Goal: Task Accomplishment & Management: Manage account settings

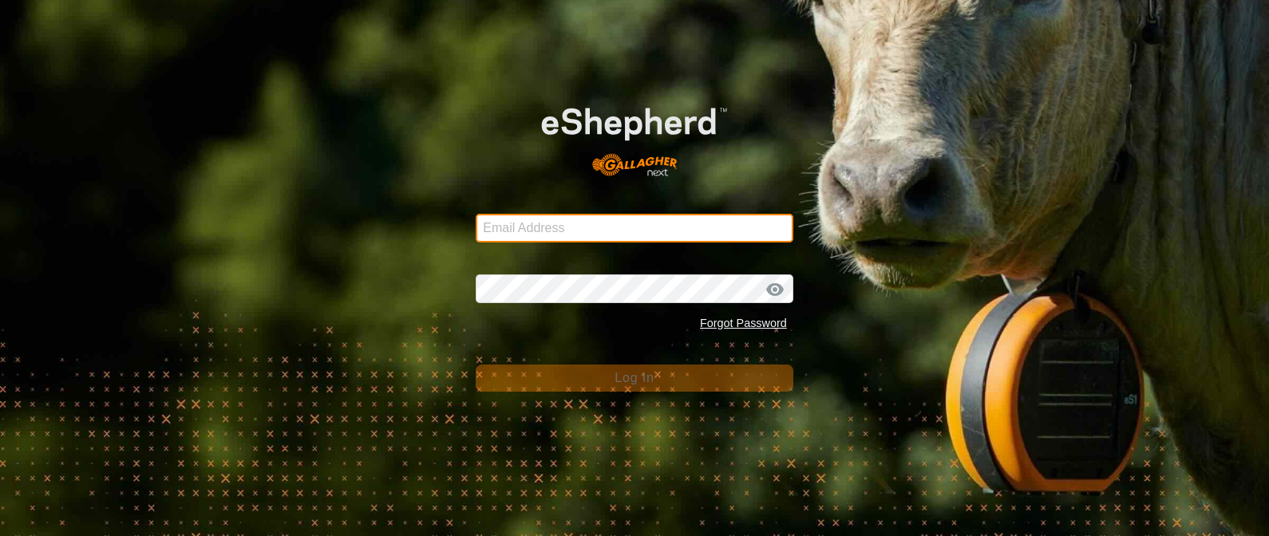
type input "[EMAIL_ADDRESS][DOMAIN_NAME]"
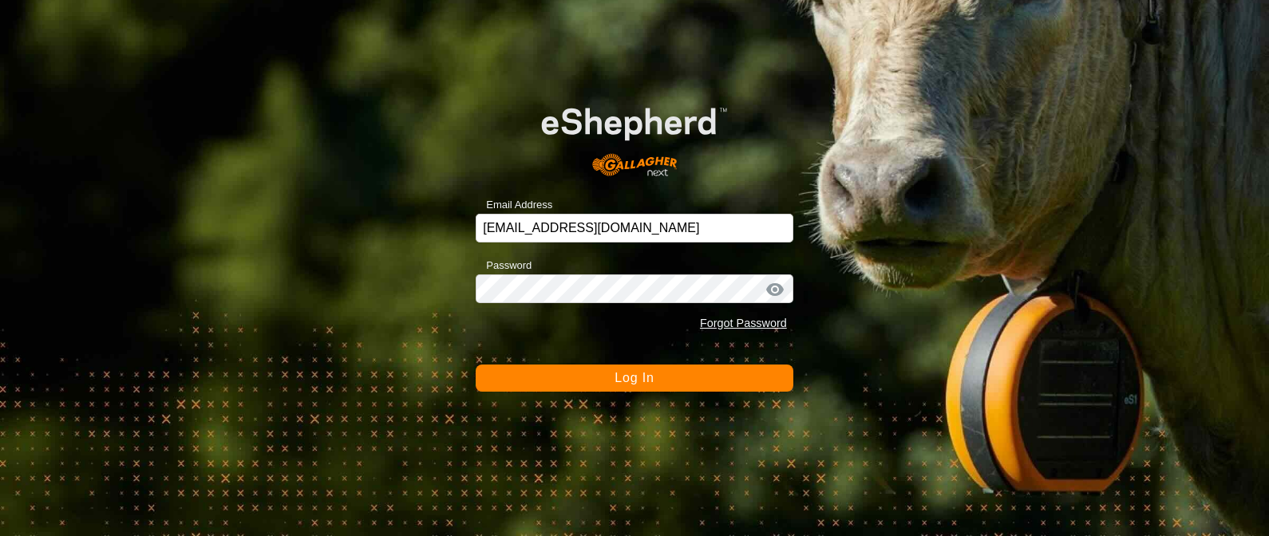
click at [608, 381] on button "Log In" at bounding box center [635, 378] width 318 height 27
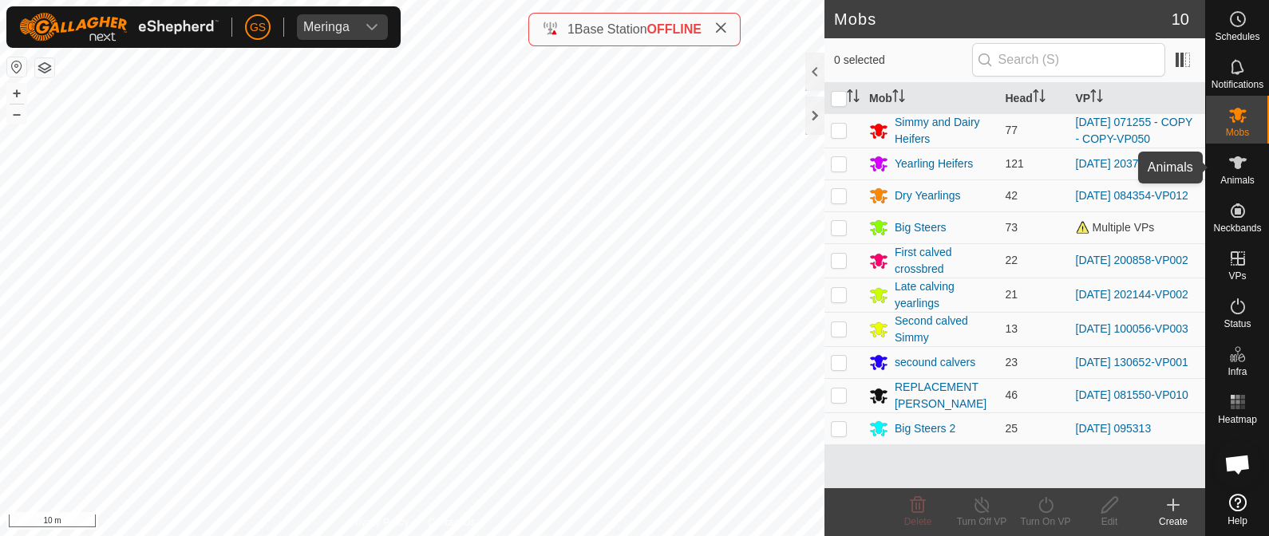
click at [1248, 169] on es-animals-svg-icon at bounding box center [1237, 163] width 29 height 26
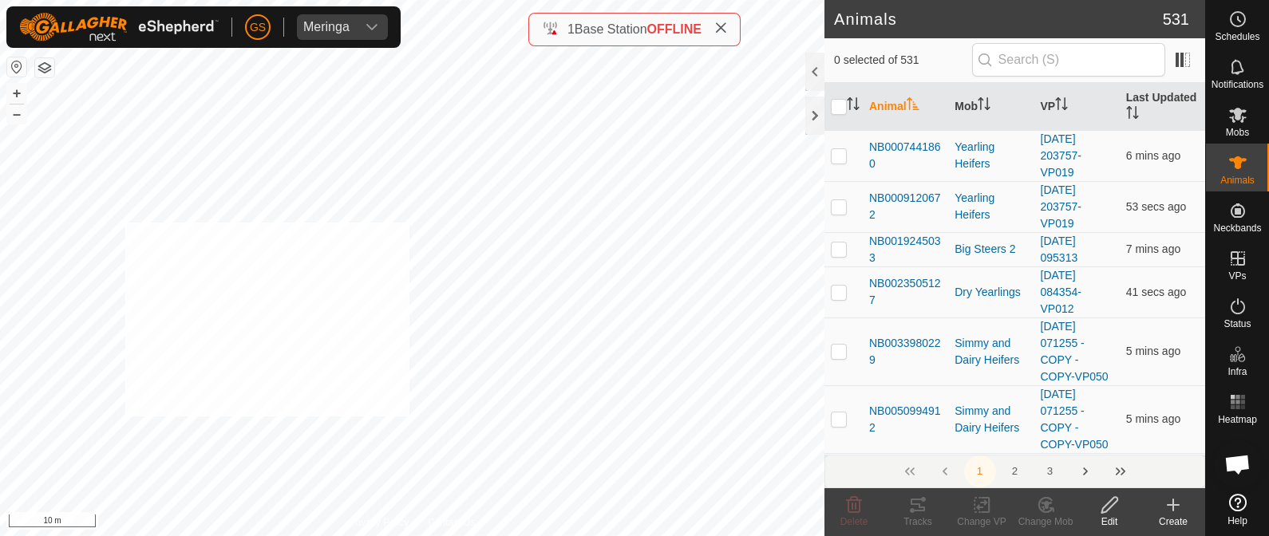
checkbox input "true"
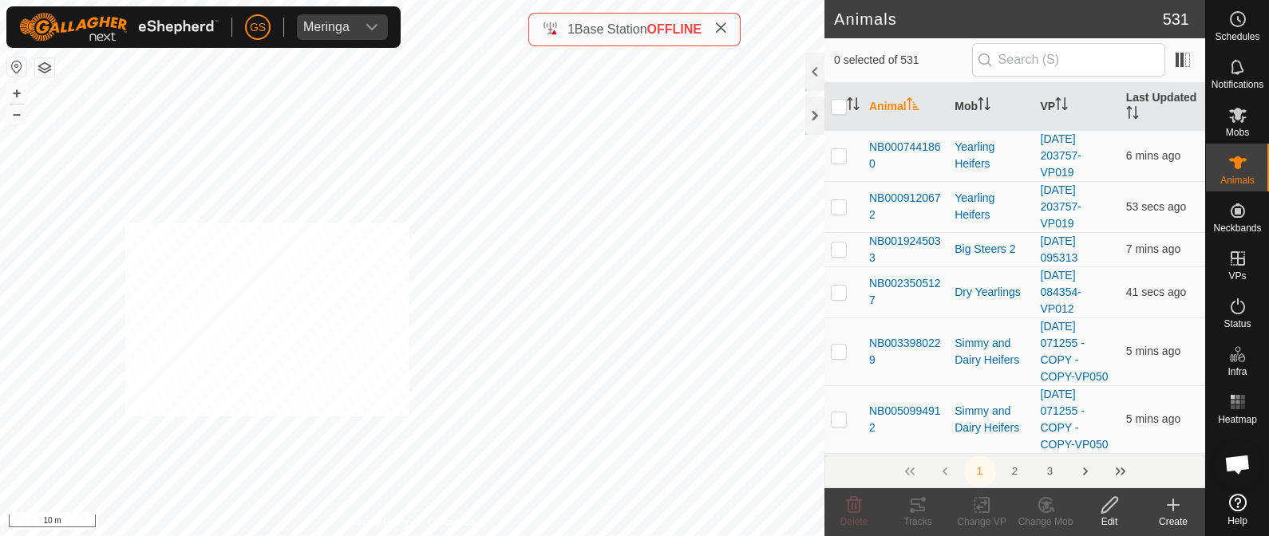
checkbox input "true"
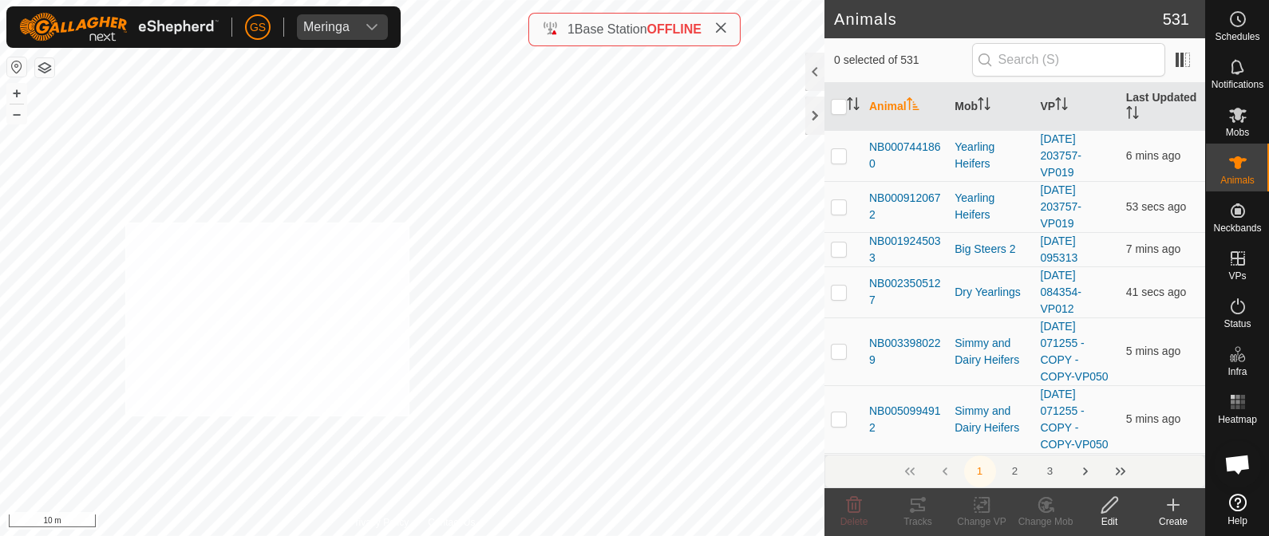
checkbox input "true"
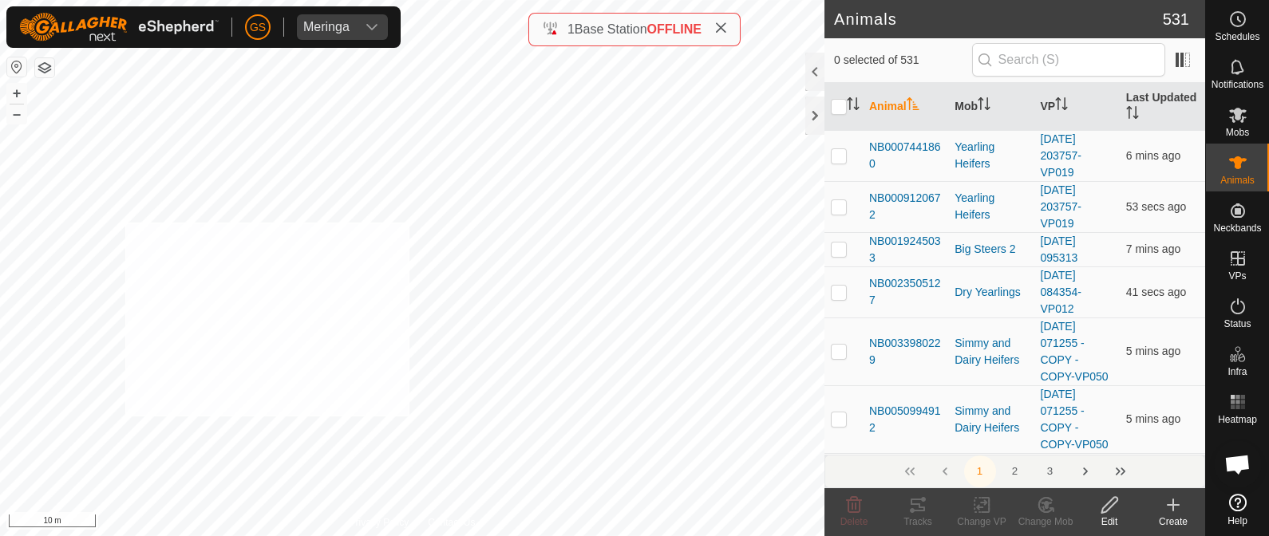
checkbox input "true"
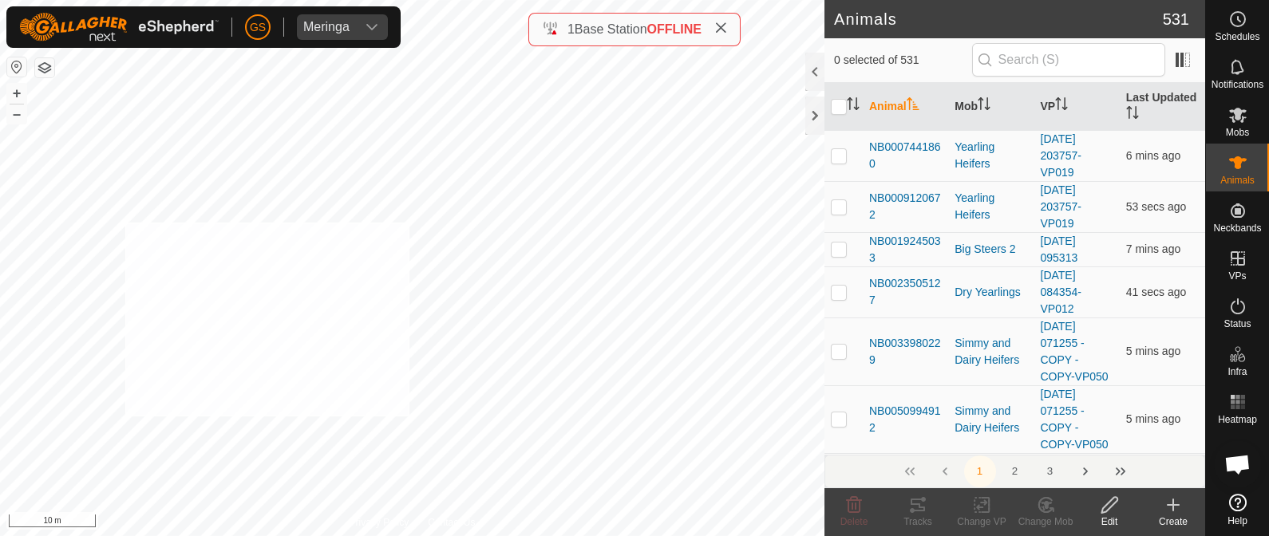
checkbox input "true"
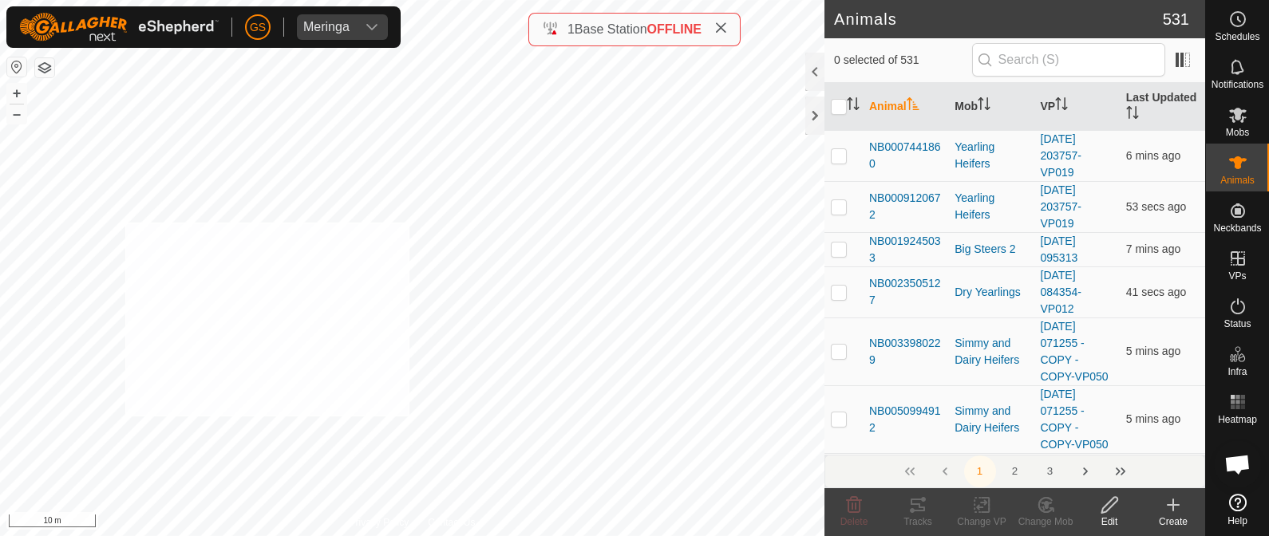
checkbox input "true"
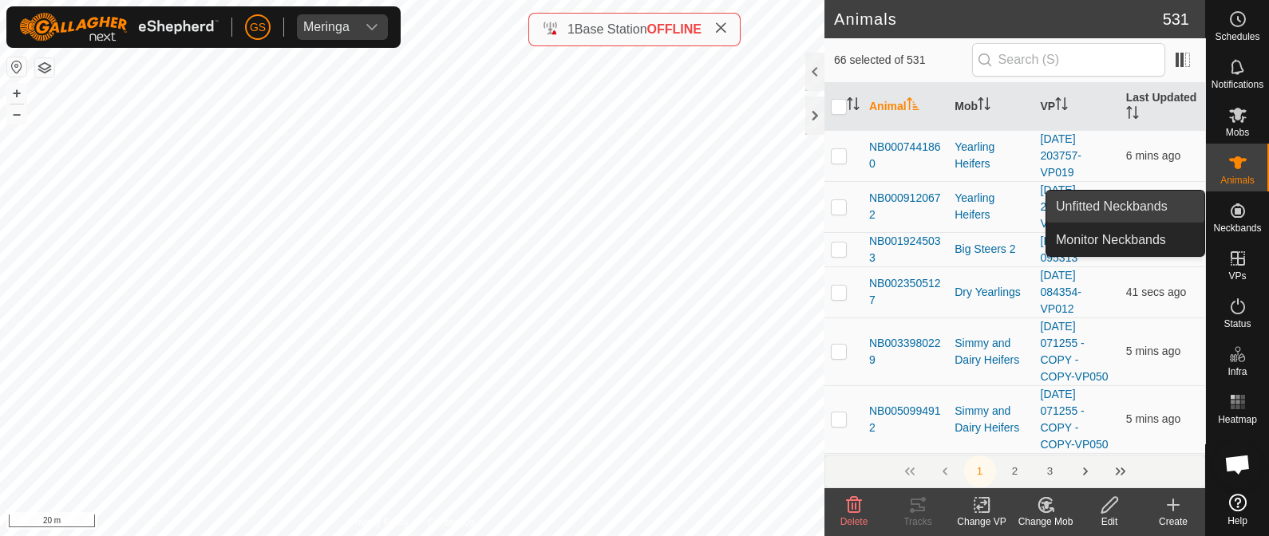
click at [1056, 204] on link "Unfitted Neckbands" at bounding box center [1125, 207] width 158 height 32
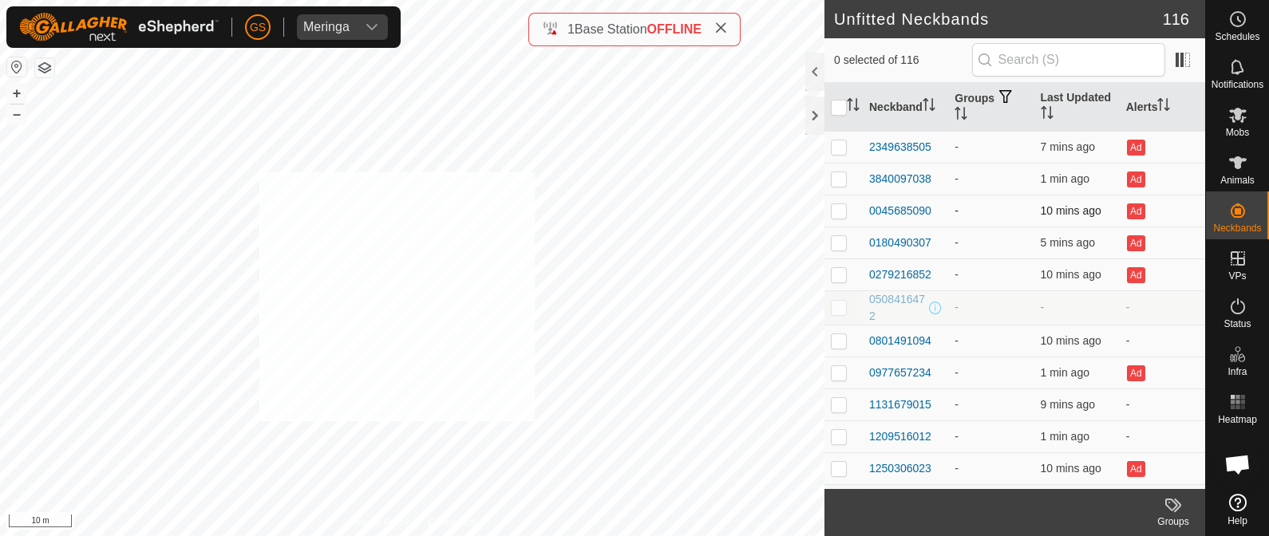
checkbox input "true"
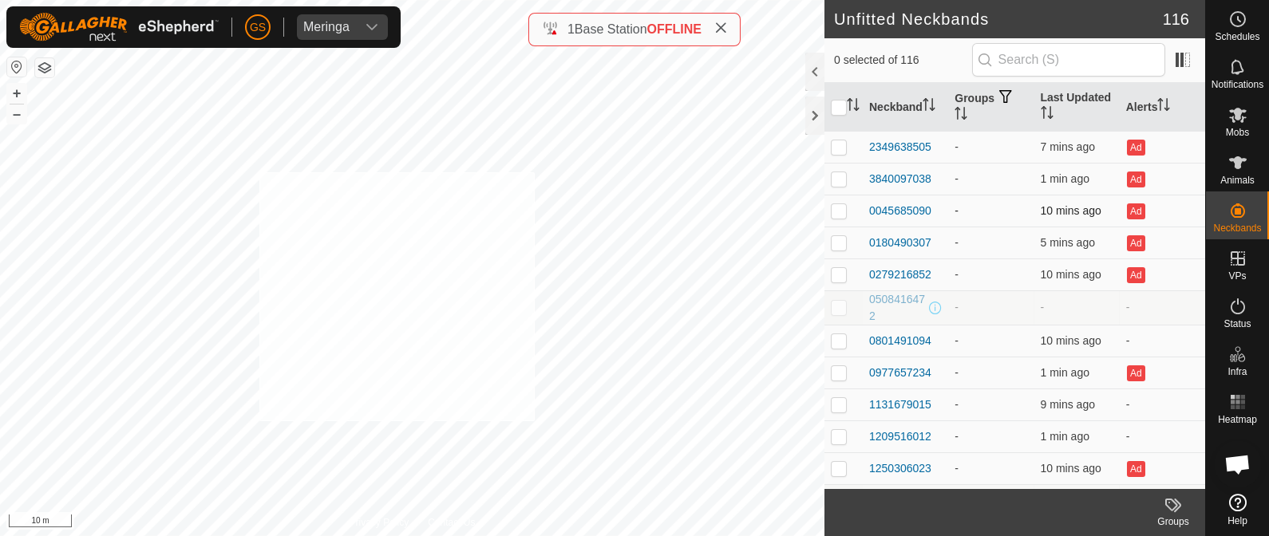
checkbox input "true"
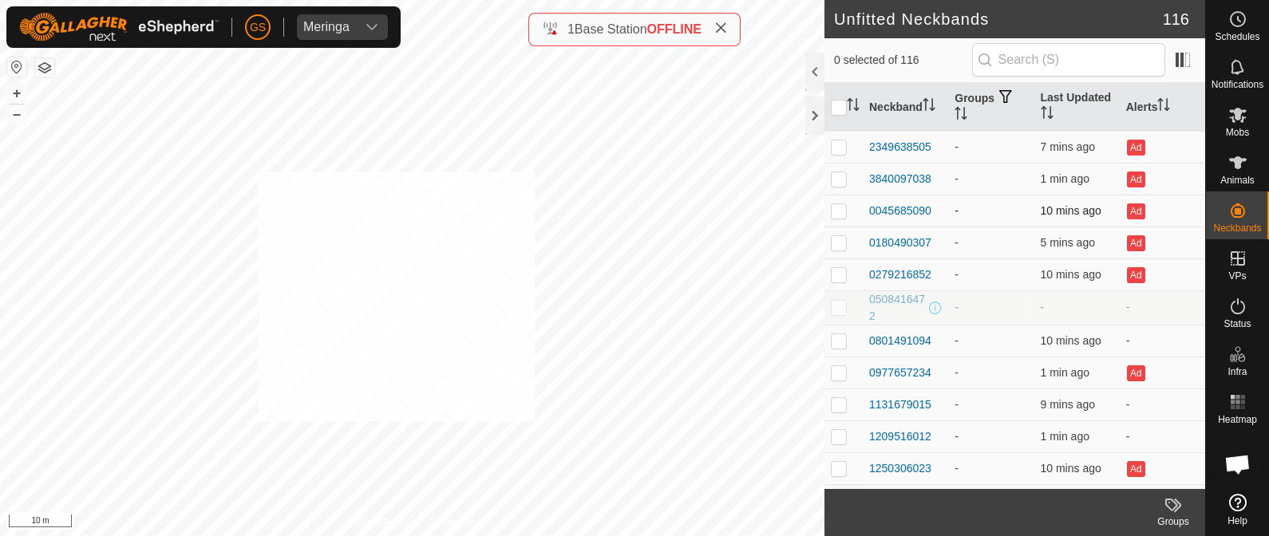
checkbox input "true"
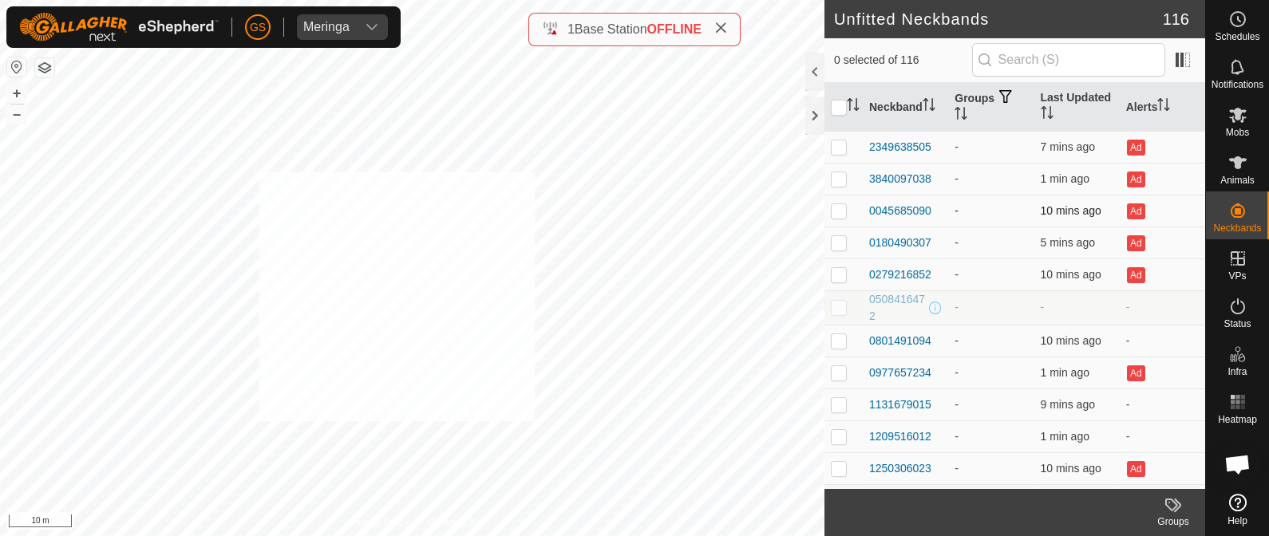
checkbox input "true"
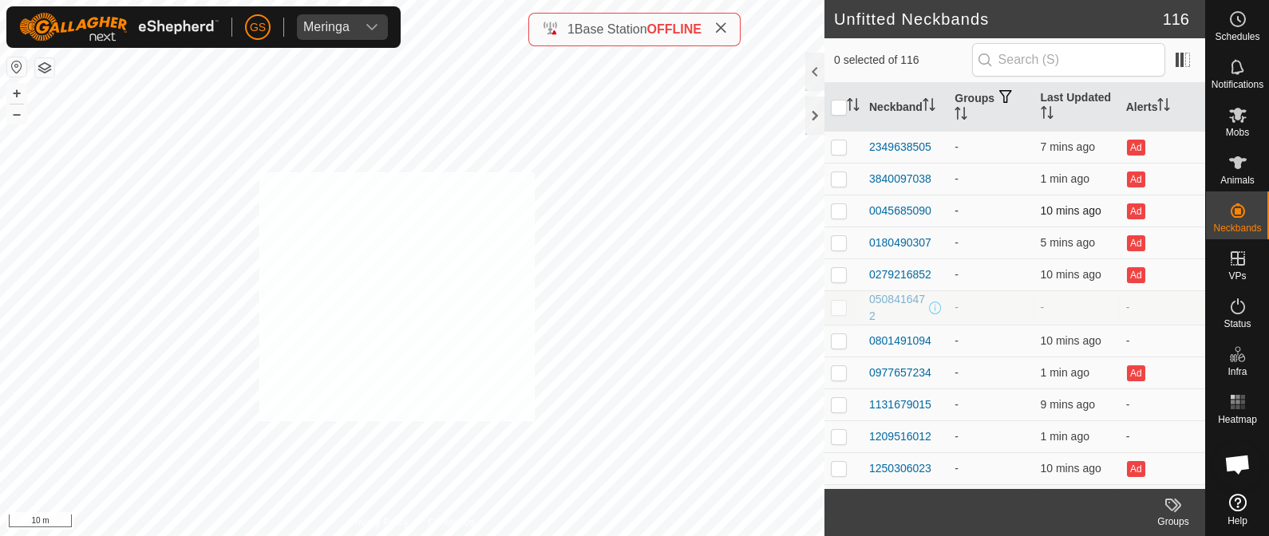
checkbox input "true"
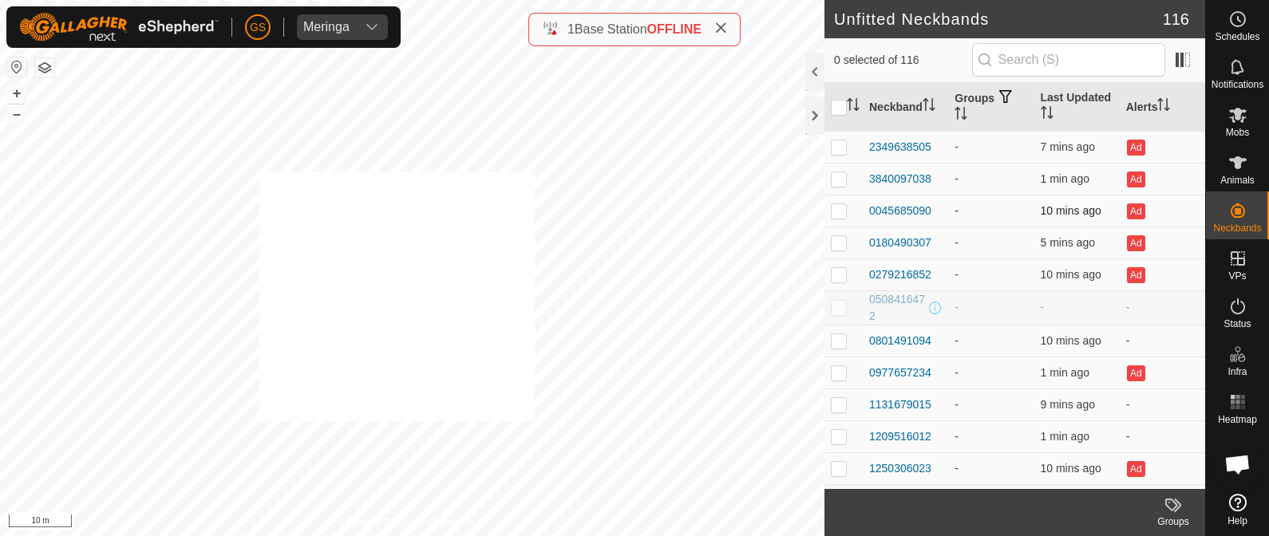
checkbox input "true"
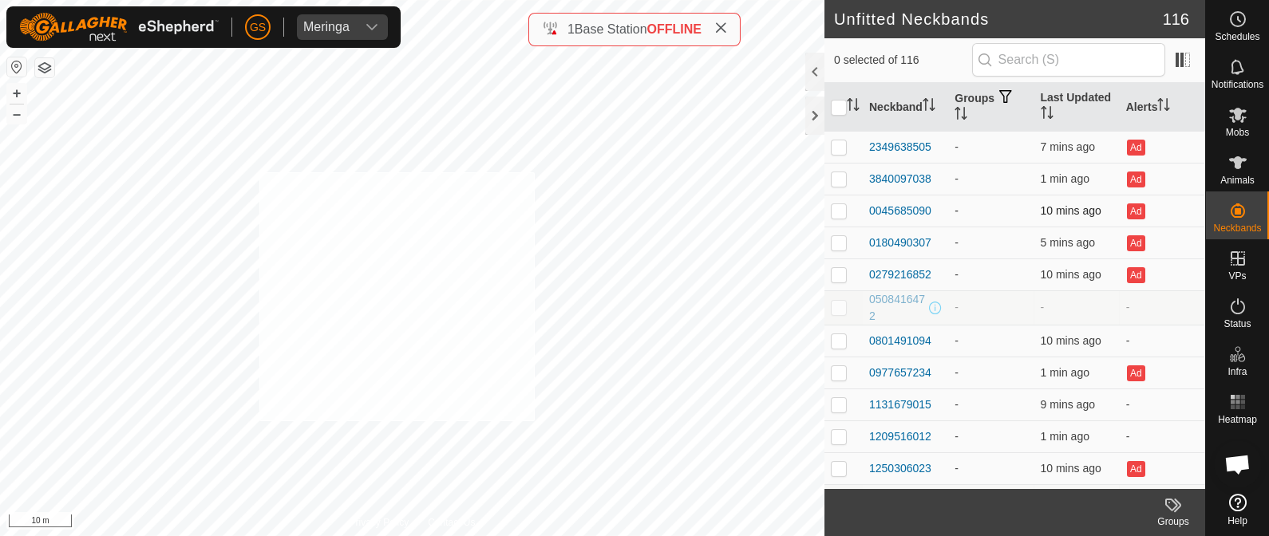
checkbox input "true"
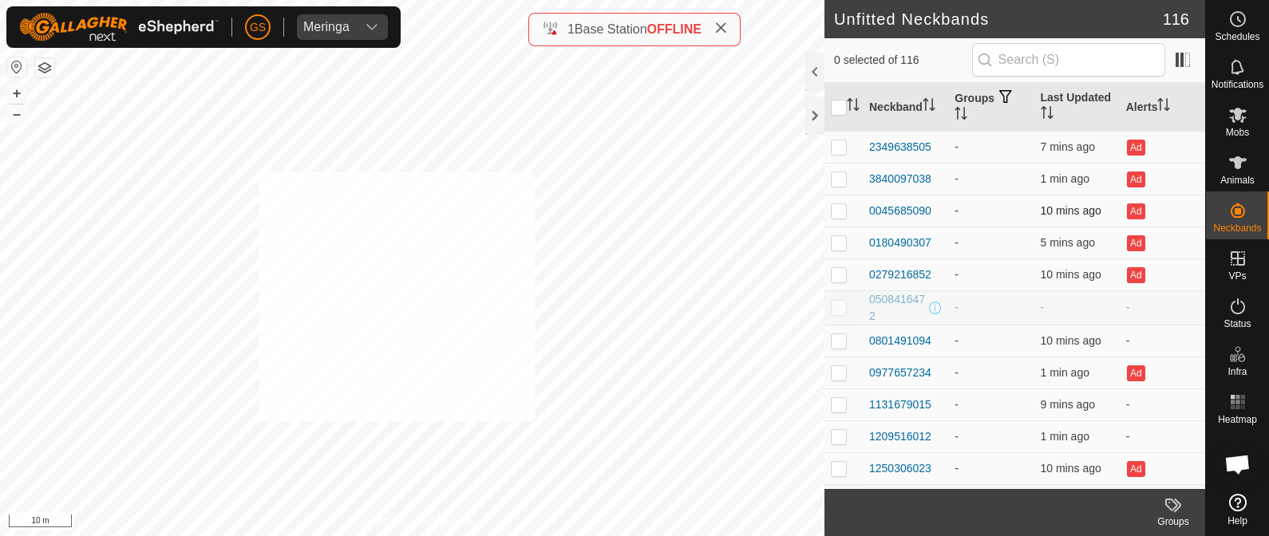
checkbox input "true"
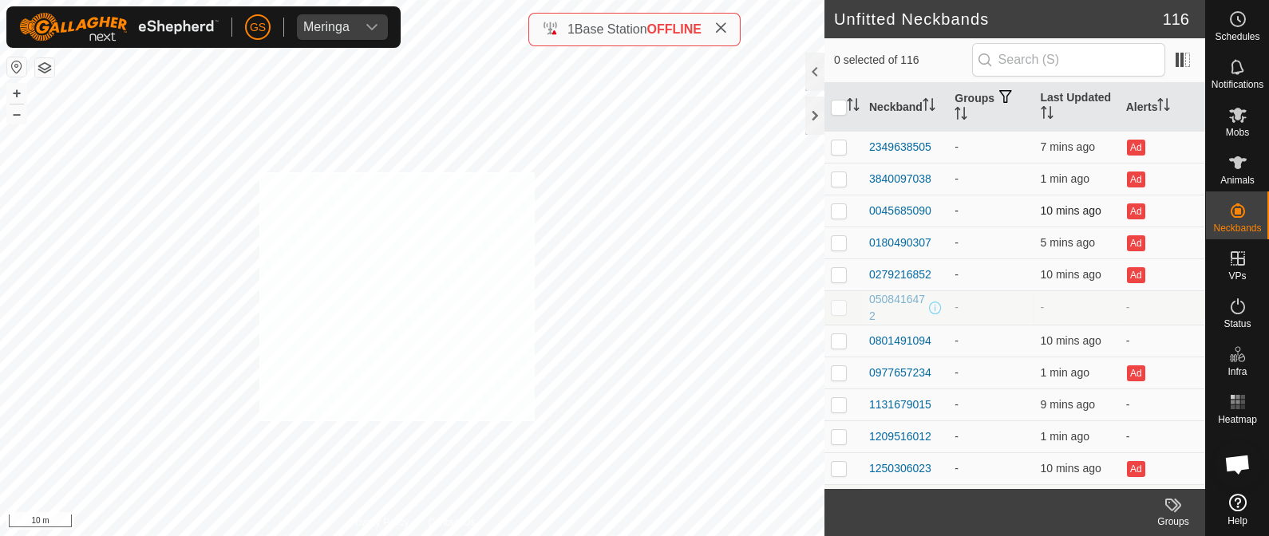
checkbox input "true"
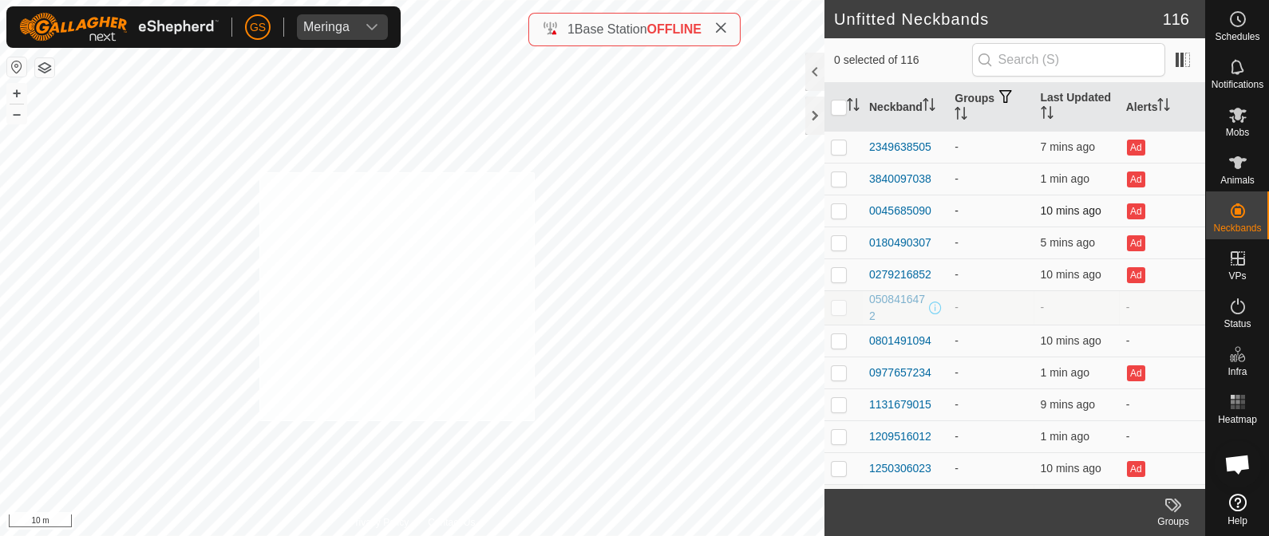
checkbox input "true"
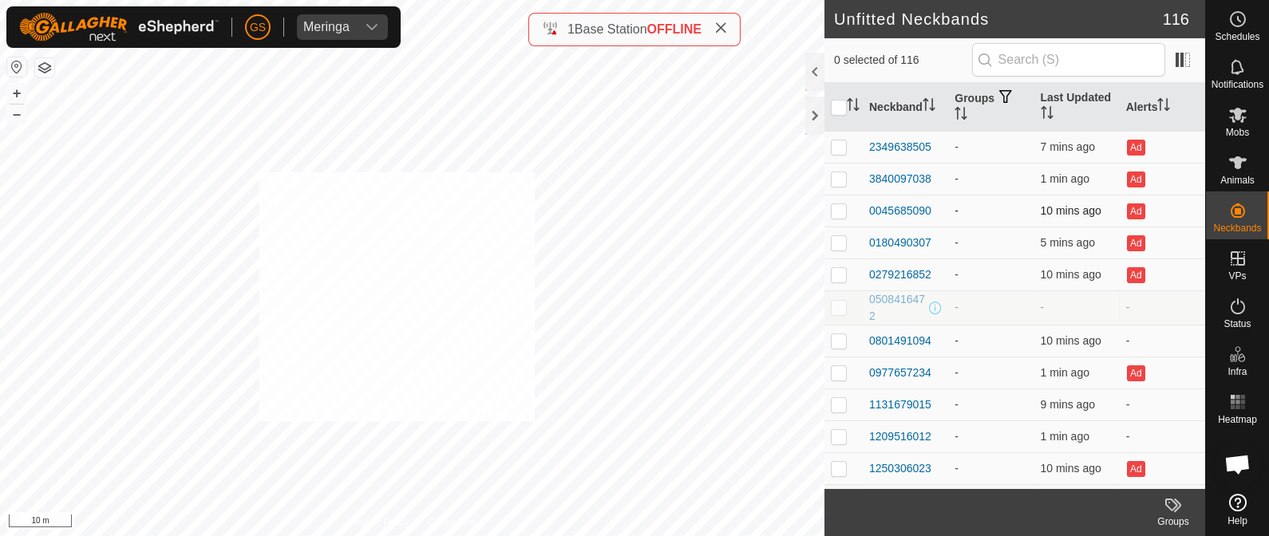
checkbox input "true"
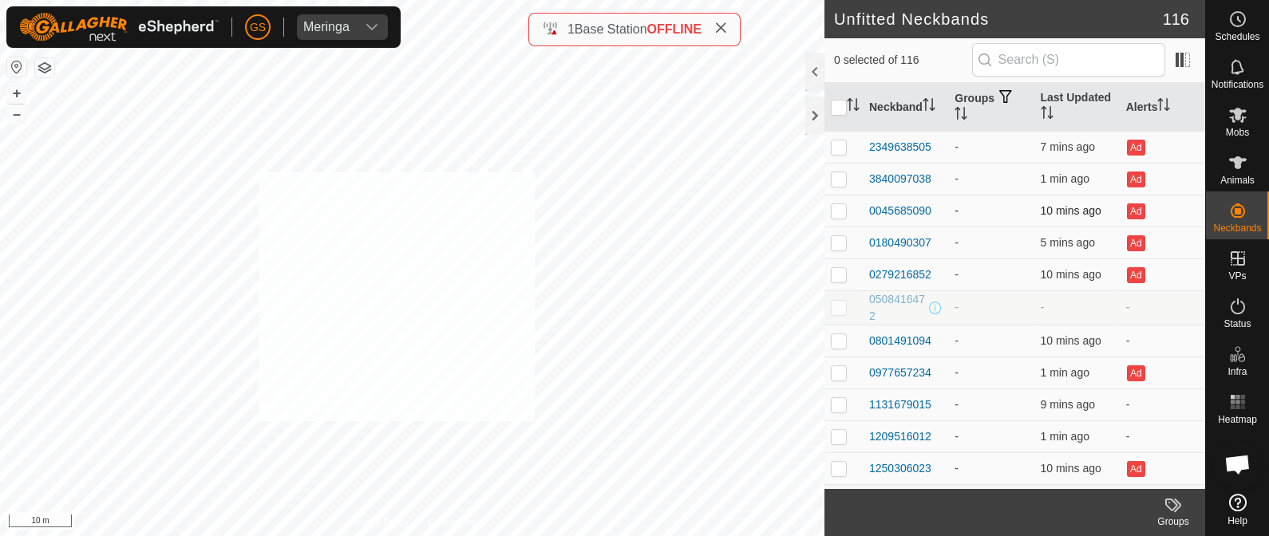
checkbox input "true"
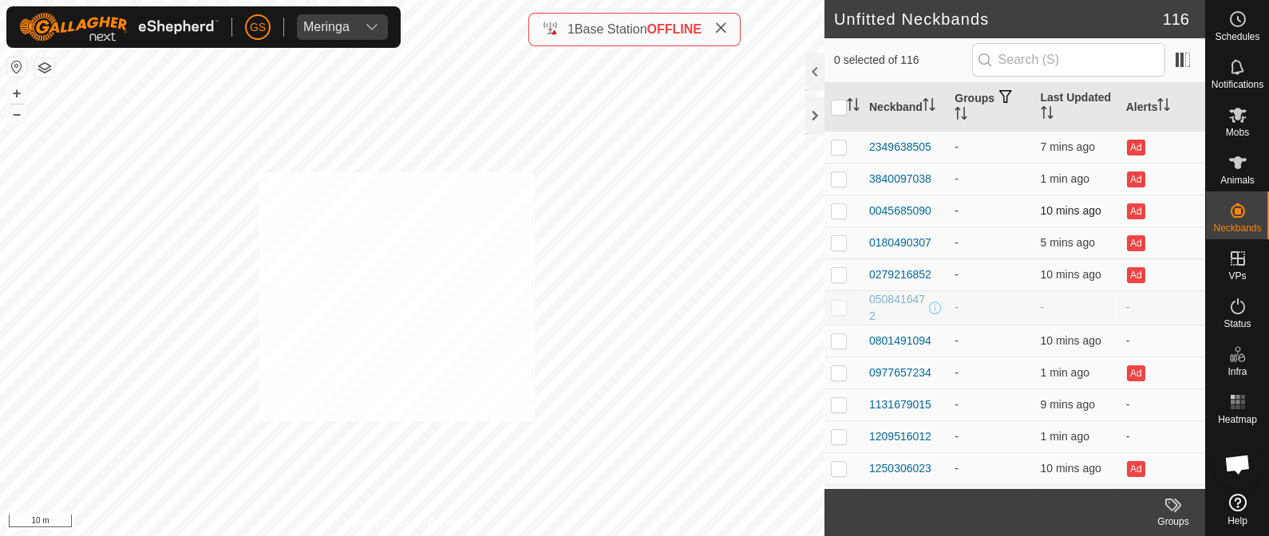
checkbox input "true"
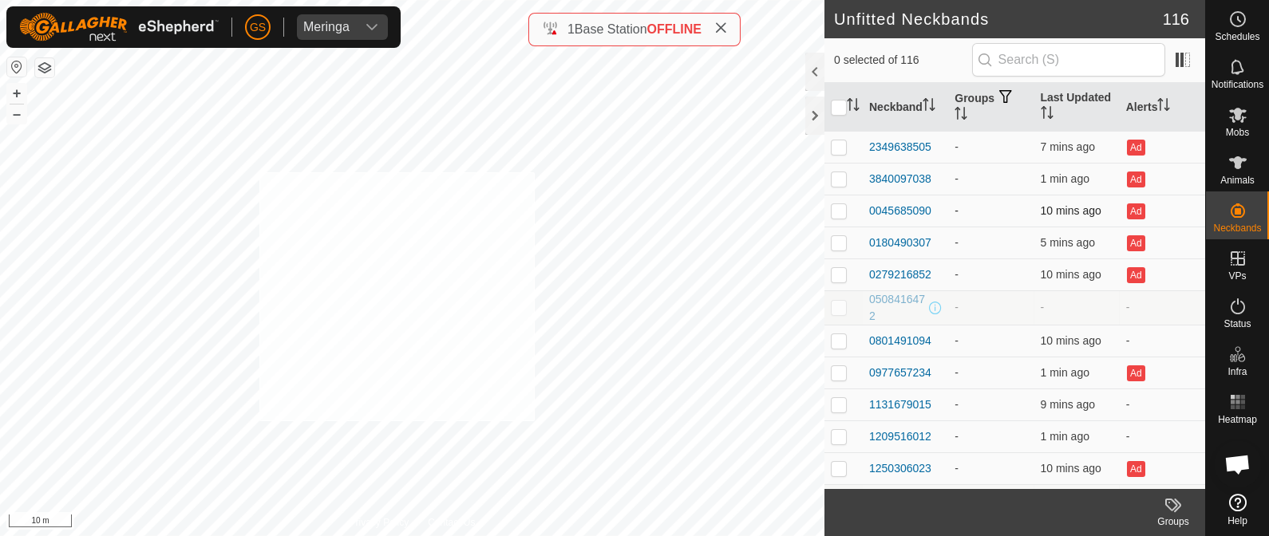
checkbox input "true"
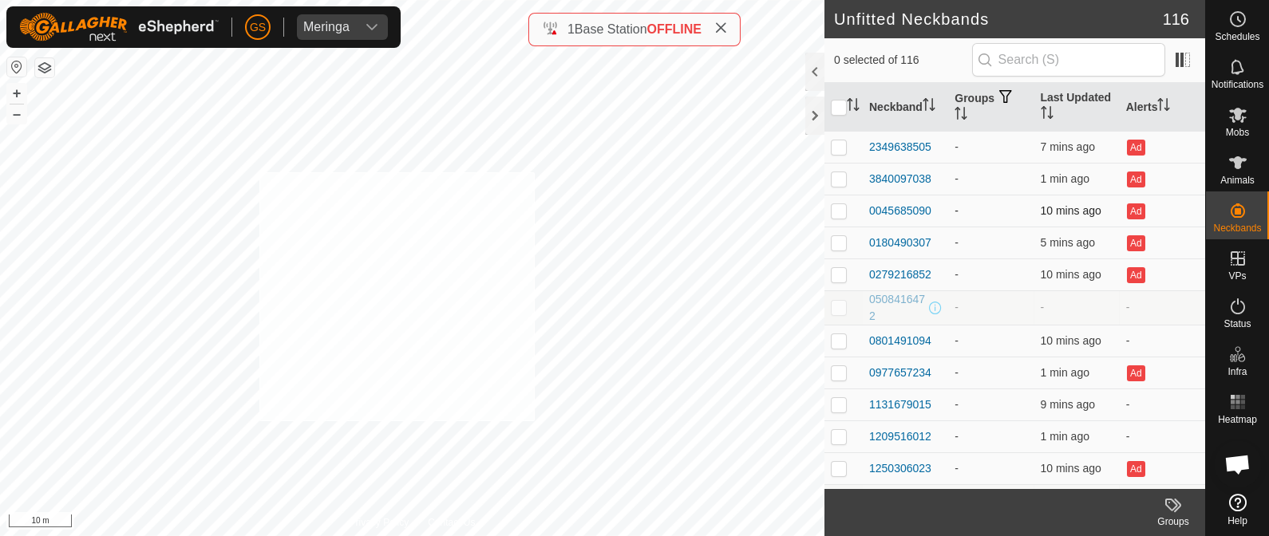
checkbox input "true"
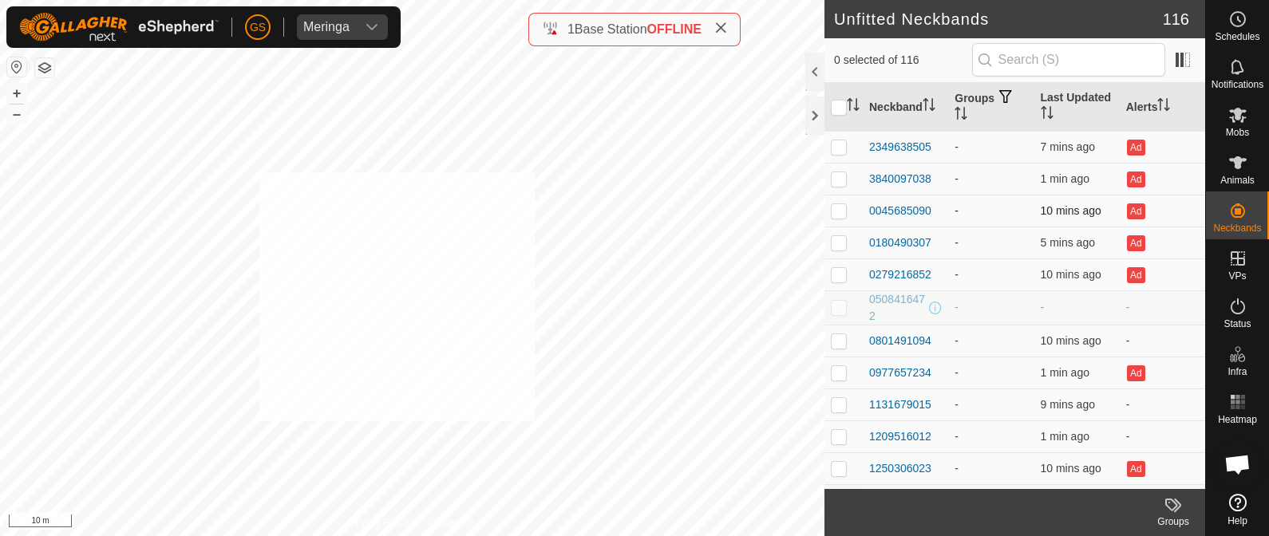
checkbox input "true"
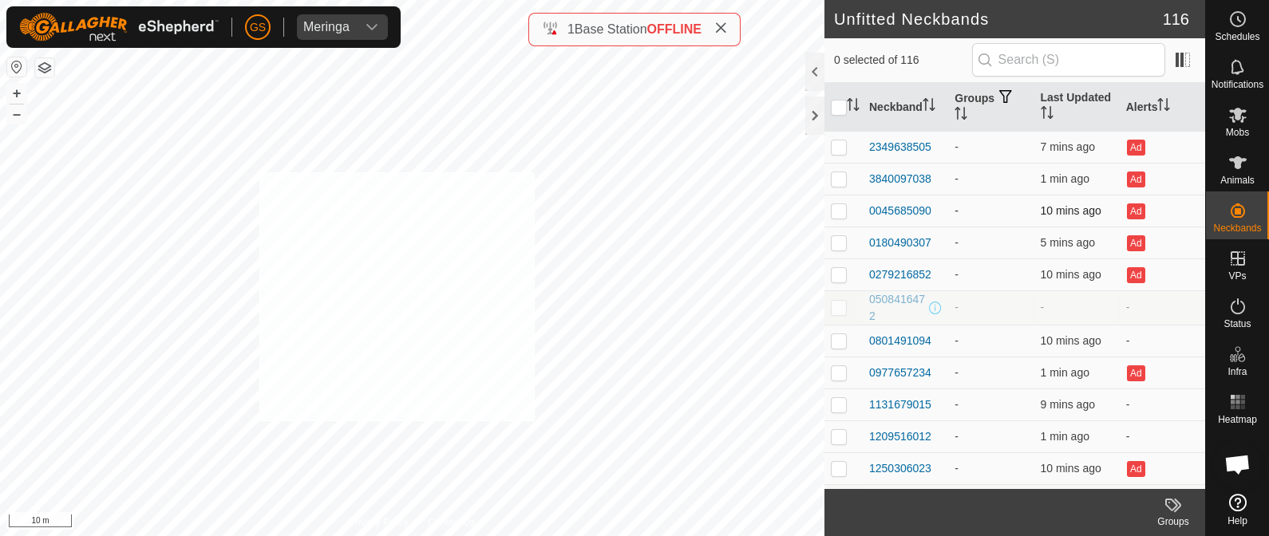
checkbox input "true"
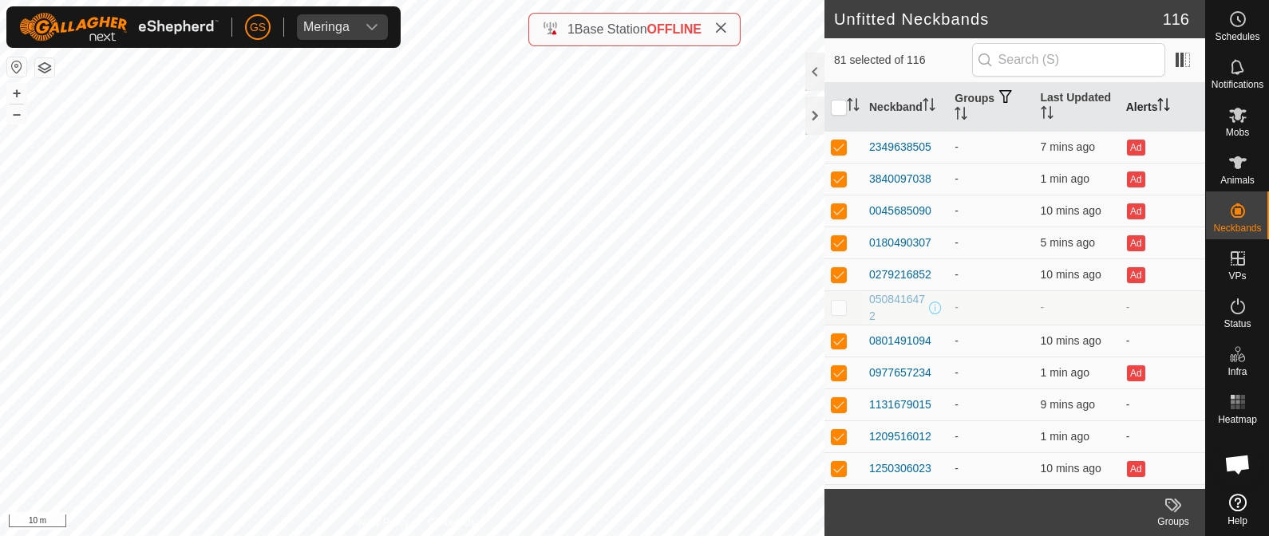
click at [1148, 112] on th "Alerts" at bounding box center [1161, 107] width 85 height 49
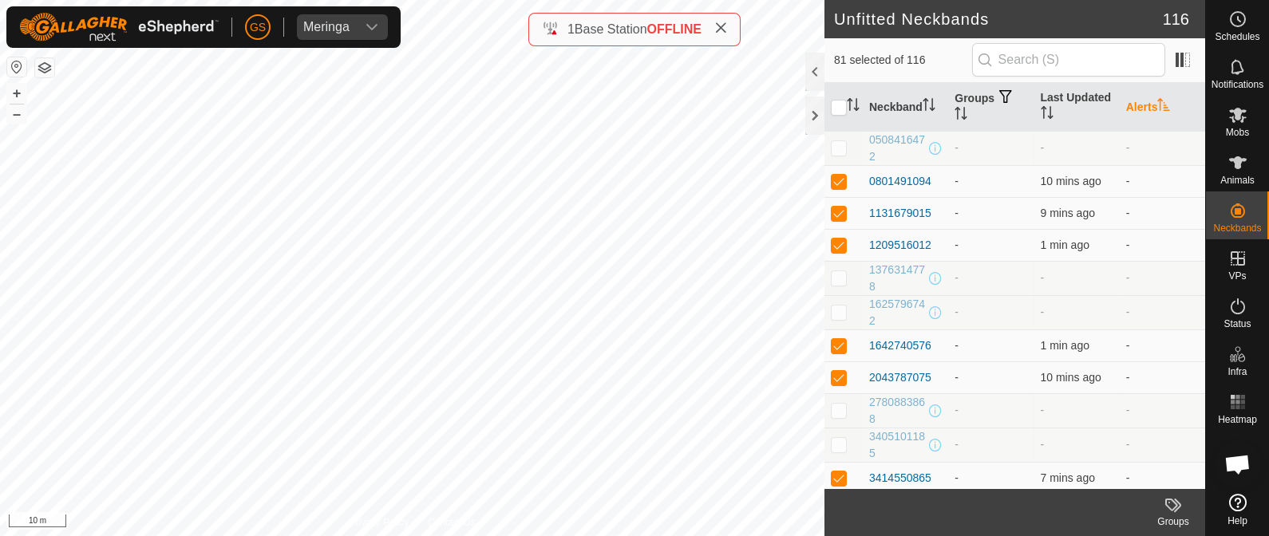
click at [1147, 111] on th "Alerts" at bounding box center [1161, 107] width 85 height 49
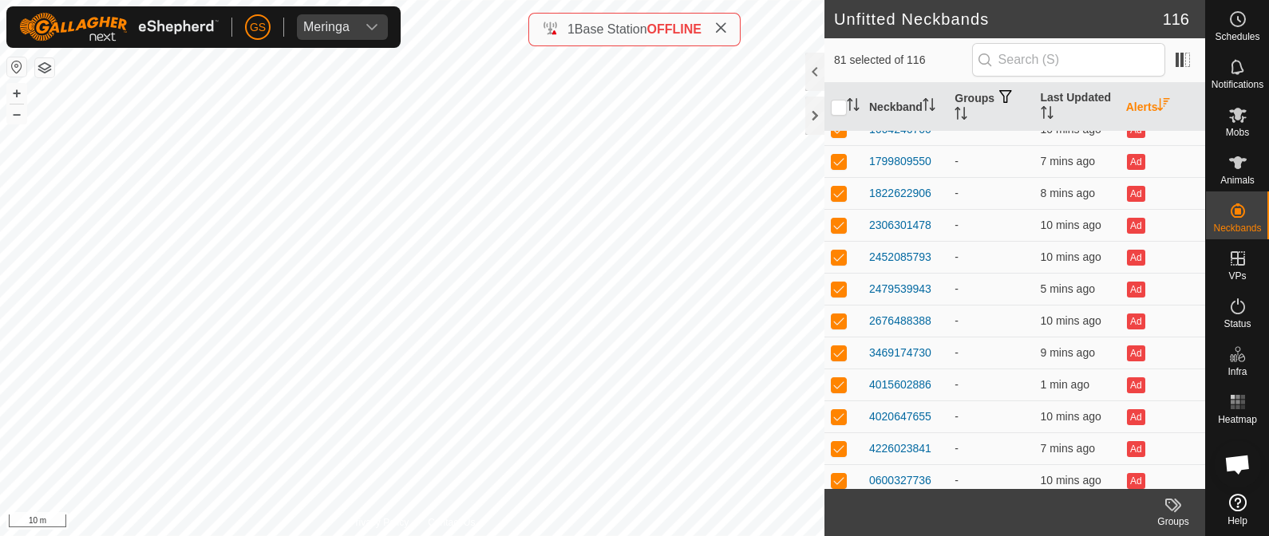
scroll to position [2294, 0]
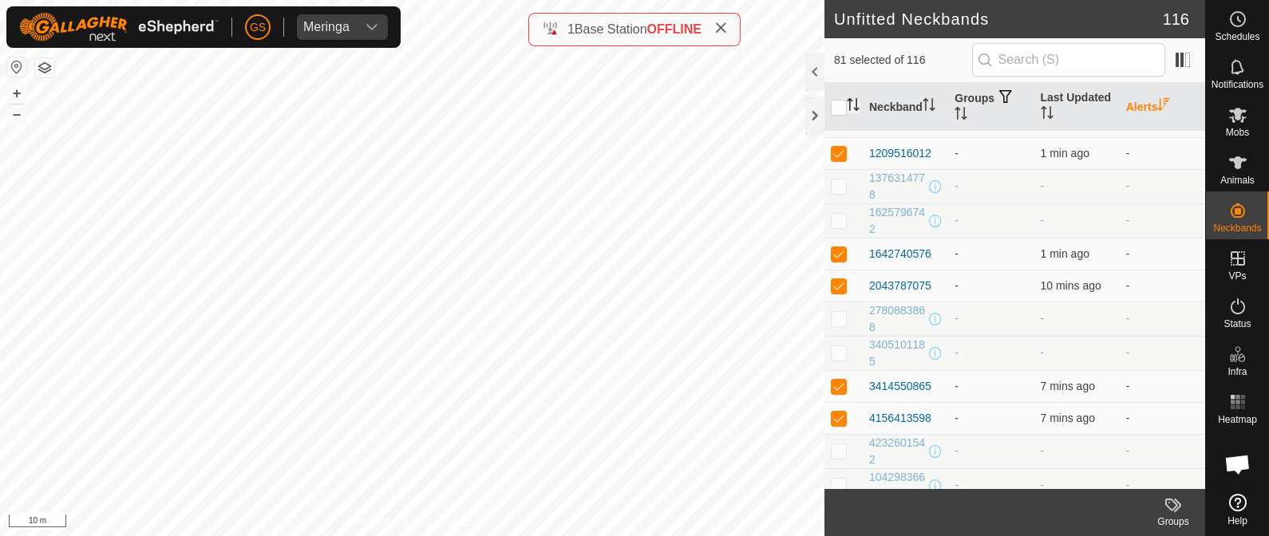
click at [853, 98] on icon "Activate to sort" at bounding box center [853, 104] width 13 height 13
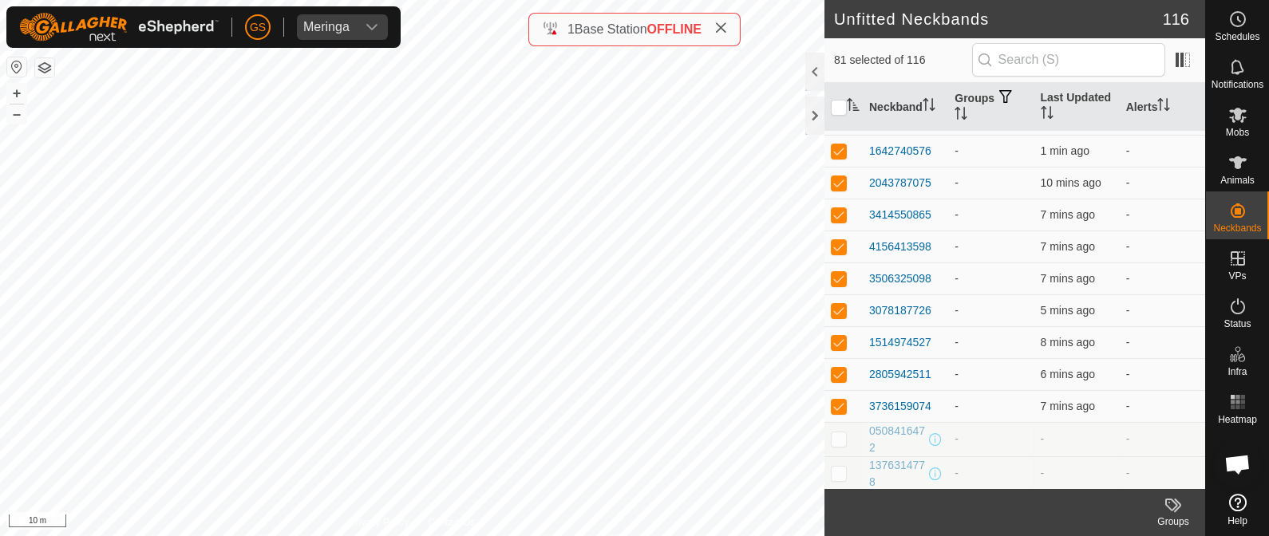
scroll to position [0, 0]
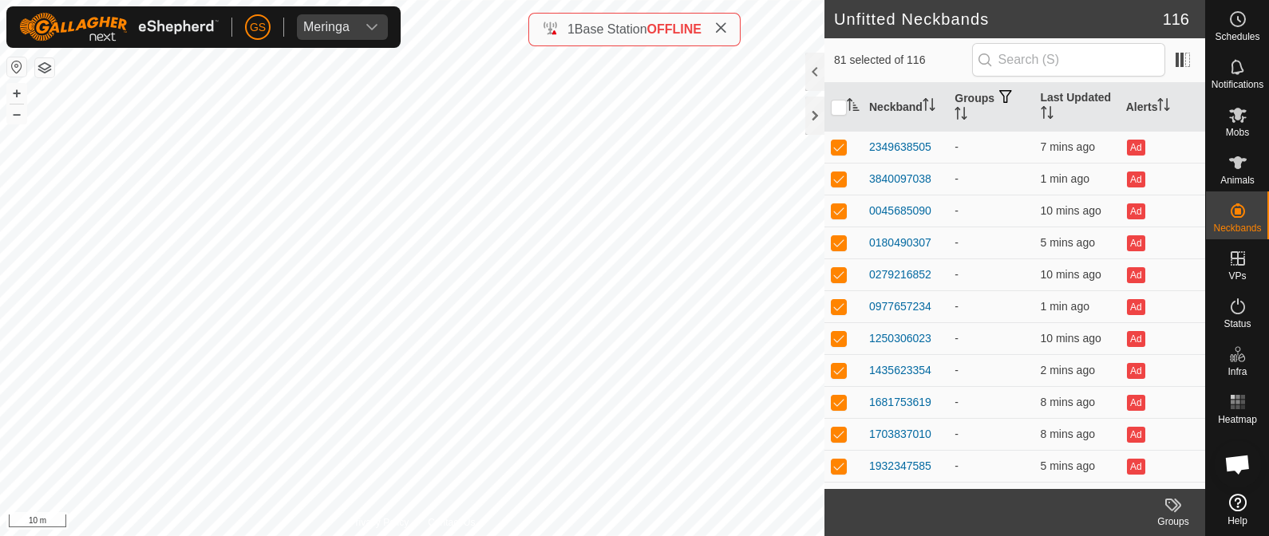
click at [854, 101] on icon "Activate to sort" at bounding box center [853, 104] width 13 height 13
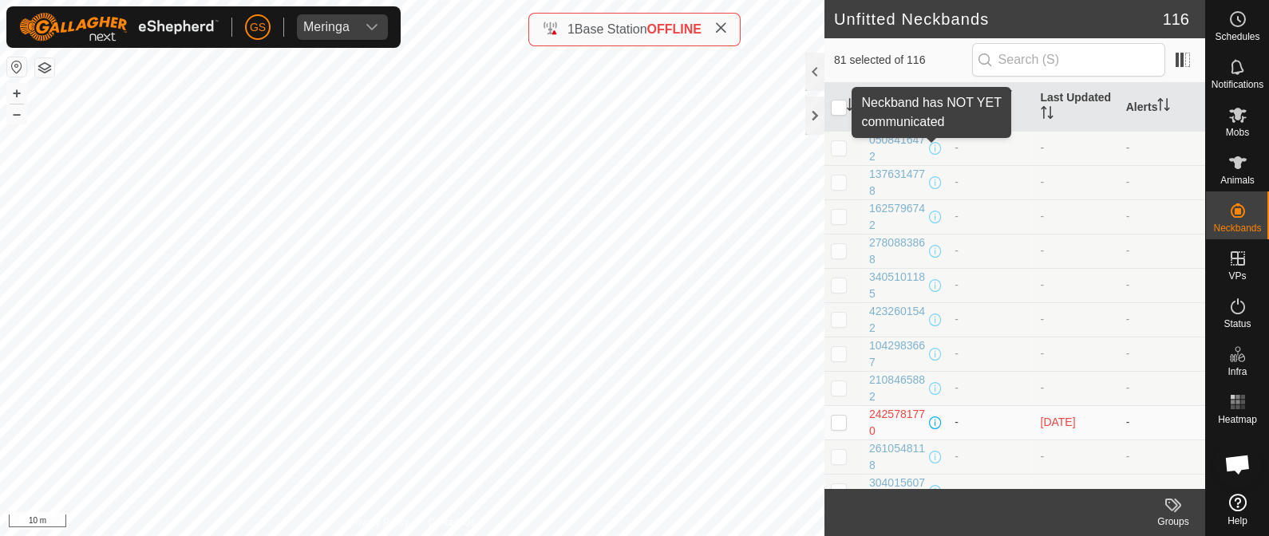
click at [930, 144] on span at bounding box center [935, 148] width 13 height 13
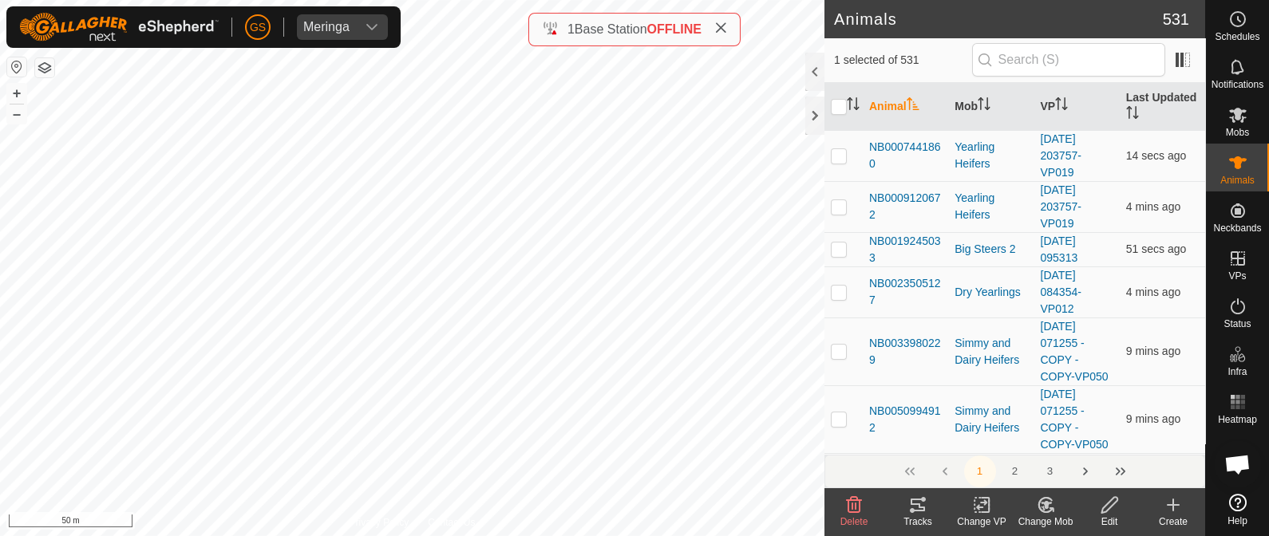
click at [1040, 503] on icon at bounding box center [1046, 504] width 20 height 19
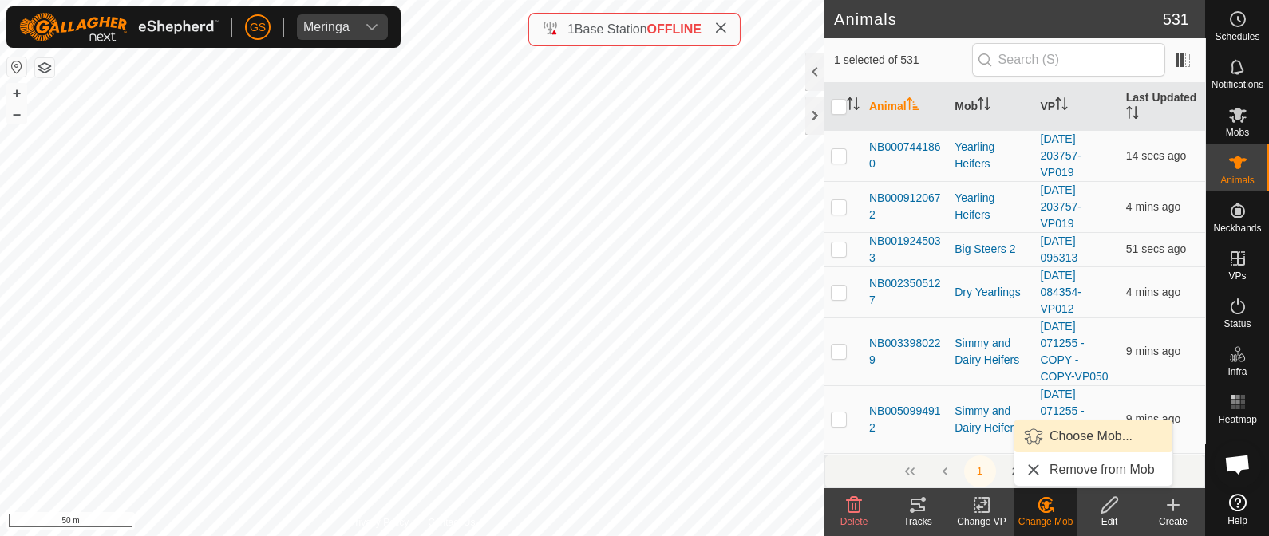
click at [1044, 434] on link "Choose Mob..." at bounding box center [1093, 436] width 158 height 32
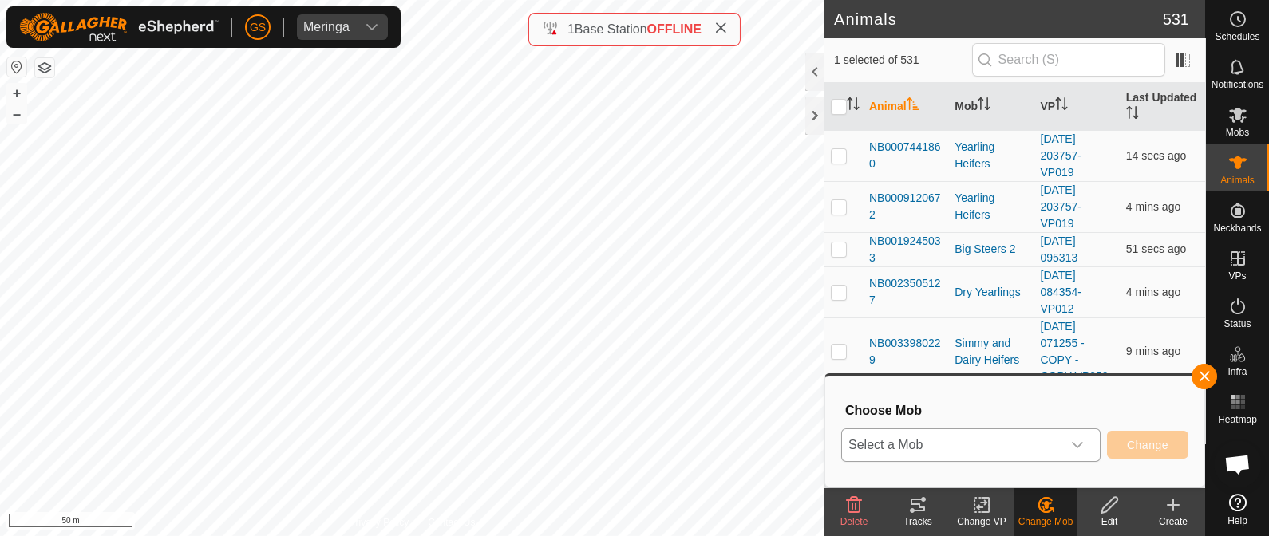
click at [1044, 445] on span "Select a Mob" at bounding box center [951, 445] width 219 height 32
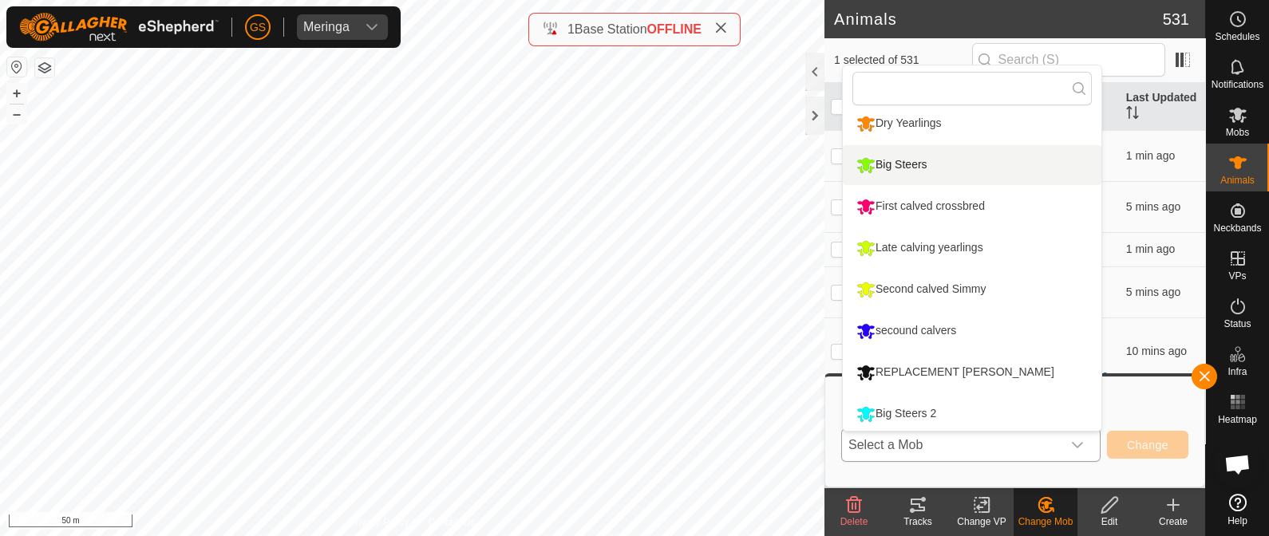
scroll to position [93, 0]
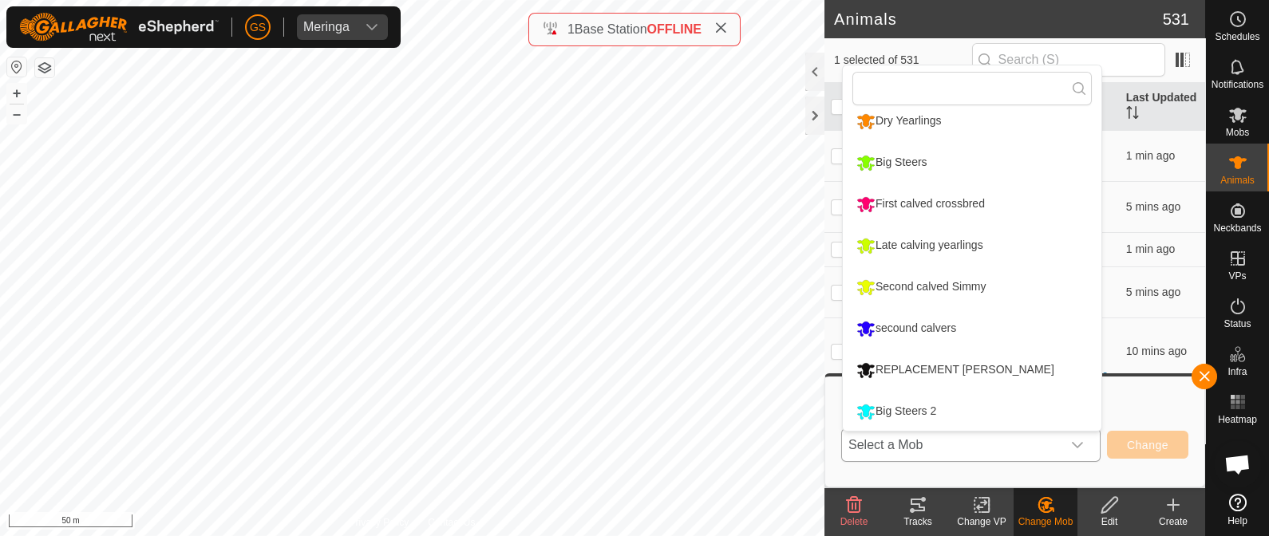
click at [866, 409] on li "Big Steers 2" at bounding box center [972, 412] width 259 height 40
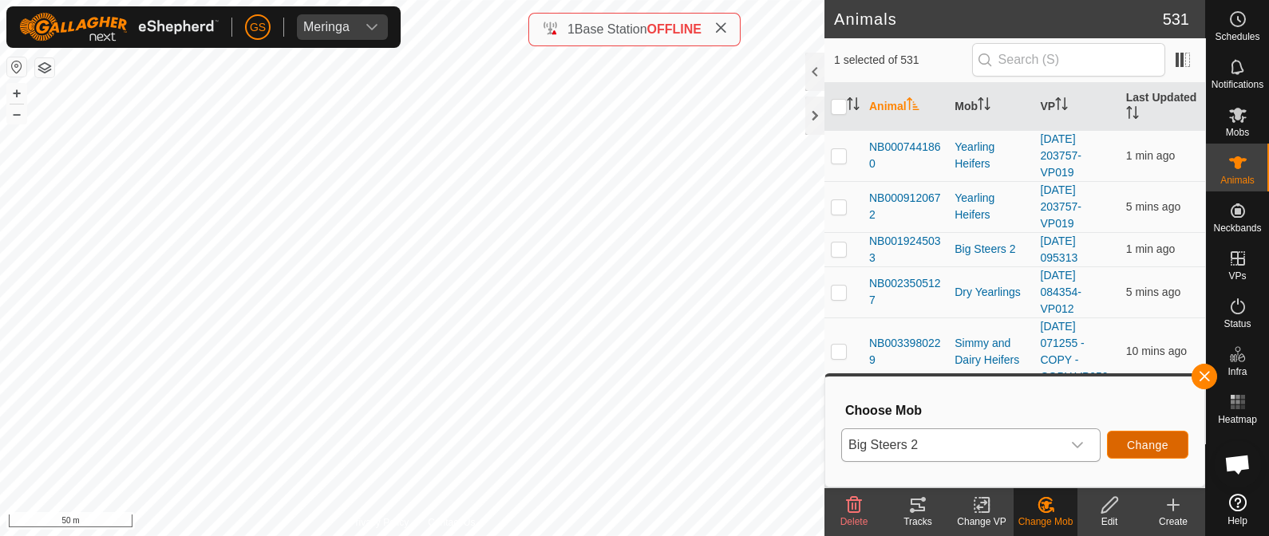
click at [1152, 444] on span "Change" at bounding box center [1147, 445] width 41 height 13
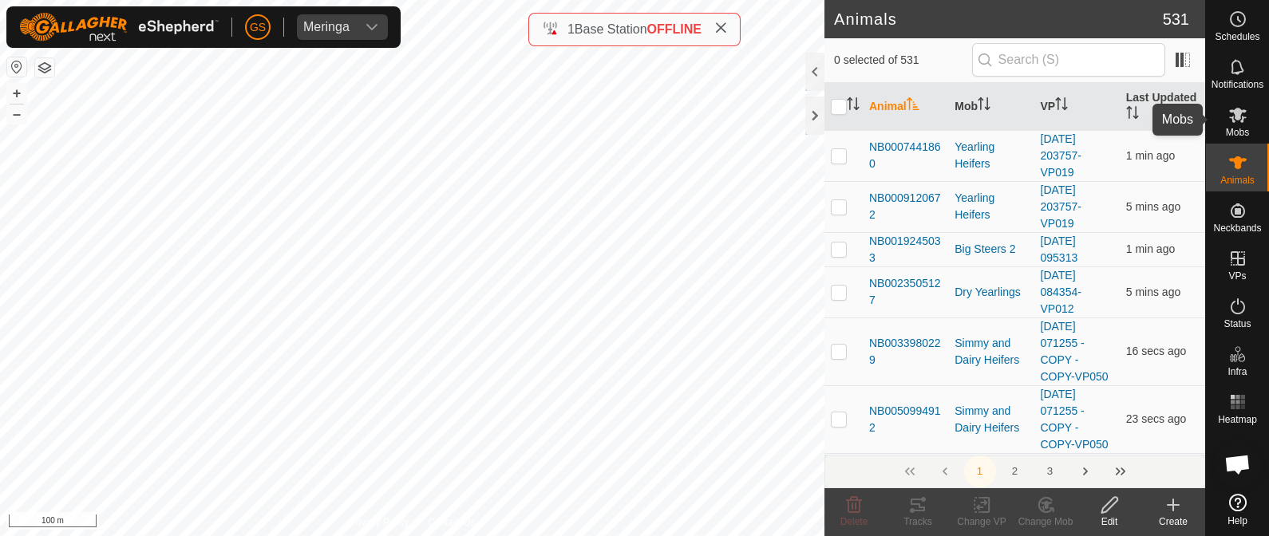
click at [1232, 116] on icon at bounding box center [1238, 115] width 18 height 15
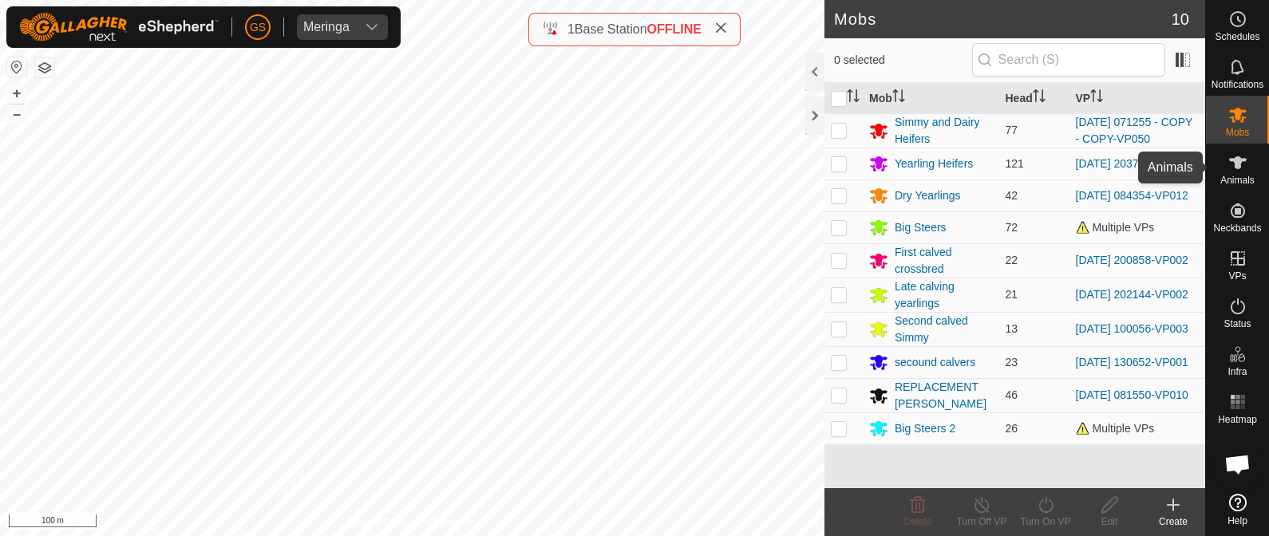
click at [1235, 173] on es-animals-svg-icon at bounding box center [1237, 163] width 29 height 26
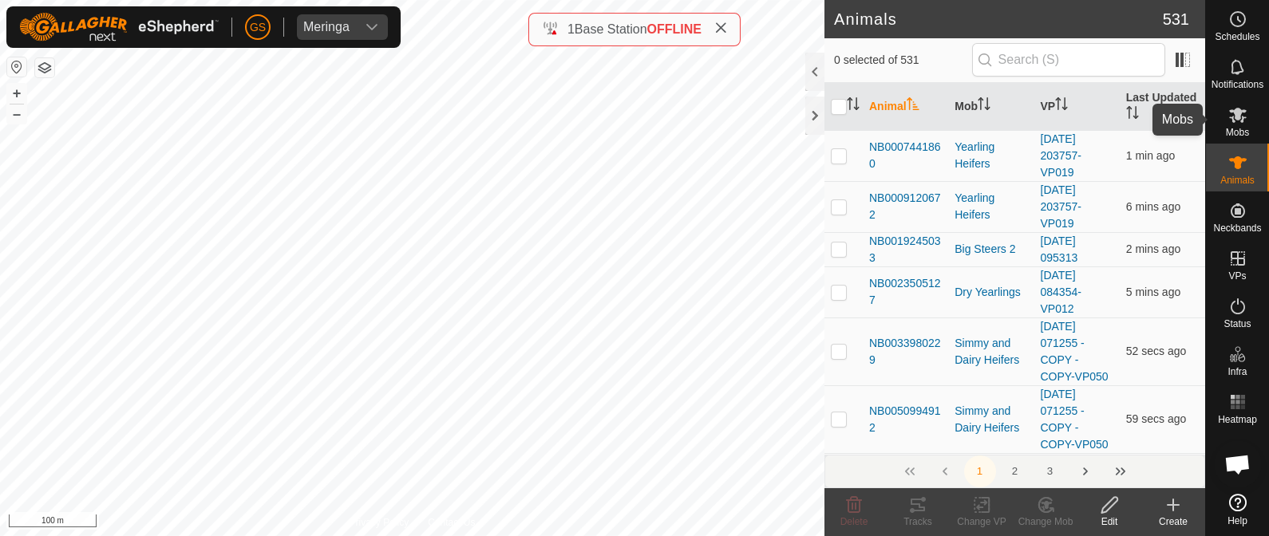
click at [1243, 118] on icon at bounding box center [1237, 114] width 19 height 19
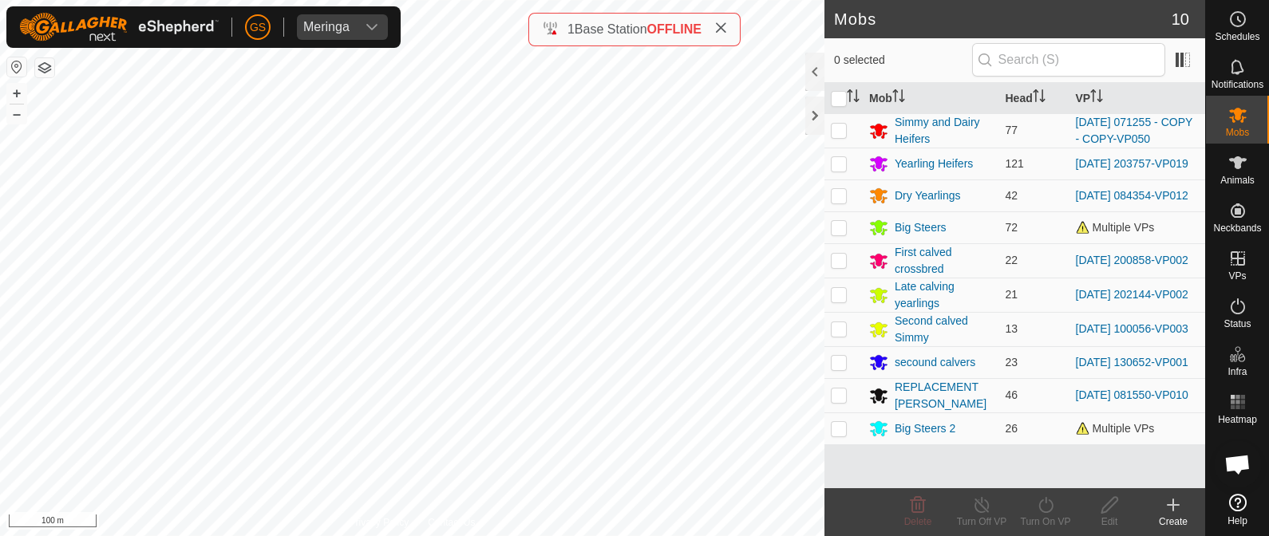
click at [1175, 503] on icon at bounding box center [1172, 504] width 19 height 19
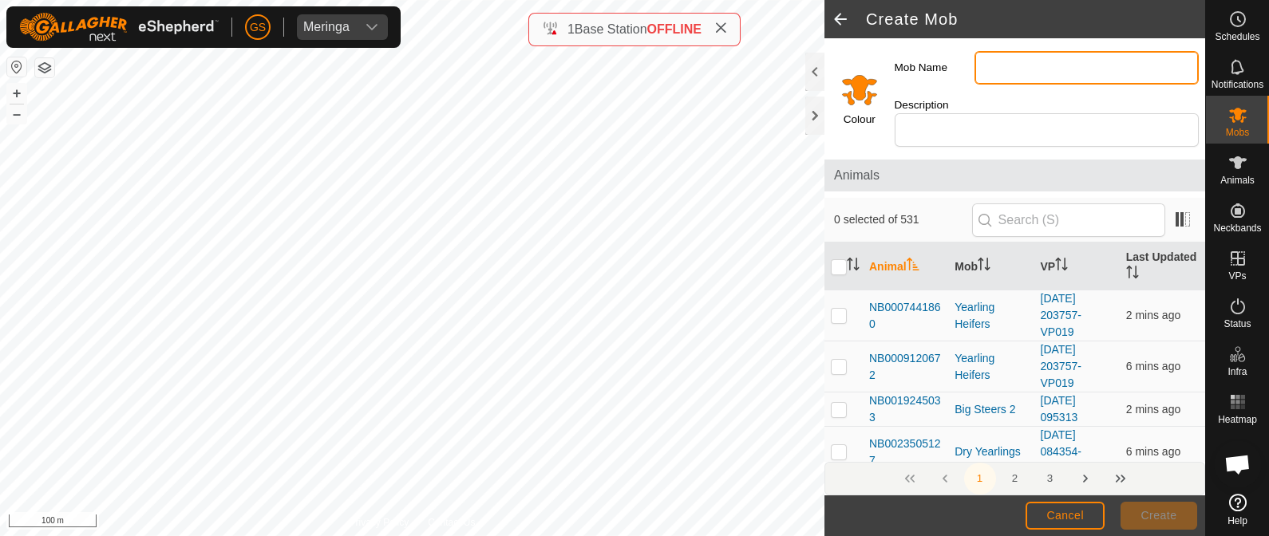
click at [985, 65] on input "Mob Name" at bounding box center [1086, 68] width 224 height 34
type input "calved cow paddock"
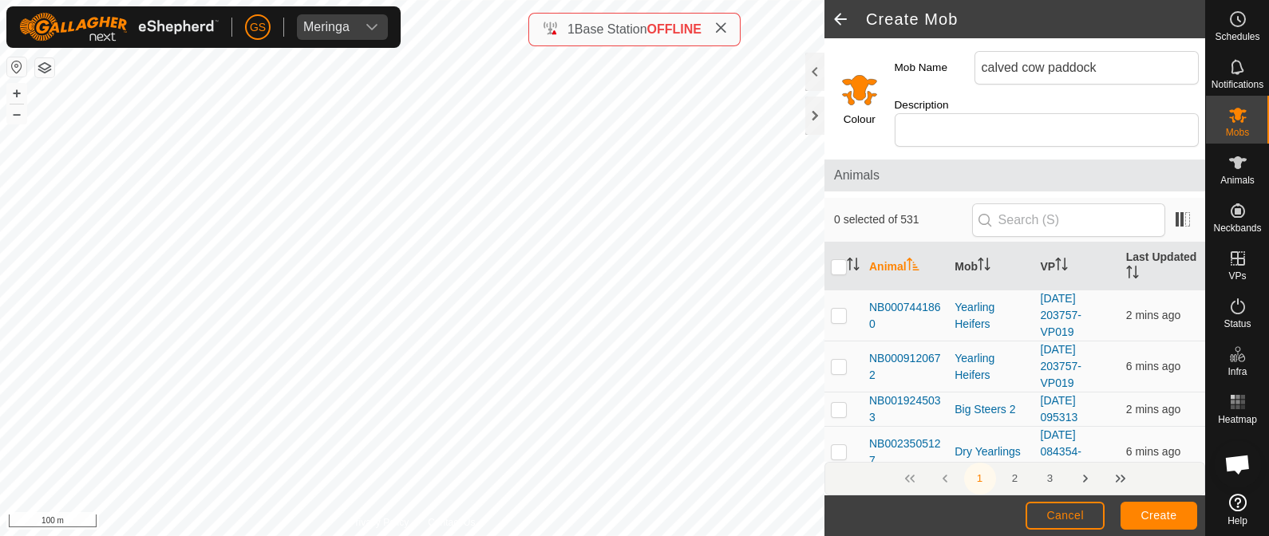
click at [866, 98] on input "Select a color" at bounding box center [859, 89] width 38 height 38
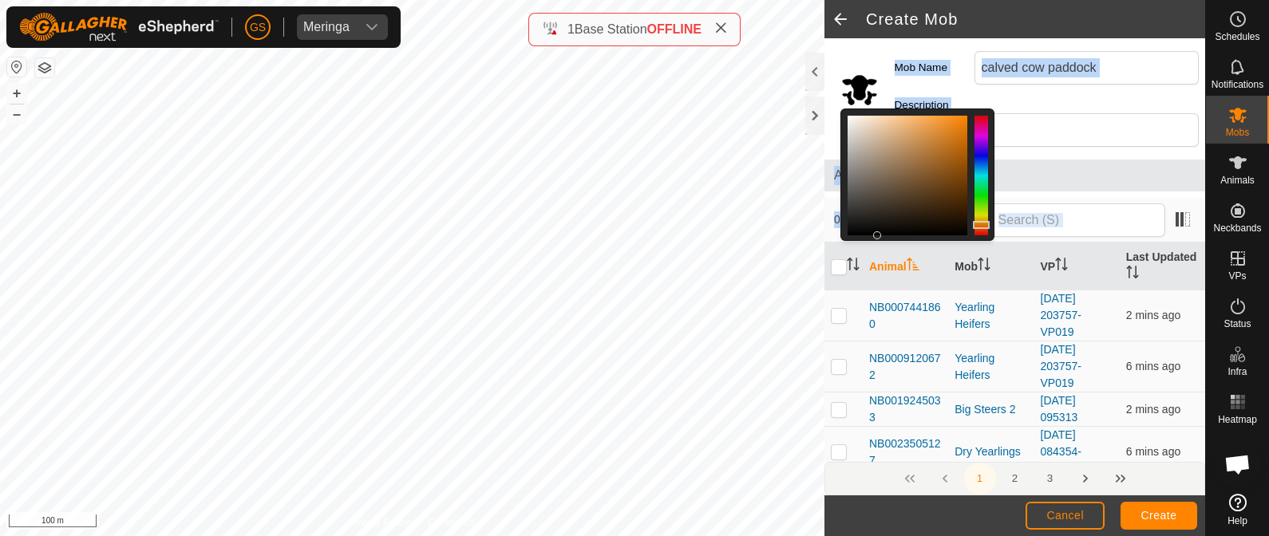
drag, startPoint x: 891, startPoint y: 217, endPoint x: 878, endPoint y: 247, distance: 32.5
click at [878, 247] on div "Colour Mob Name calved cow paddock Description Animals 0 selected of 531 Animal…" at bounding box center [1014, 266] width 381 height 457
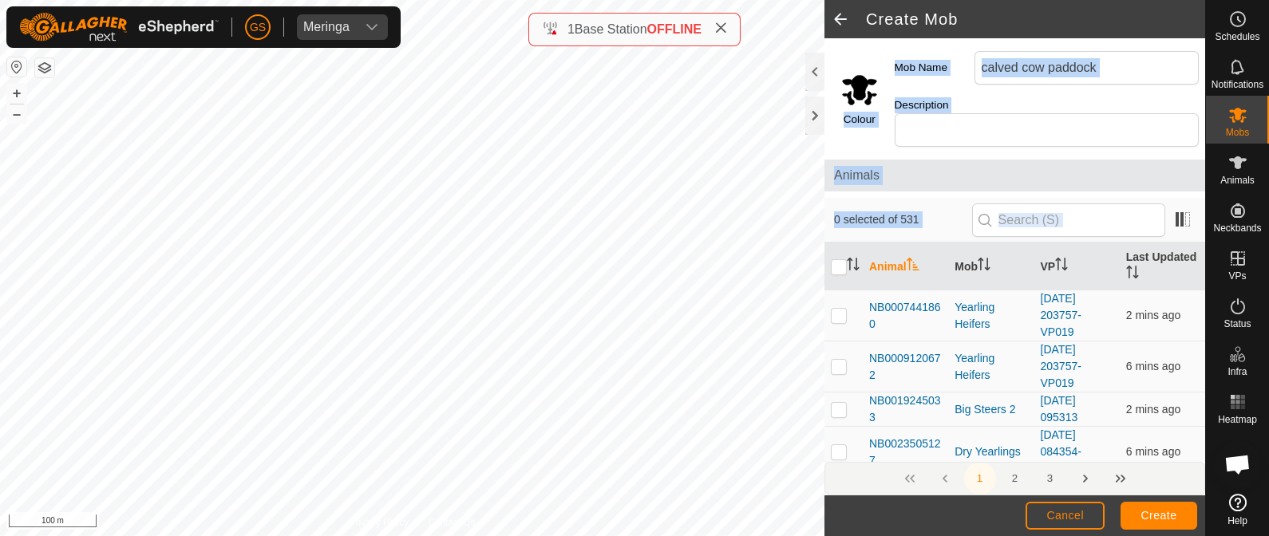
click at [848, 82] on input "Select a color" at bounding box center [859, 89] width 38 height 38
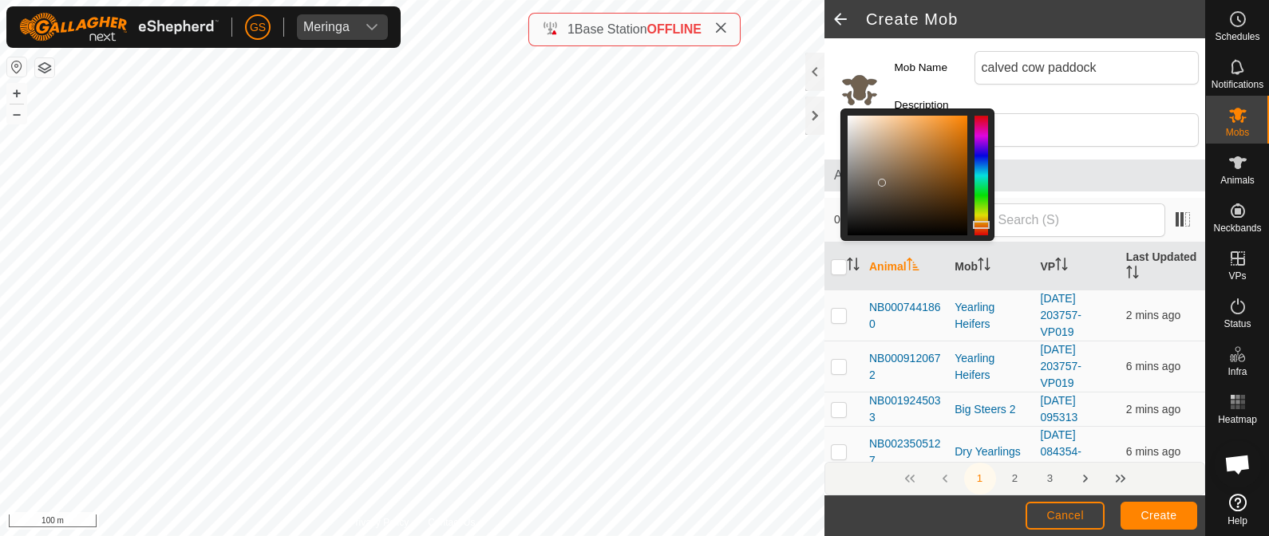
drag, startPoint x: 874, startPoint y: 231, endPoint x: 882, endPoint y: 181, distance: 50.2
click at [882, 181] on div at bounding box center [882, 183] width 8 height 8
drag, startPoint x: 882, startPoint y: 176, endPoint x: 902, endPoint y: 152, distance: 31.2
click at [901, 154] on div at bounding box center [907, 176] width 120 height 120
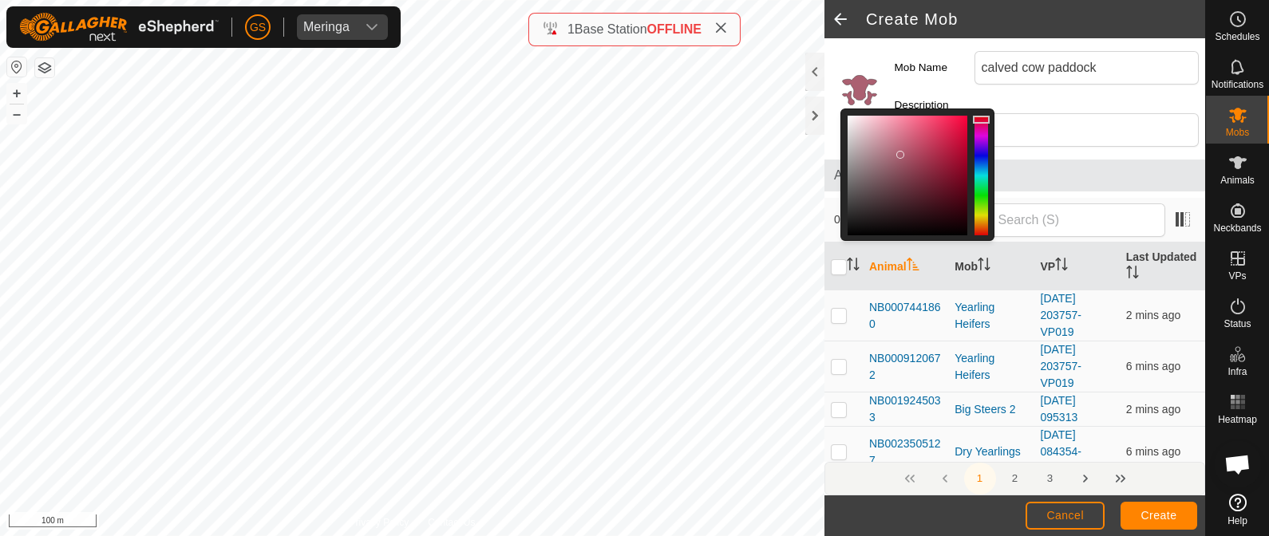
drag, startPoint x: 977, startPoint y: 223, endPoint x: 983, endPoint y: 120, distance: 103.1
click at [983, 120] on div at bounding box center [981, 120] width 17 height 8
drag, startPoint x: 894, startPoint y: 149, endPoint x: 878, endPoint y: 153, distance: 16.4
click at [878, 153] on div at bounding box center [907, 176] width 120 height 120
drag, startPoint x: 973, startPoint y: 118, endPoint x: 986, endPoint y: 231, distance: 114.0
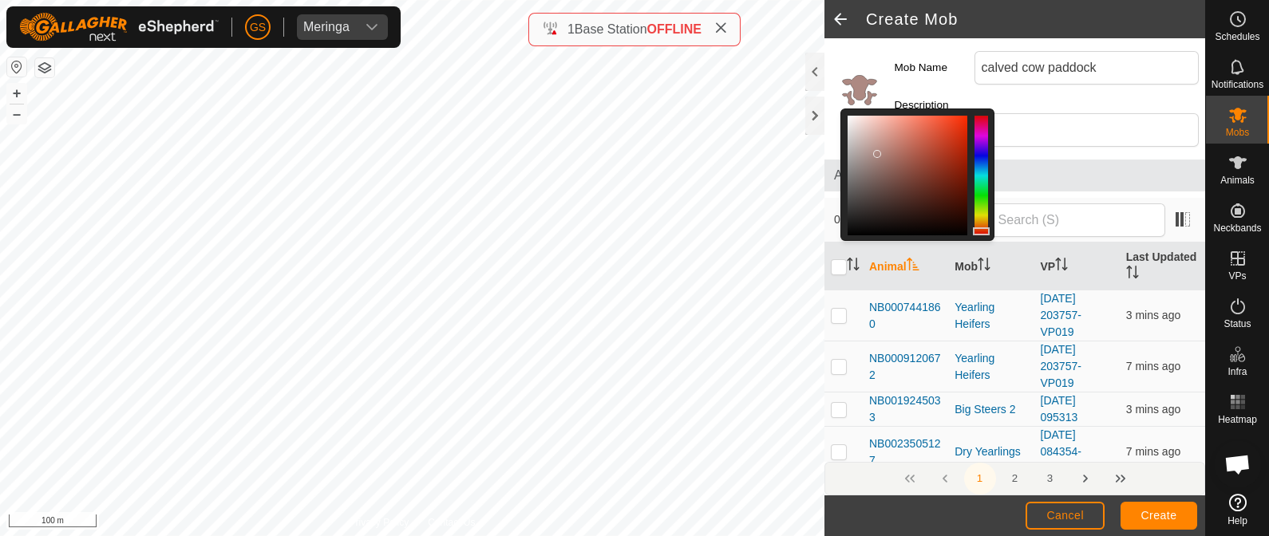
click at [986, 231] on div at bounding box center [981, 231] width 17 height 8
click at [978, 227] on div at bounding box center [981, 227] width 17 height 8
drag, startPoint x: 880, startPoint y: 153, endPoint x: 908, endPoint y: 137, distance: 32.2
click at [908, 137] on div at bounding box center [907, 138] width 8 height 8
drag, startPoint x: 986, startPoint y: 227, endPoint x: 981, endPoint y: 115, distance: 111.8
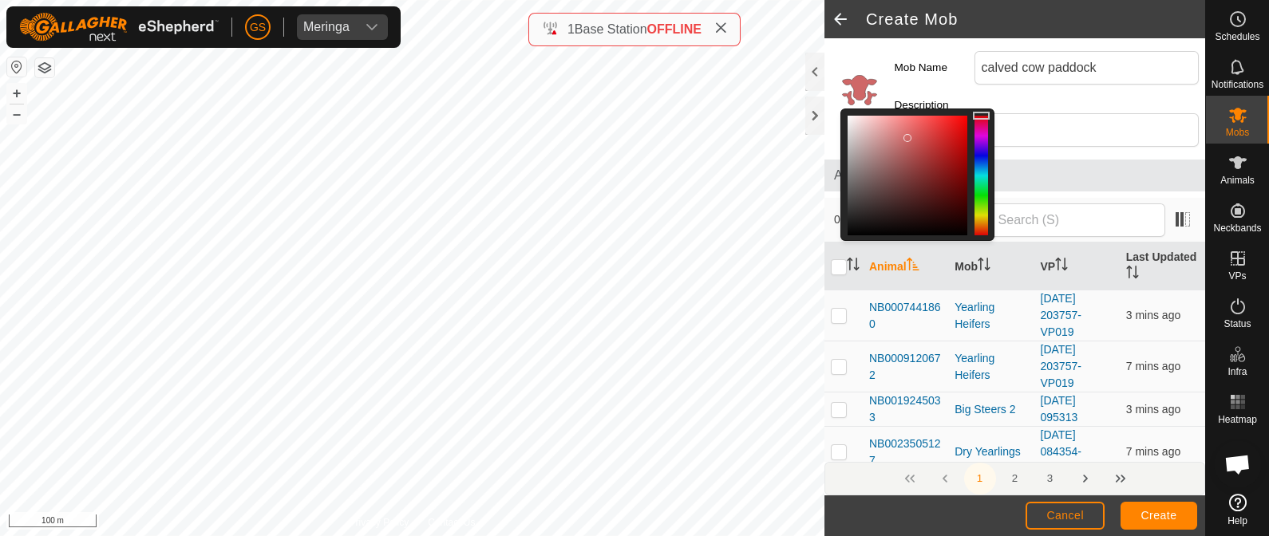
click at [981, 115] on div at bounding box center [981, 116] width 17 height 8
click at [906, 132] on div at bounding box center [905, 133] width 8 height 8
click at [1165, 511] on span "Create" at bounding box center [1159, 515] width 36 height 13
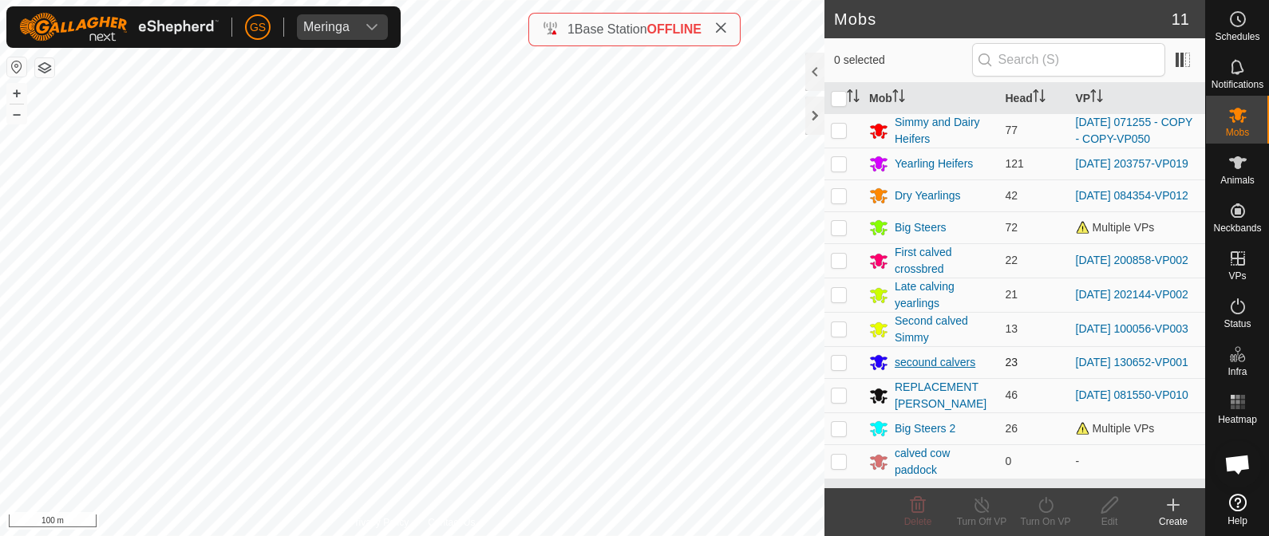
scroll to position [13, 0]
drag, startPoint x: 873, startPoint y: 232, endPoint x: 343, endPoint y: 150, distance: 536.1
click at [555, 317] on div "NB1720562300 1720562300 Simmy and Dairy Heifers [DATE] 071255 - COPY - COPY-VP0…" at bounding box center [412, 268] width 824 height 536
click at [427, 178] on div "NB1356141021 1356141021 Simmy and Dairy Heifers [DATE] 071255 - COPY - COPY-VP0…" at bounding box center [412, 268] width 824 height 536
click at [437, 180] on div "NB1356141021 1356141021 Simmy and Dairy Heifers [DATE] 071255 - COPY - COPY-VP0…" at bounding box center [412, 268] width 824 height 536
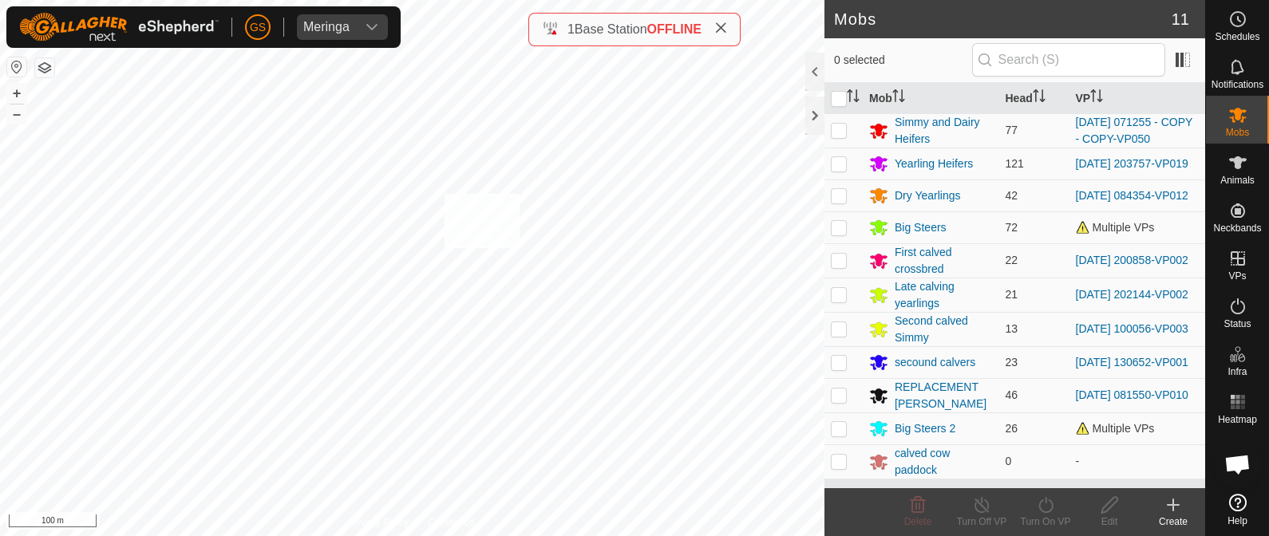
click at [444, 193] on div "NB0157256290 0157256290 Simmy and Dairy Heifers [DATE] 071255 - COPY - COPY-VP0…" at bounding box center [412, 268] width 824 height 536
click at [1242, 161] on icon at bounding box center [1237, 162] width 19 height 19
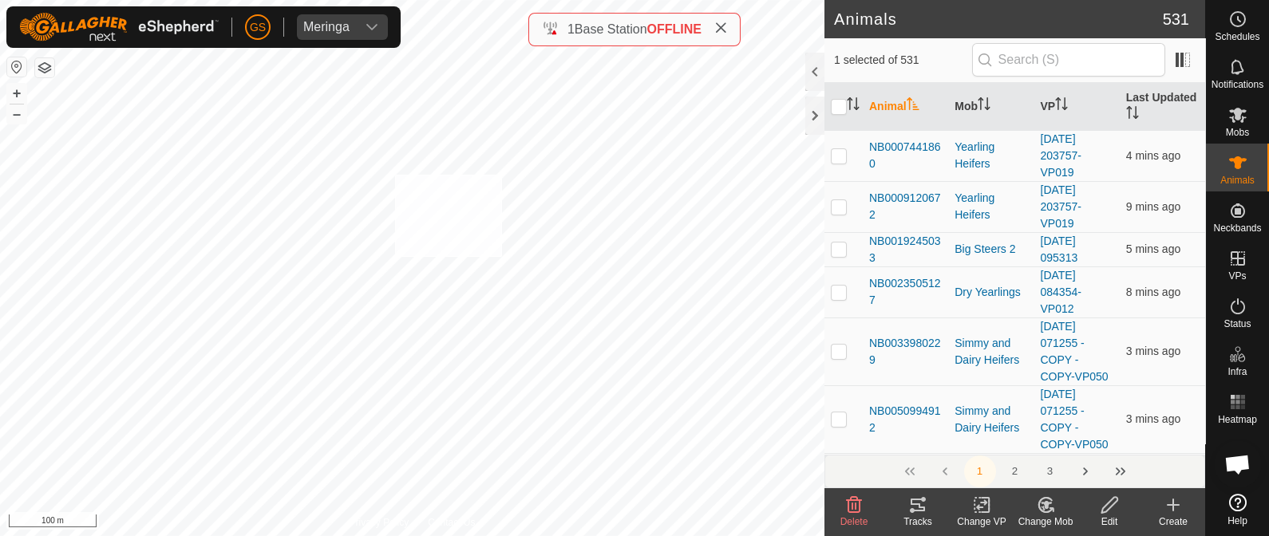
click at [395, 174] on div "NB2166307783 2166307783 Simmy and Dairy Heifers 2025-08-12 071255 - COPY - COPY…" at bounding box center [412, 268] width 824 height 536
checkbox input "true"
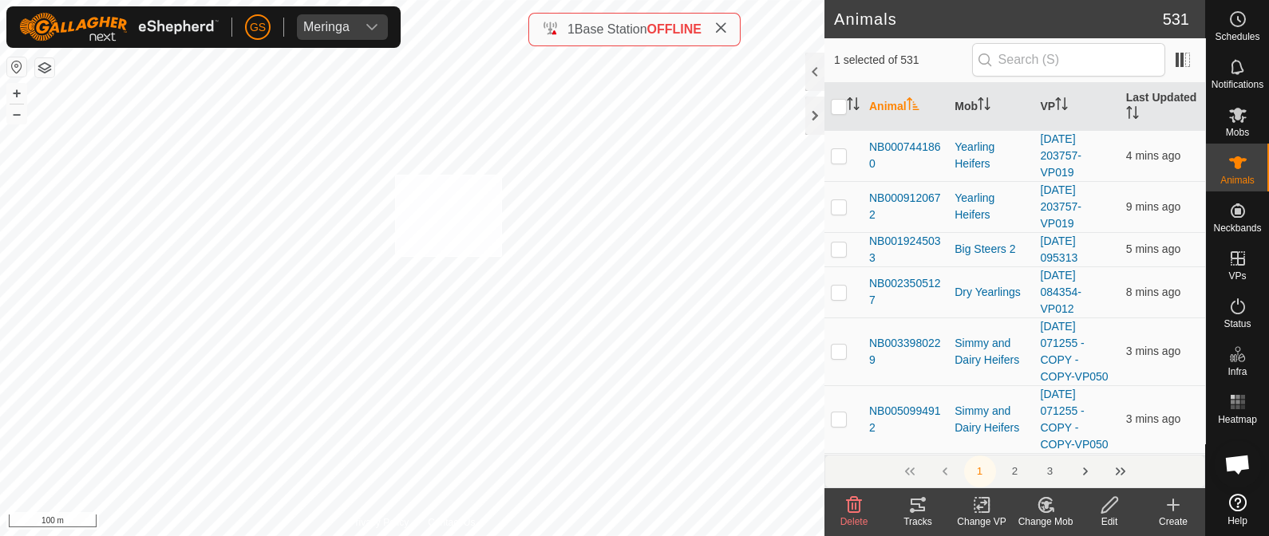
checkbox input "true"
click at [220, 276] on div "WP 14 Type: trough Capacity: 100L Water Level: 100% Drinkable: Yes + – ⇧ i 100 m" at bounding box center [412, 268] width 824 height 536
checkbox input "true"
click at [1044, 503] on icon at bounding box center [1045, 505] width 11 height 8
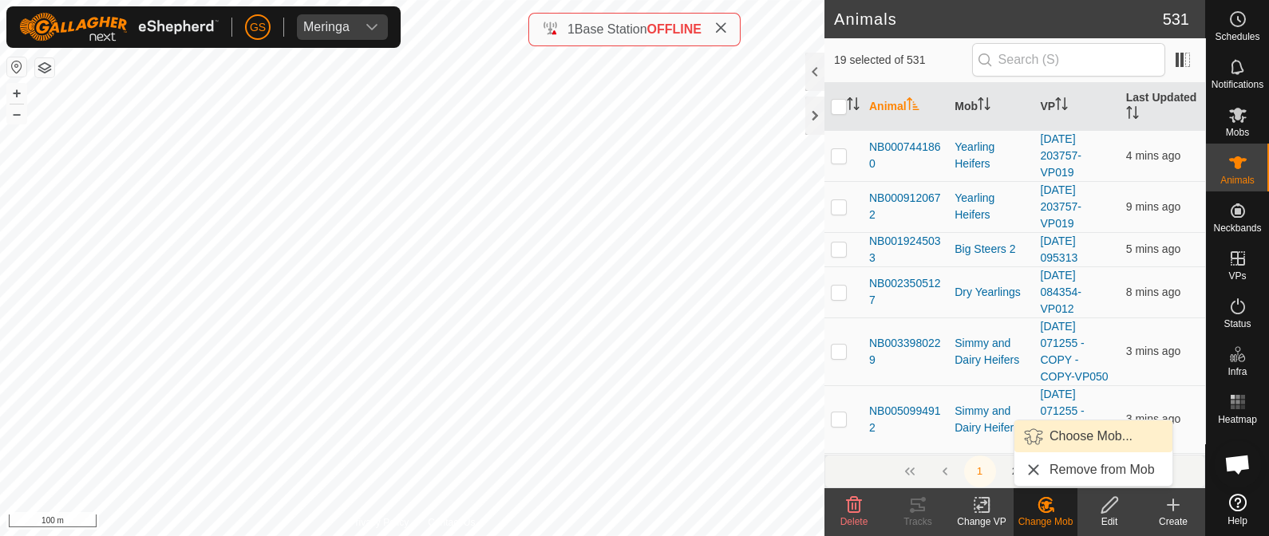
click at [1056, 432] on link "Choose Mob..." at bounding box center [1093, 436] width 158 height 32
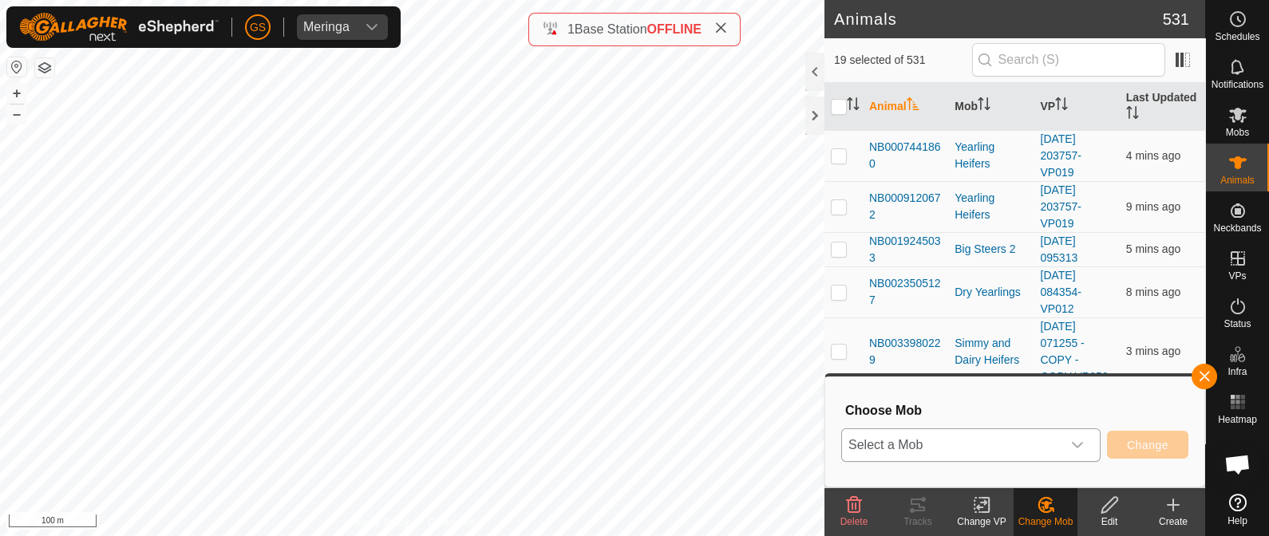
click at [969, 436] on span "Select a Mob" at bounding box center [951, 445] width 219 height 32
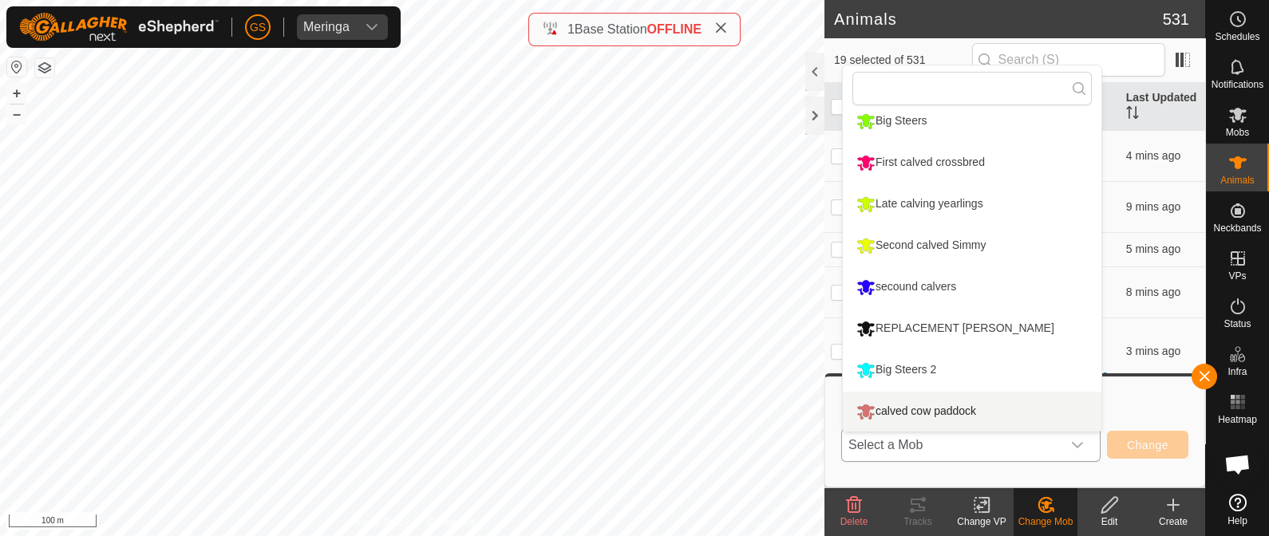
scroll to position [136, 0]
click at [870, 409] on li "calved cow paddock" at bounding box center [972, 411] width 259 height 40
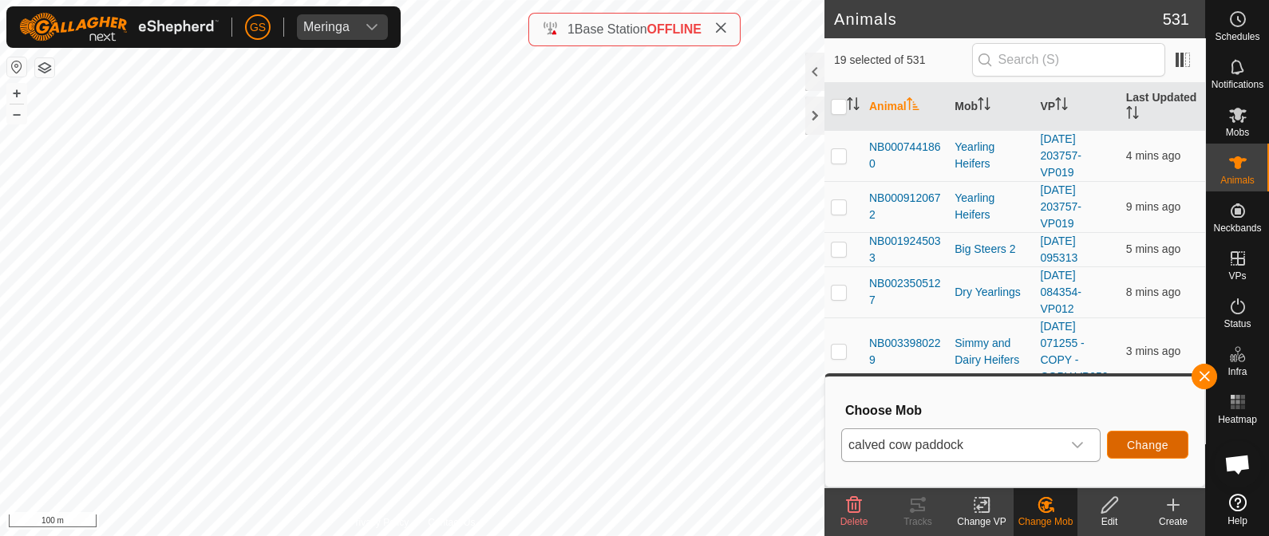
click at [1166, 444] on span "Change" at bounding box center [1147, 445] width 41 height 13
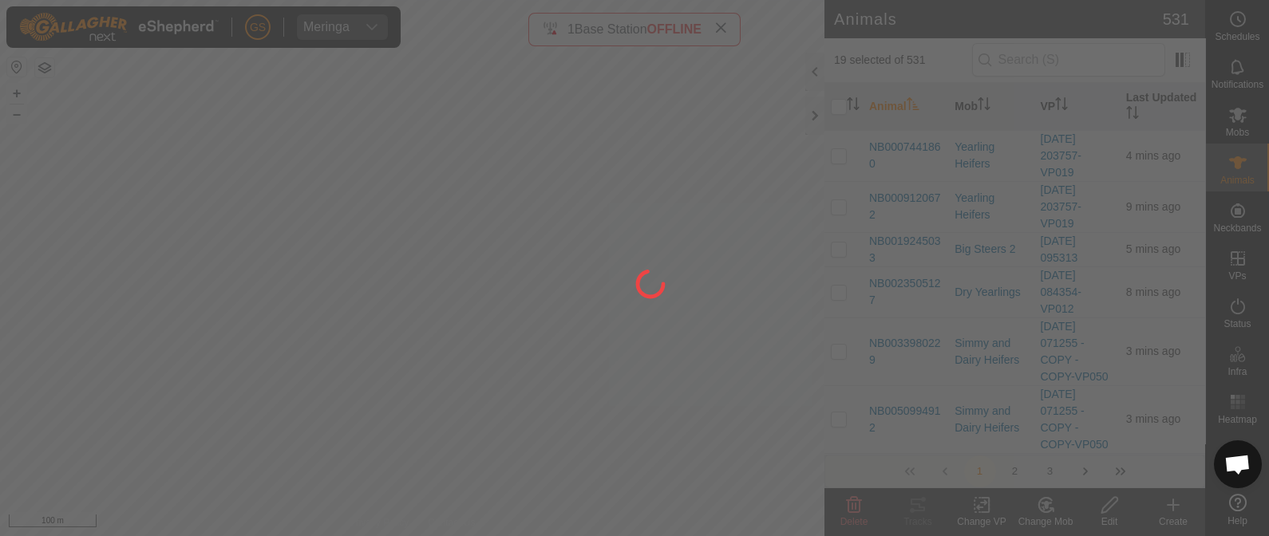
checkbox input "false"
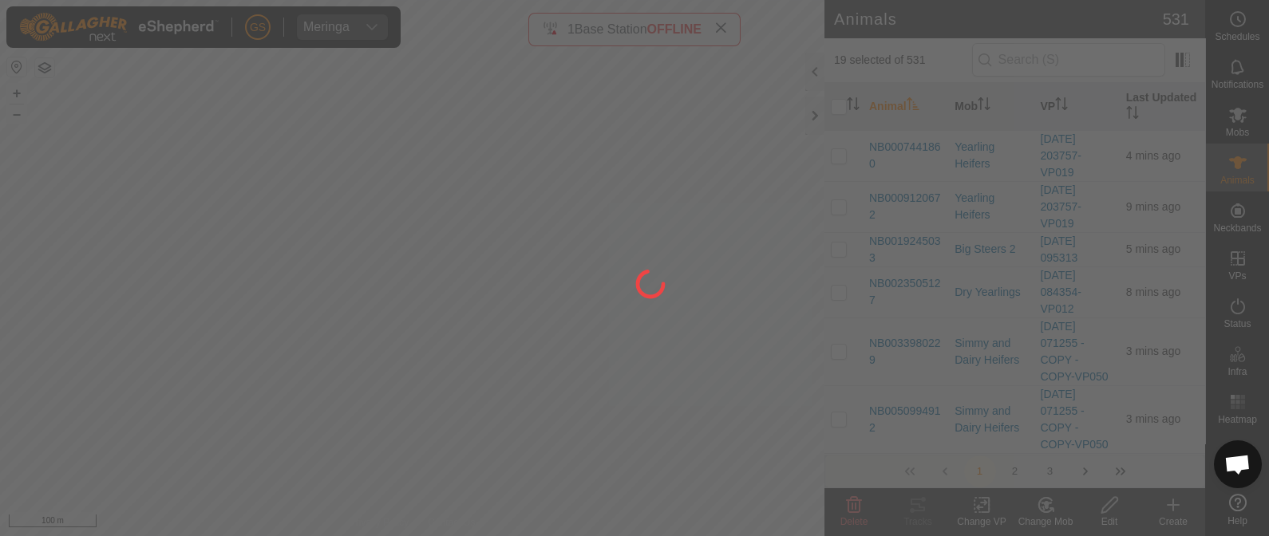
checkbox input "false"
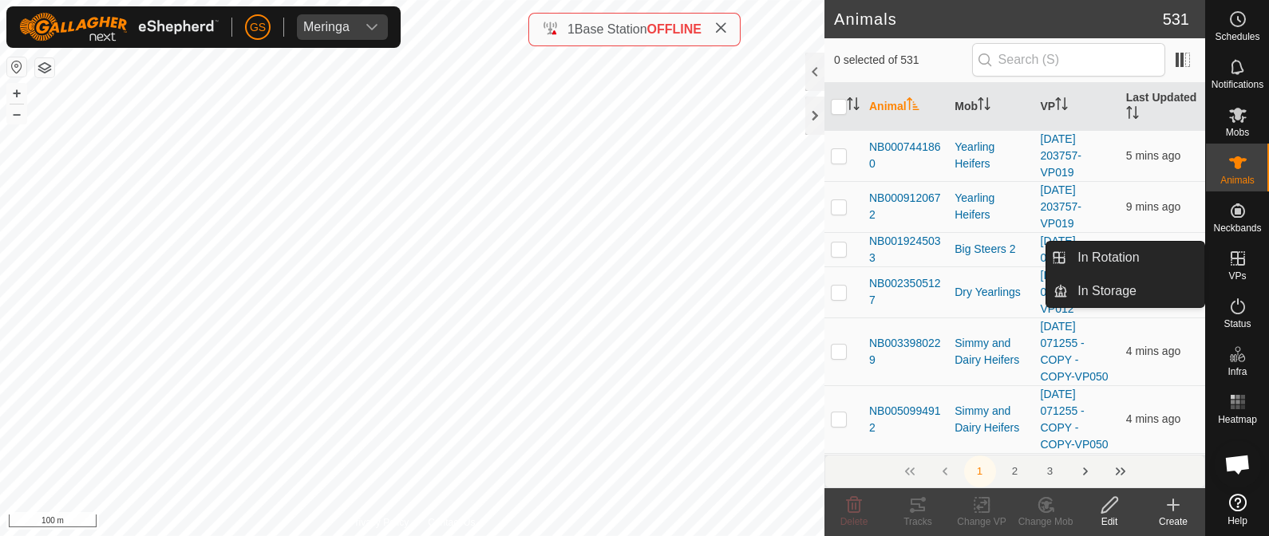
click at [1240, 255] on icon at bounding box center [1237, 258] width 19 height 19
click at [1125, 251] on link "In Rotation" at bounding box center [1136, 258] width 136 height 32
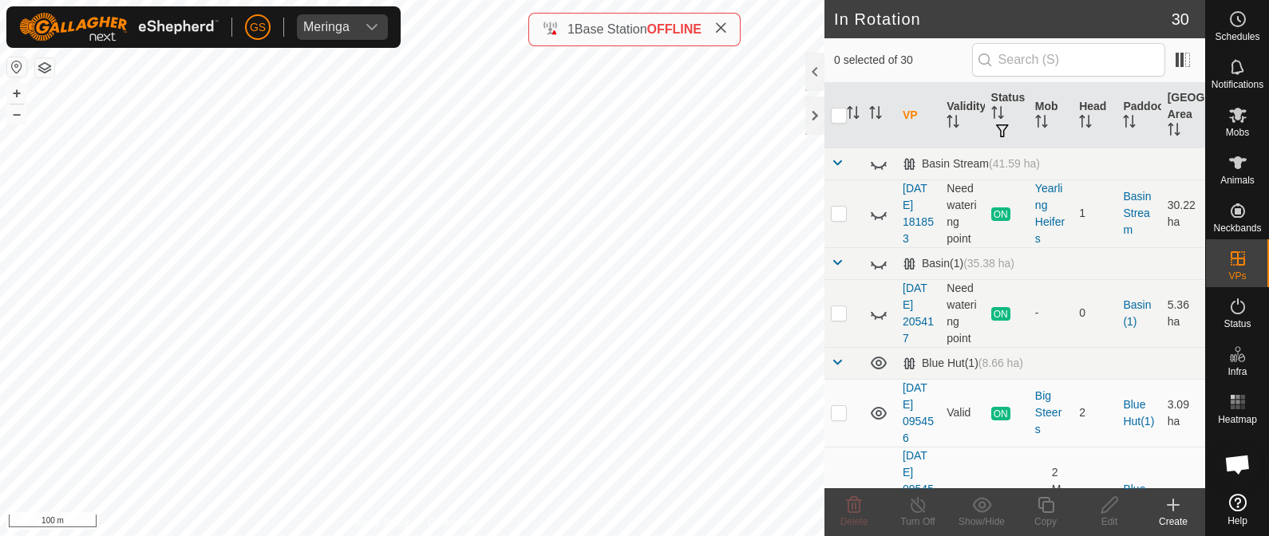
click at [1174, 502] on icon at bounding box center [1172, 504] width 19 height 19
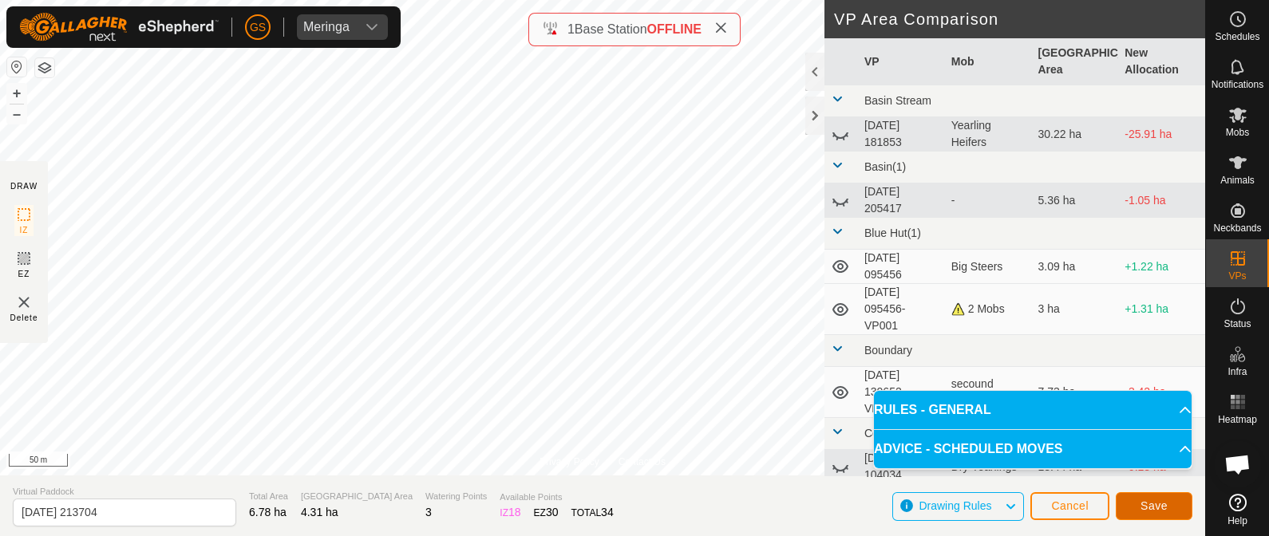
click at [1153, 505] on span "Save" at bounding box center [1153, 505] width 27 height 13
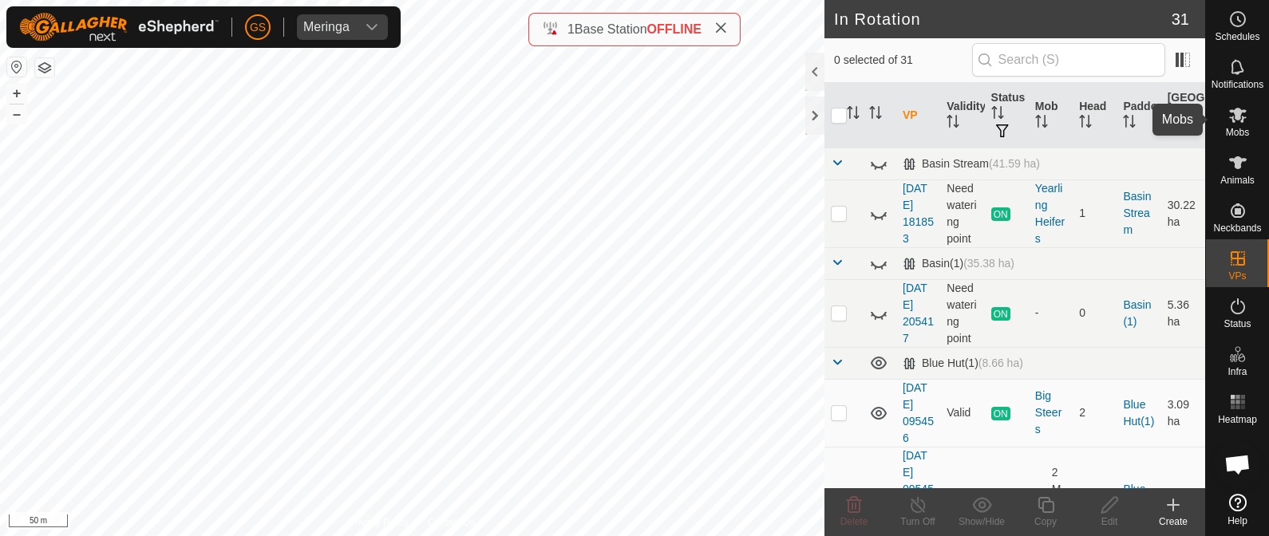
click at [1237, 116] on icon at bounding box center [1238, 115] width 18 height 15
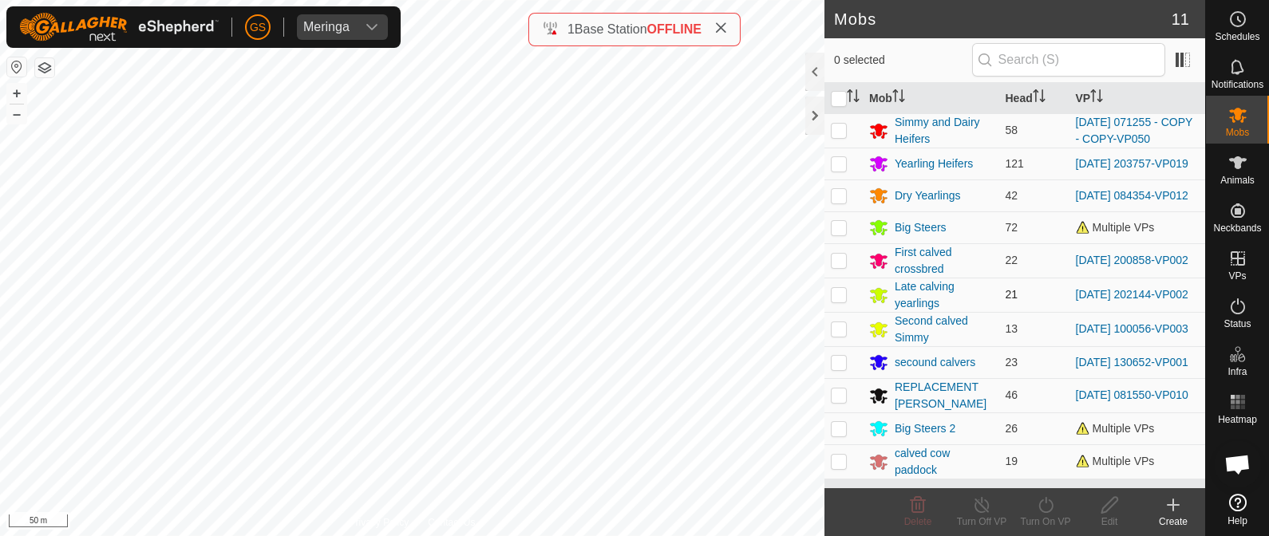
scroll to position [13, 0]
click at [839, 468] on p-checkbox at bounding box center [839, 461] width 16 height 13
checkbox input "true"
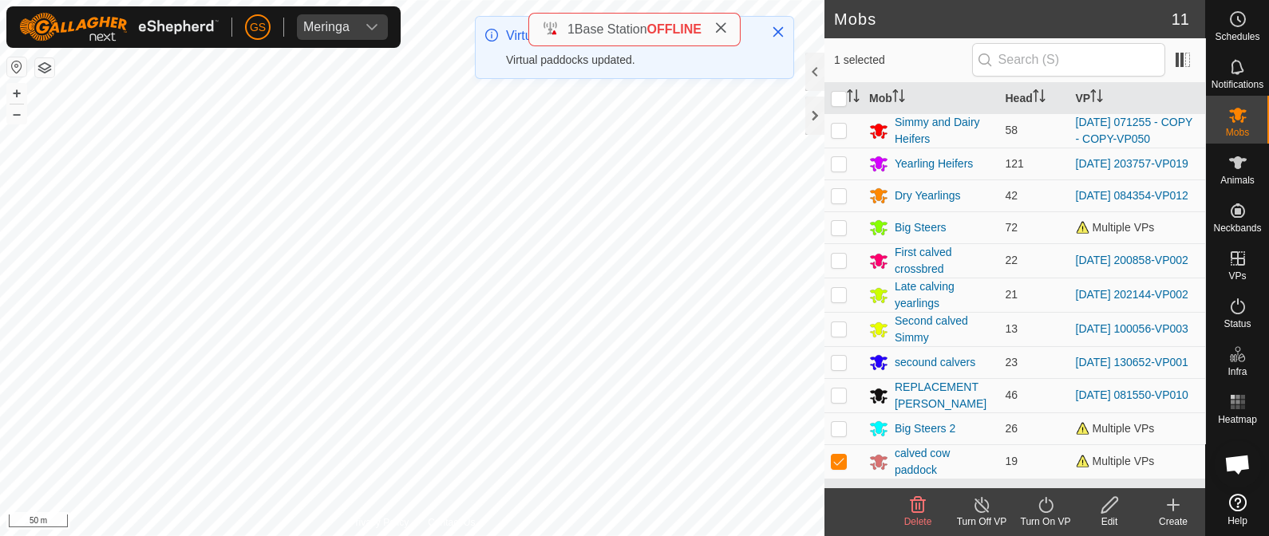
click at [1044, 506] on icon at bounding box center [1046, 504] width 20 height 19
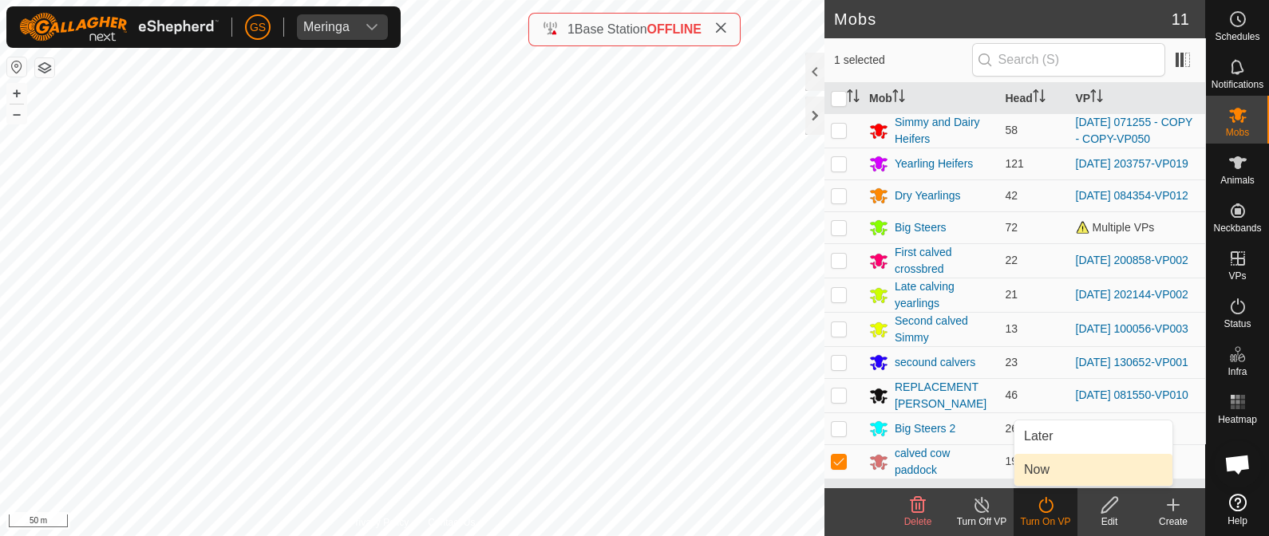
click at [1033, 470] on link "Now" at bounding box center [1093, 470] width 158 height 32
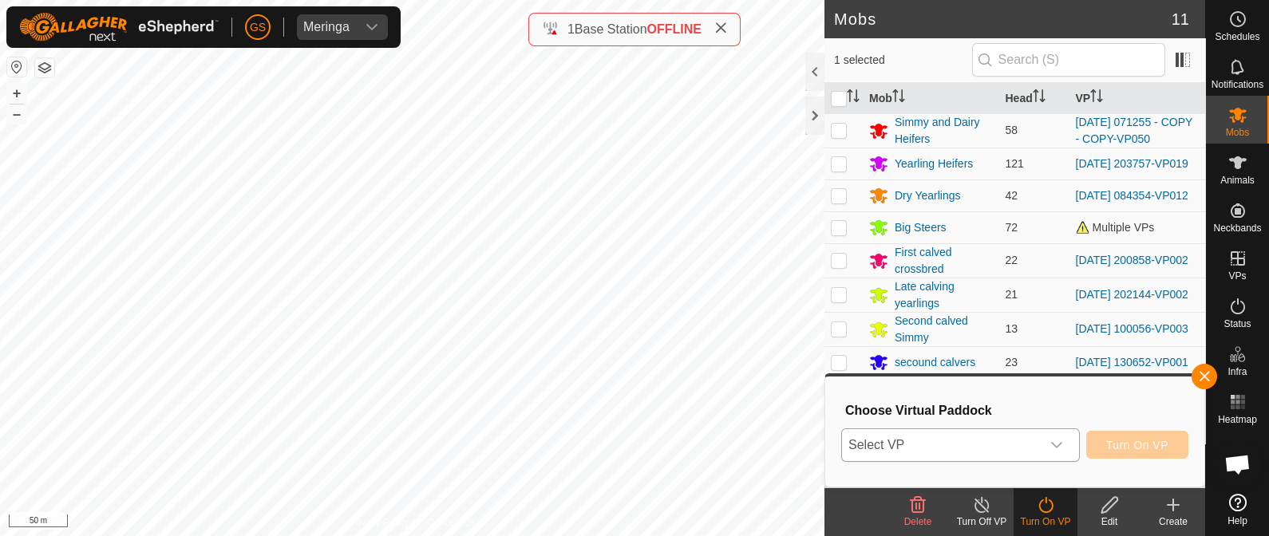
click at [1042, 444] on div "dropdown trigger" at bounding box center [1056, 445] width 32 height 32
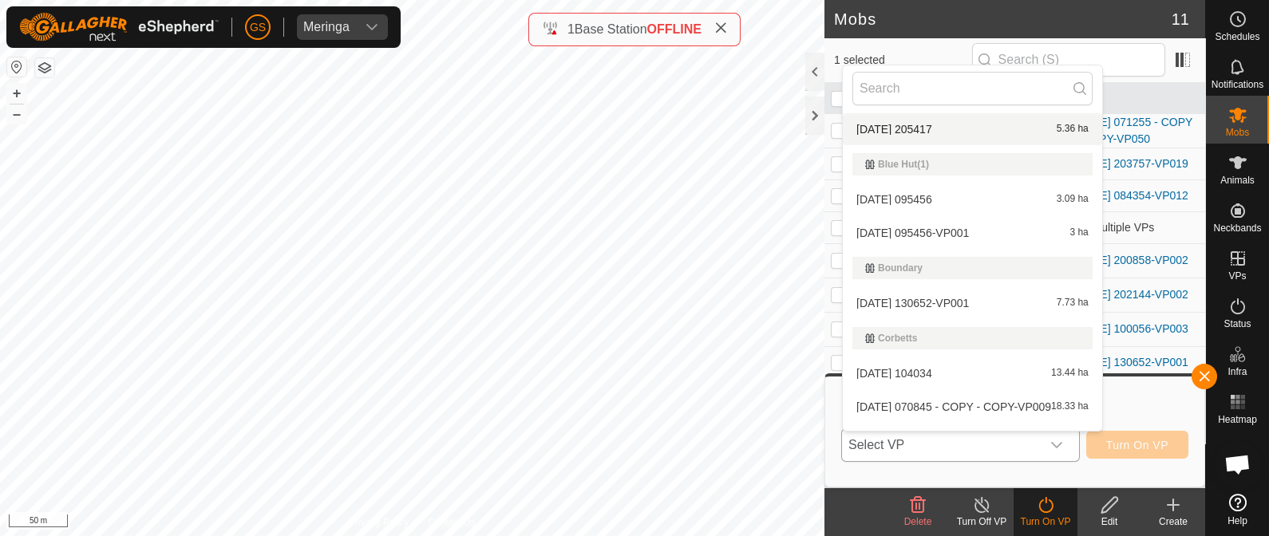
scroll to position [199, 0]
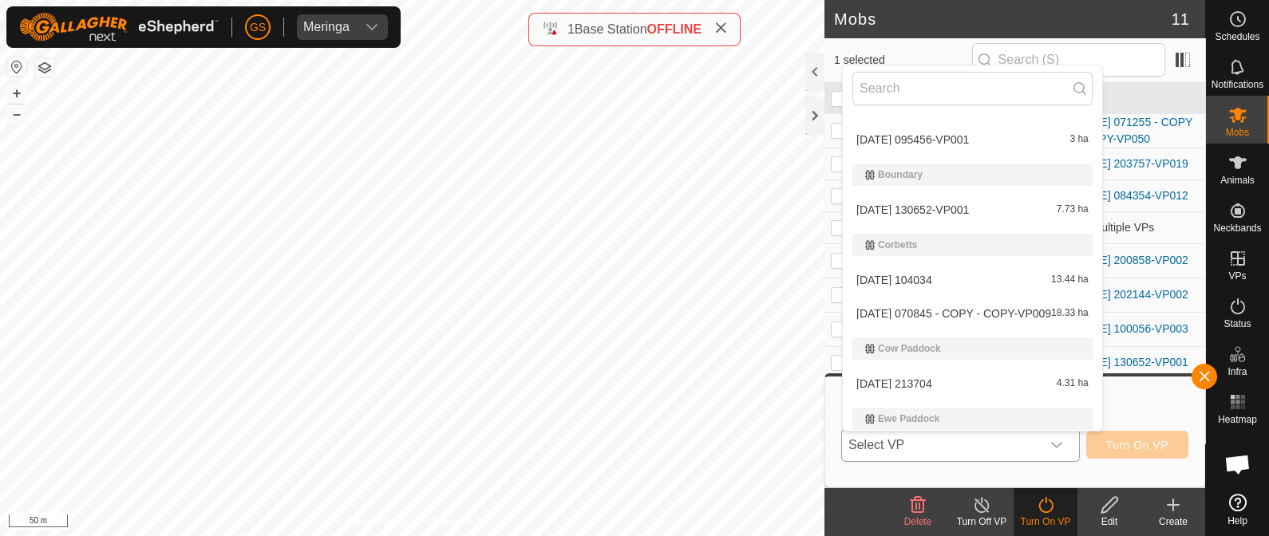
click at [945, 382] on li "2025-09-17 213704 4.31 ha" at bounding box center [972, 384] width 259 height 32
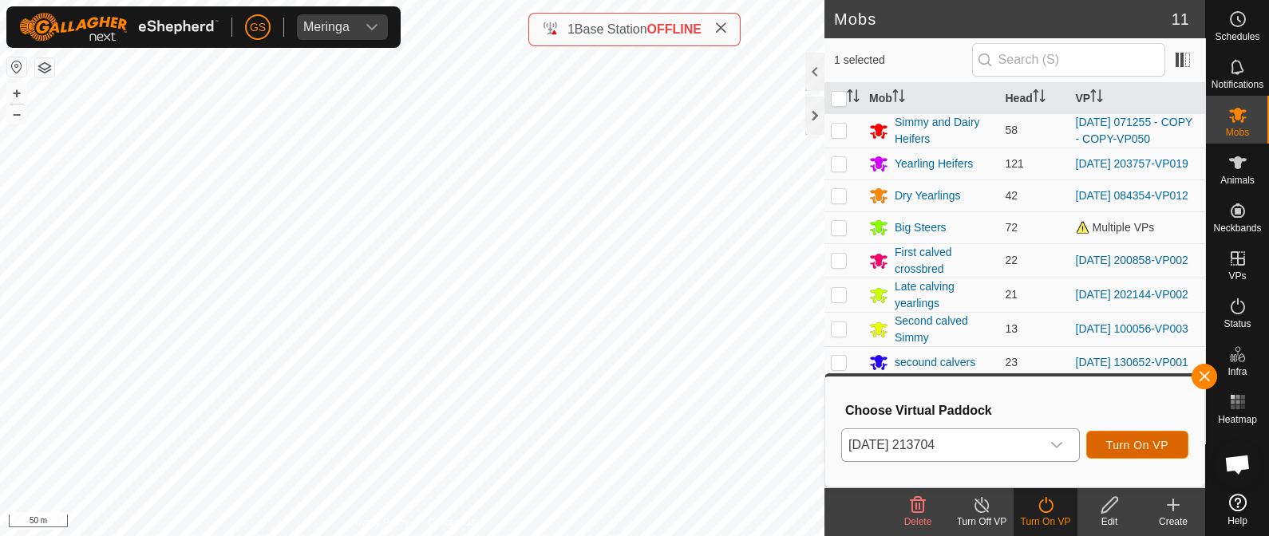
click at [1145, 442] on span "Turn On VP" at bounding box center [1137, 445] width 62 height 13
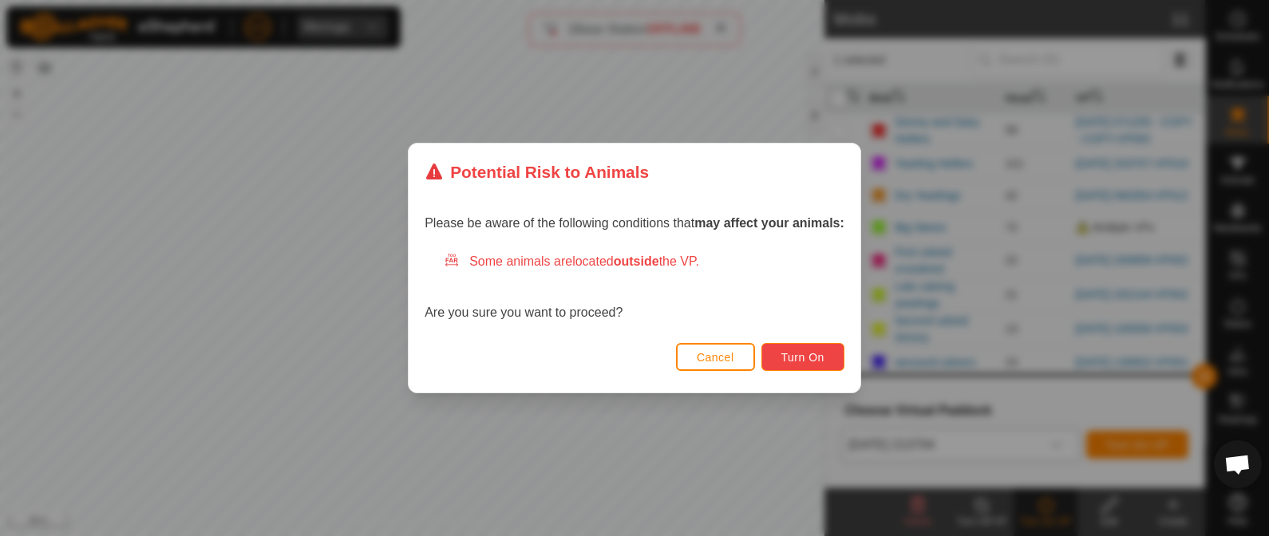
click at [796, 353] on span "Turn On" at bounding box center [802, 357] width 43 height 13
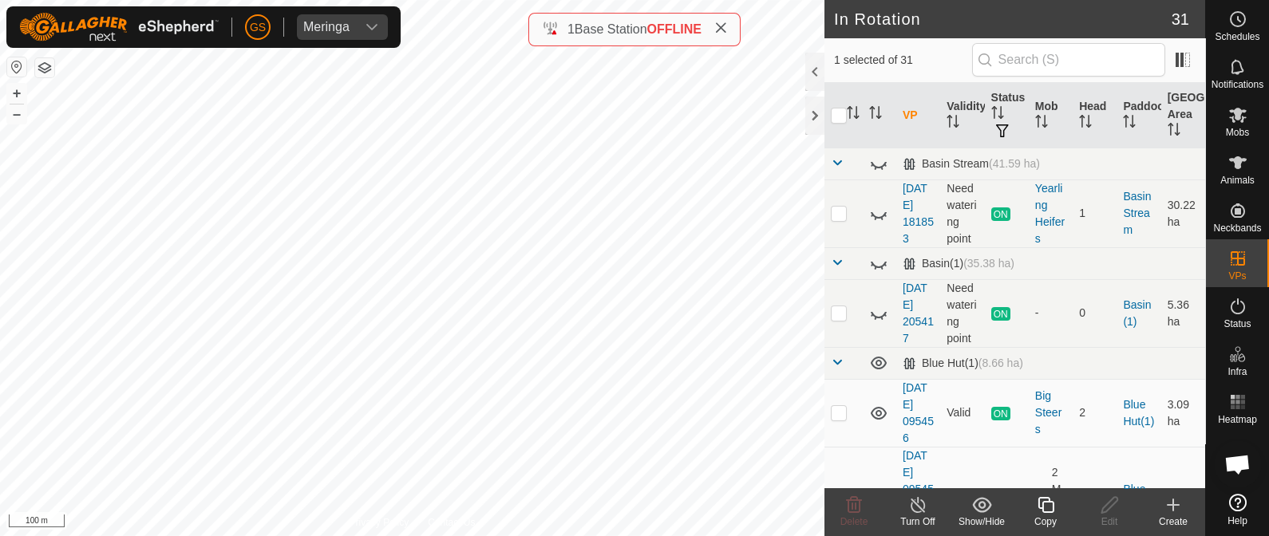
click at [1047, 503] on icon at bounding box center [1046, 504] width 20 height 19
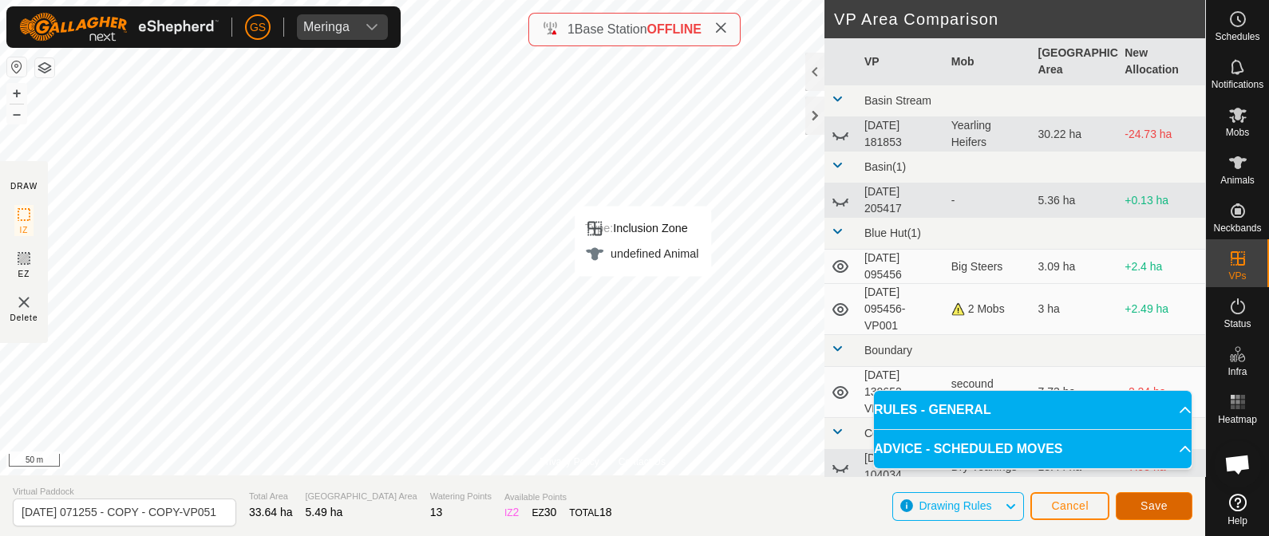
click at [1155, 499] on span "Save" at bounding box center [1153, 505] width 27 height 13
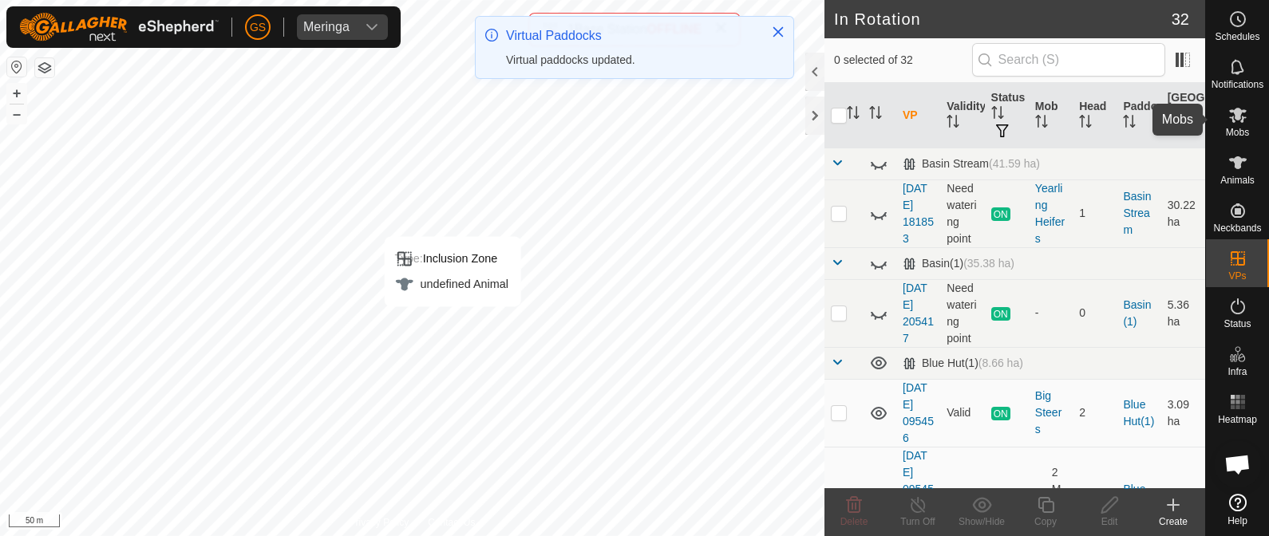
click at [1247, 114] on es-mob-svg-icon at bounding box center [1237, 115] width 29 height 26
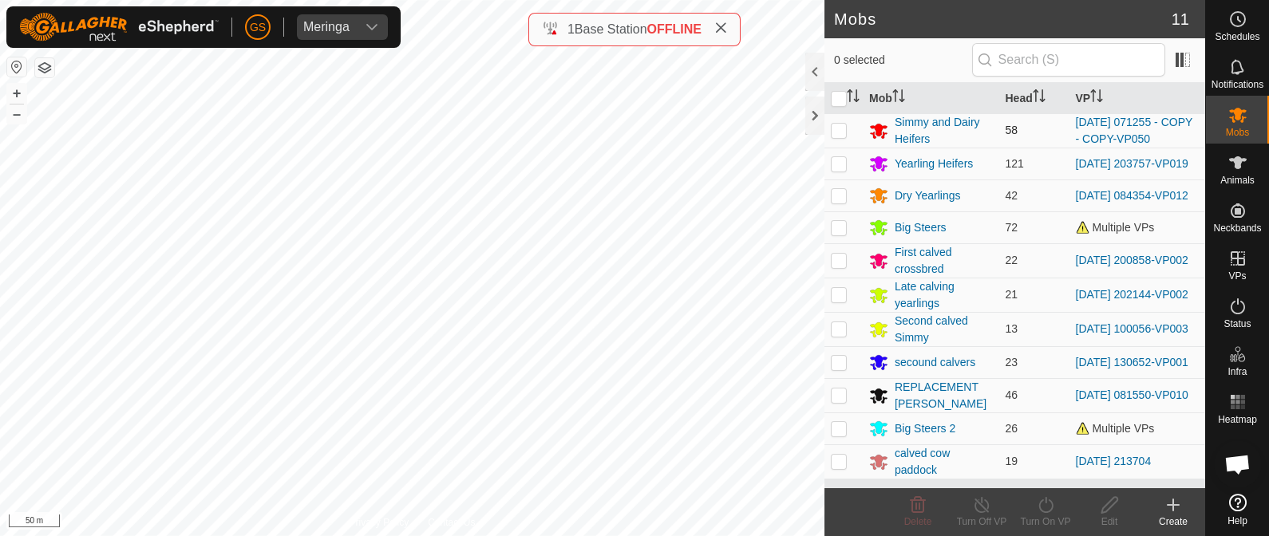
click at [842, 128] on p-checkbox at bounding box center [839, 130] width 16 height 13
checkbox input "true"
click at [1052, 501] on icon at bounding box center [1046, 504] width 20 height 19
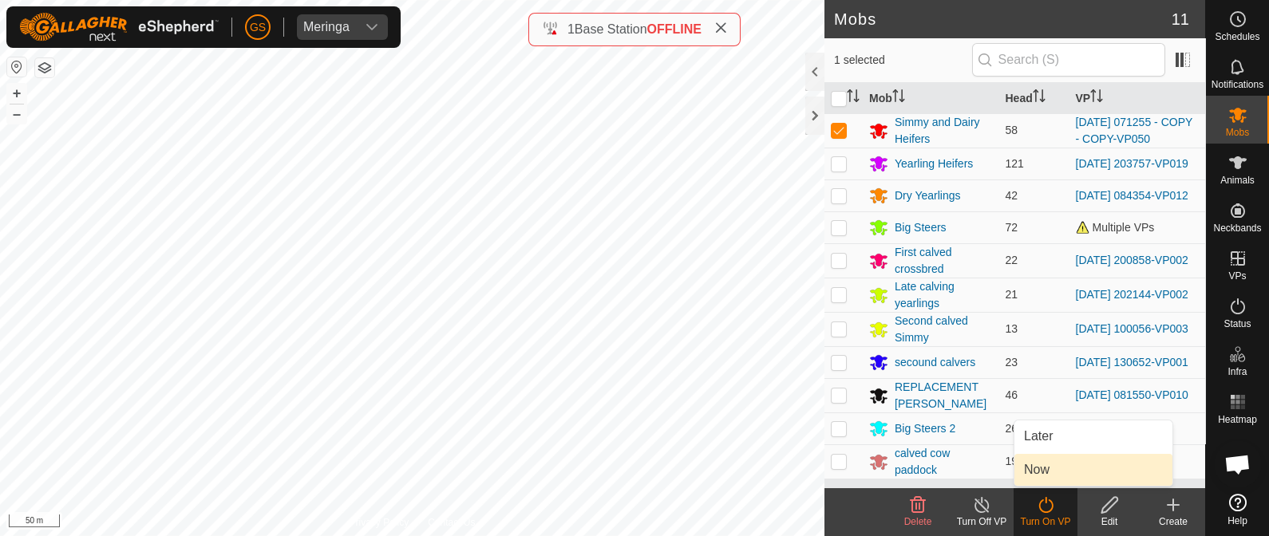
click at [1050, 471] on link "Now" at bounding box center [1093, 470] width 158 height 32
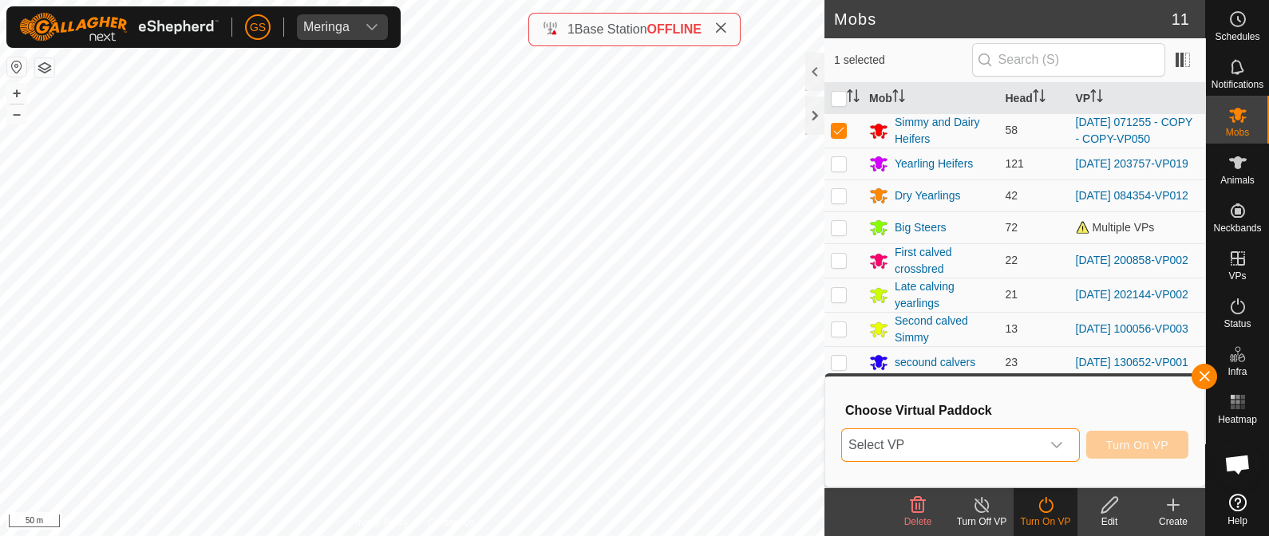
click at [947, 444] on span "Select VP" at bounding box center [941, 445] width 199 height 32
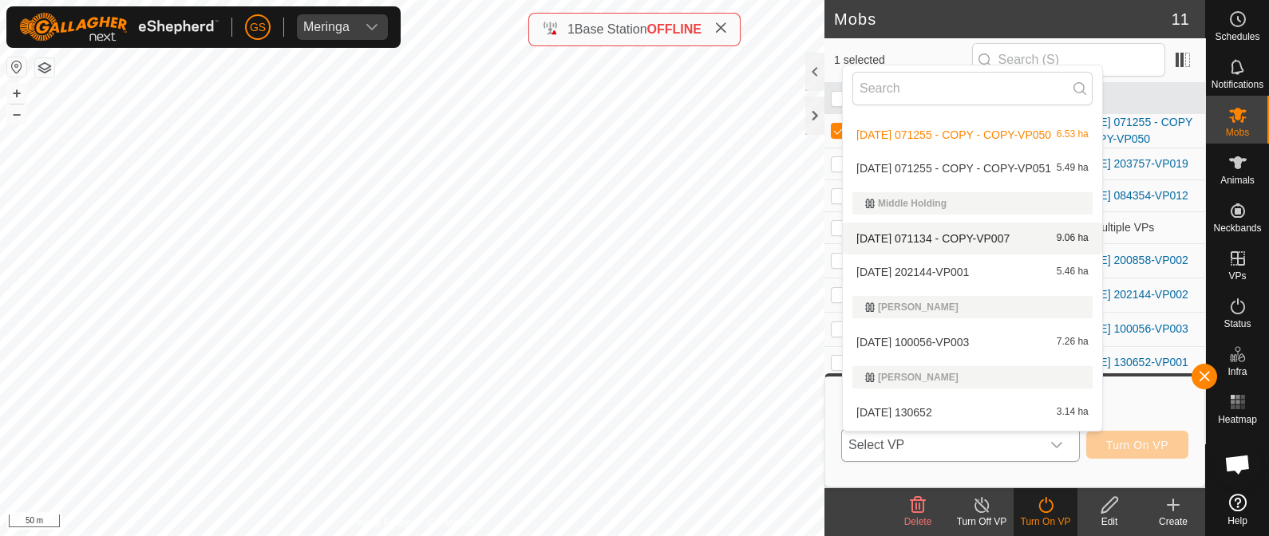
scroll to position [997, 0]
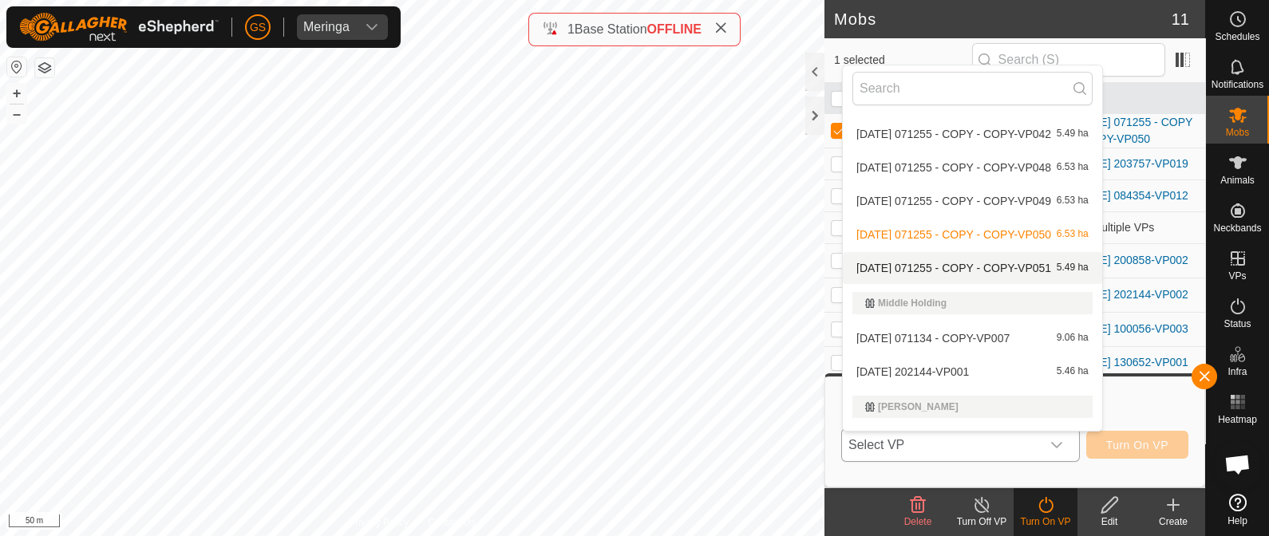
click at [957, 265] on li "[DATE] 071255 - COPY - COPY-VP051 5.49 ha" at bounding box center [972, 268] width 259 height 32
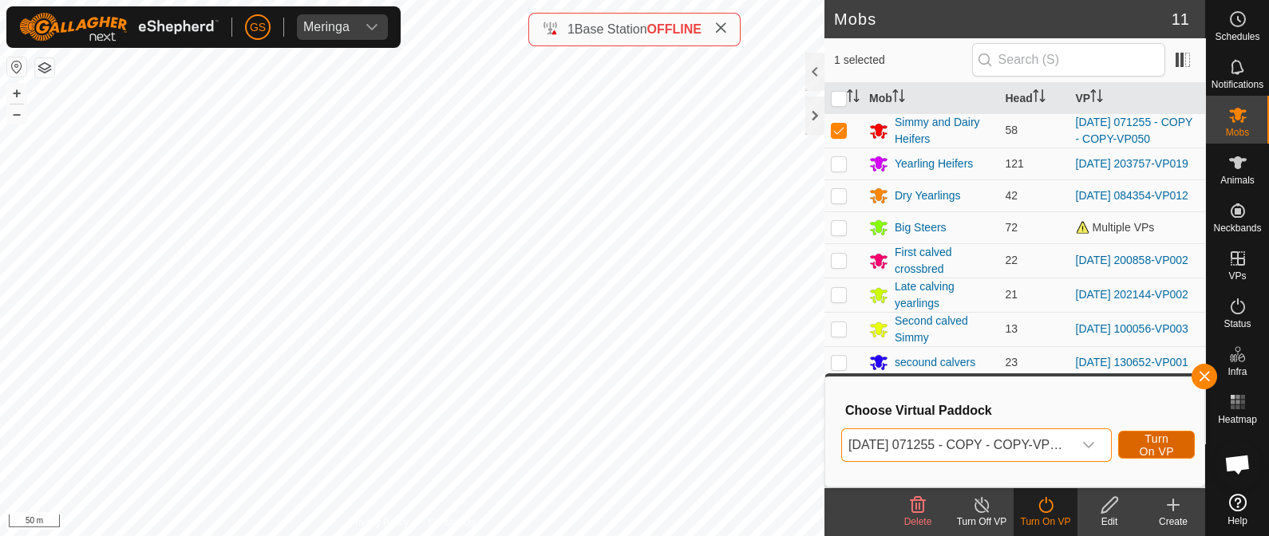
click at [1157, 440] on span "Turn On VP" at bounding box center [1156, 445] width 37 height 26
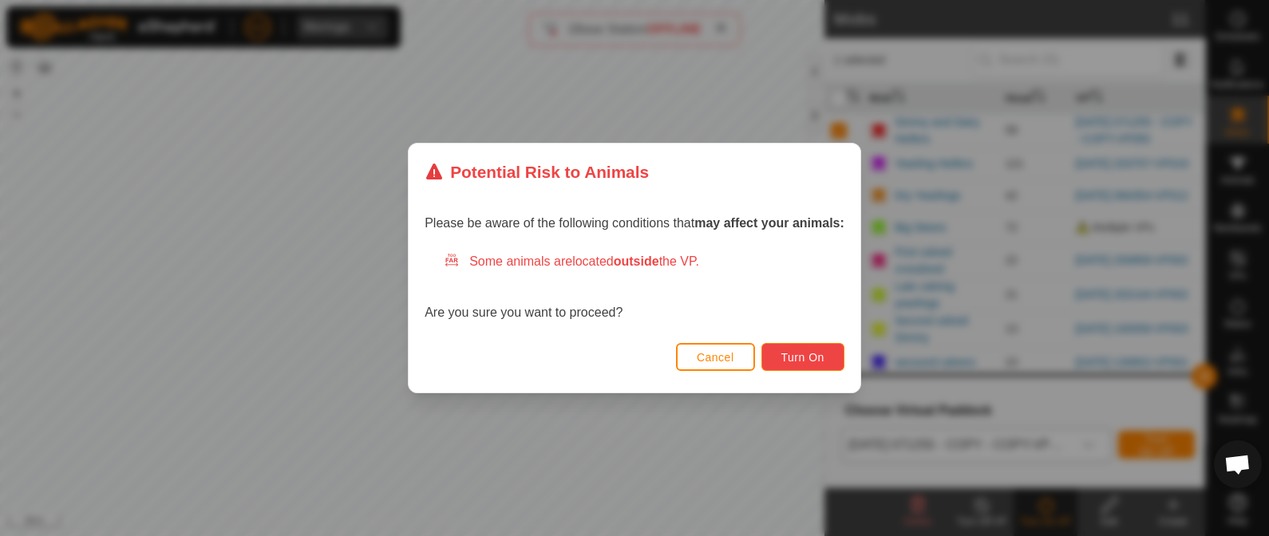
click at [791, 353] on span "Turn On" at bounding box center [802, 357] width 43 height 13
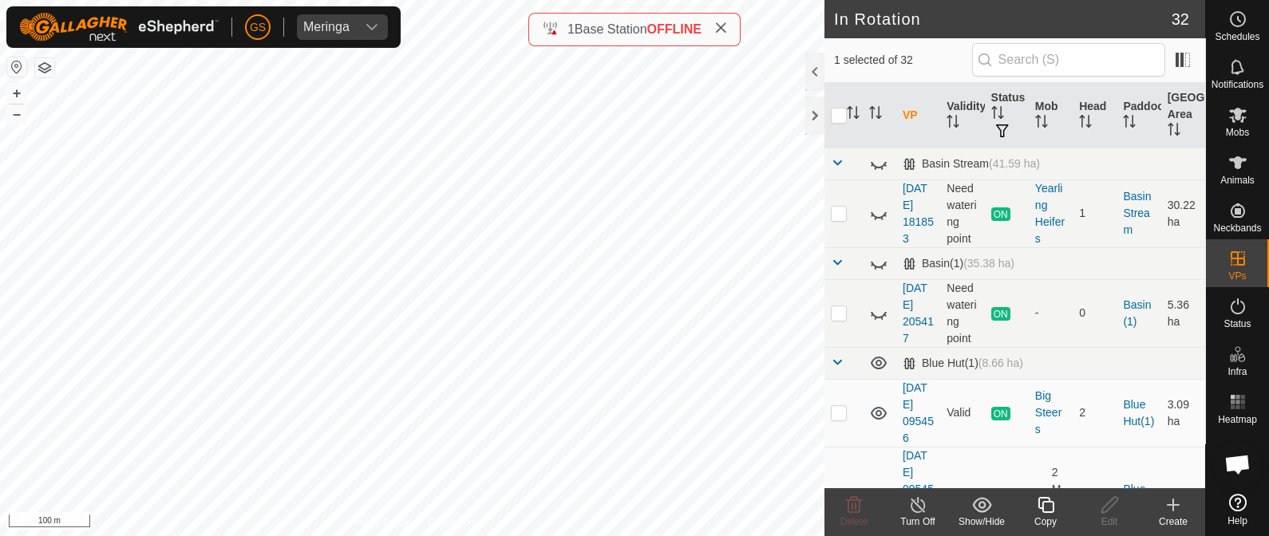
click at [1043, 508] on icon at bounding box center [1046, 504] width 20 height 19
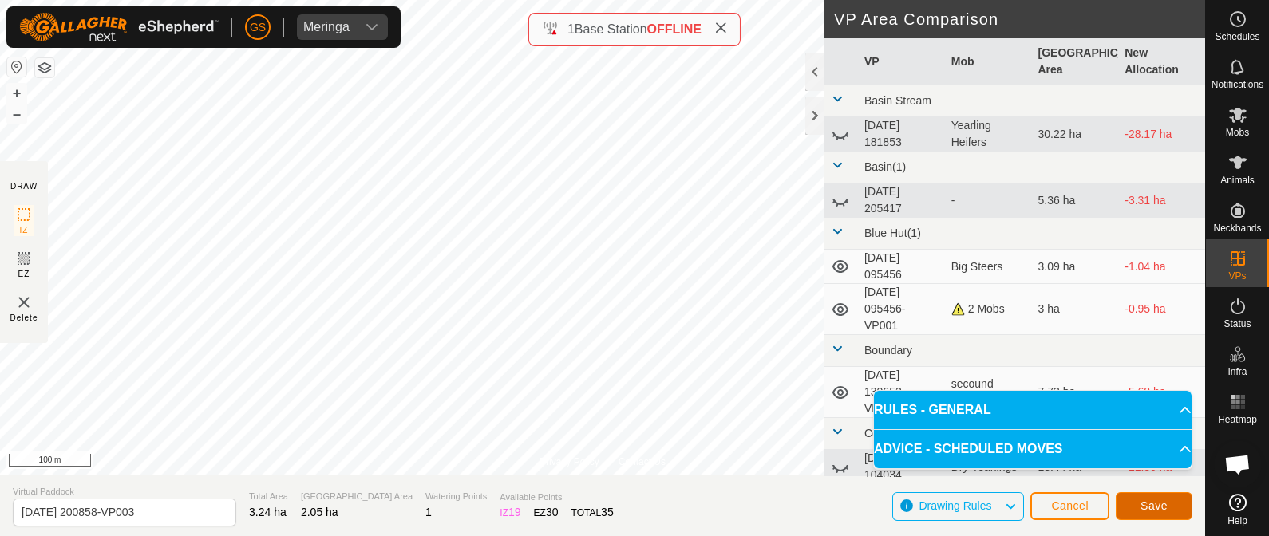
click at [1151, 504] on span "Save" at bounding box center [1153, 505] width 27 height 13
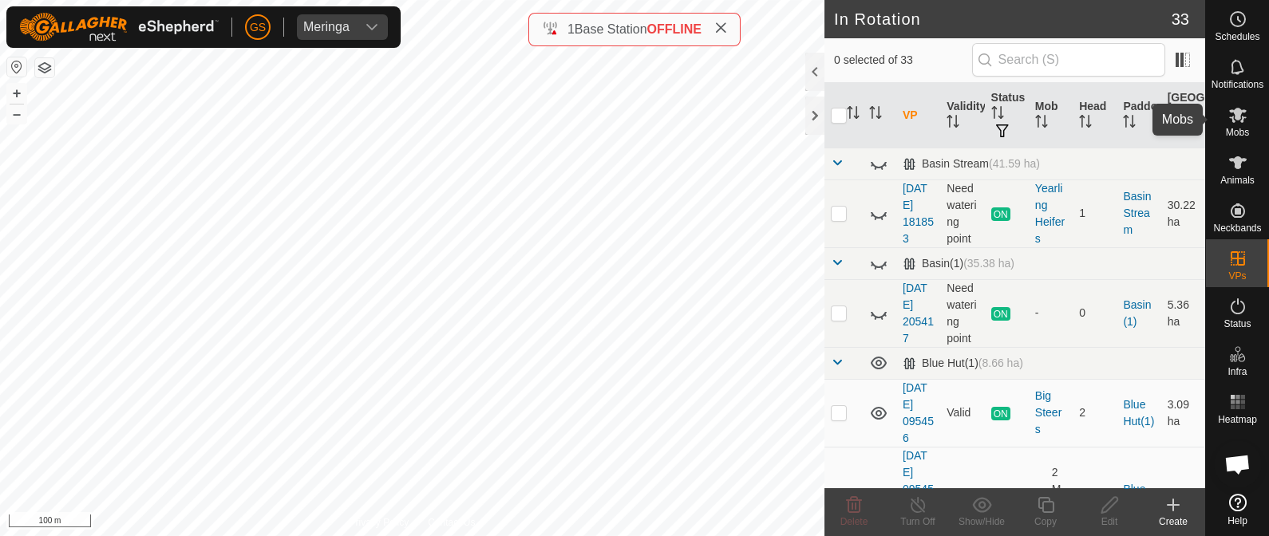
click at [1235, 110] on icon at bounding box center [1238, 115] width 18 height 15
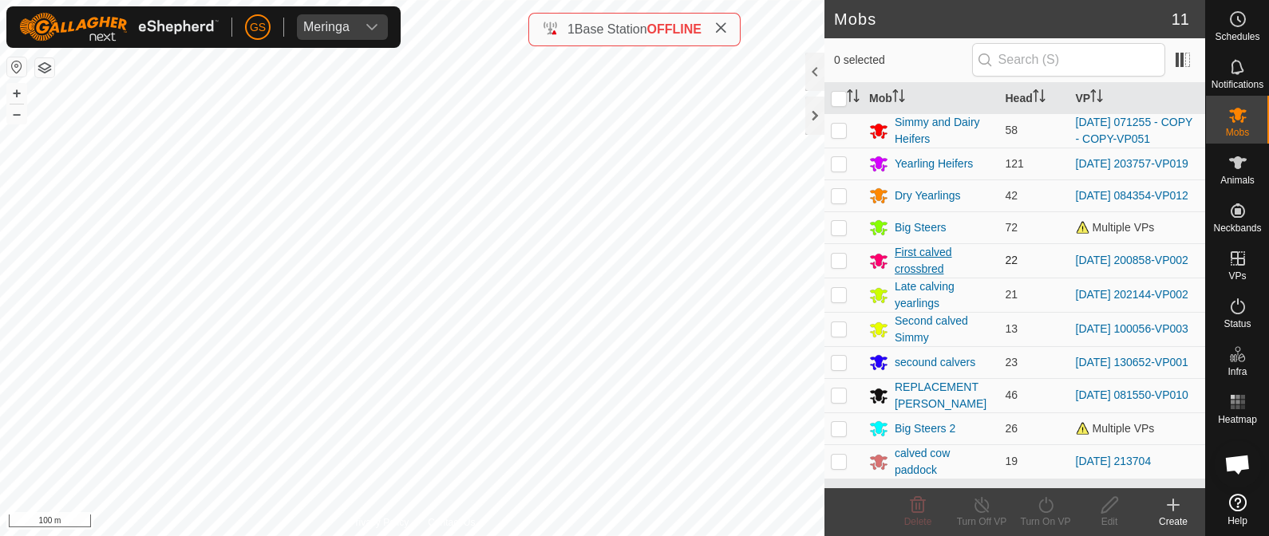
scroll to position [13, 0]
click at [834, 254] on p-checkbox at bounding box center [839, 260] width 16 height 13
checkbox input "true"
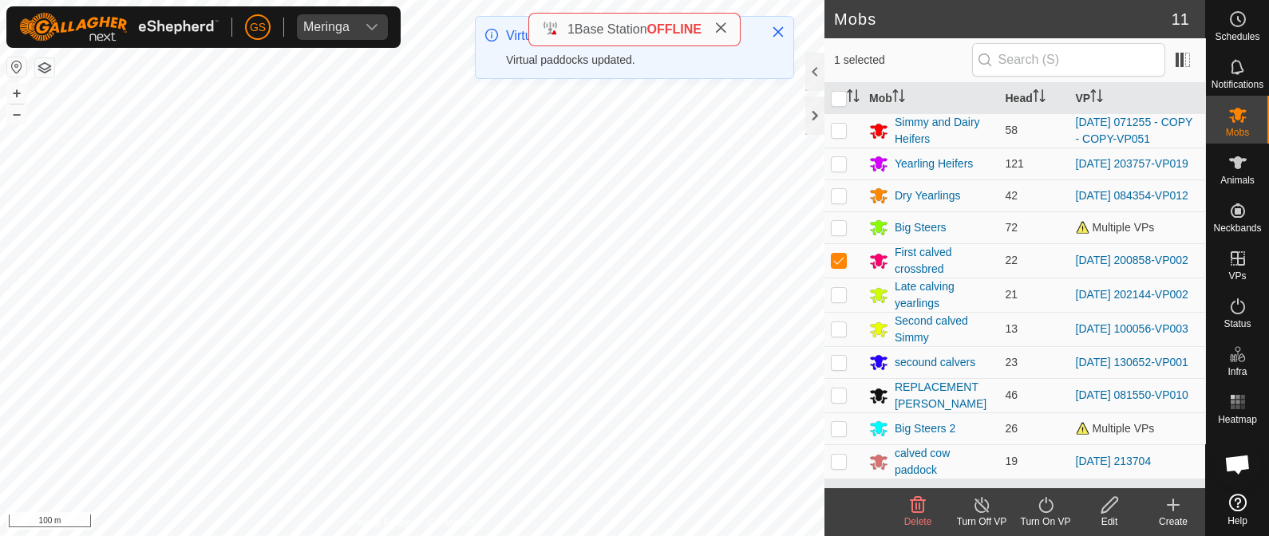
click at [1053, 504] on icon at bounding box center [1046, 504] width 20 height 19
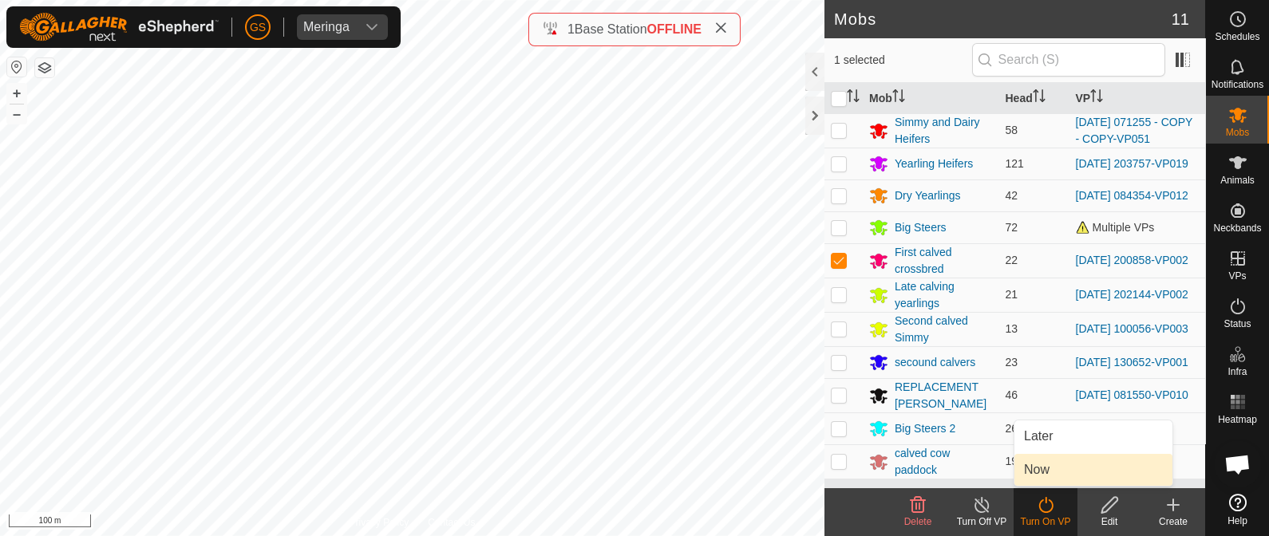
click at [1056, 468] on link "Now" at bounding box center [1093, 470] width 158 height 32
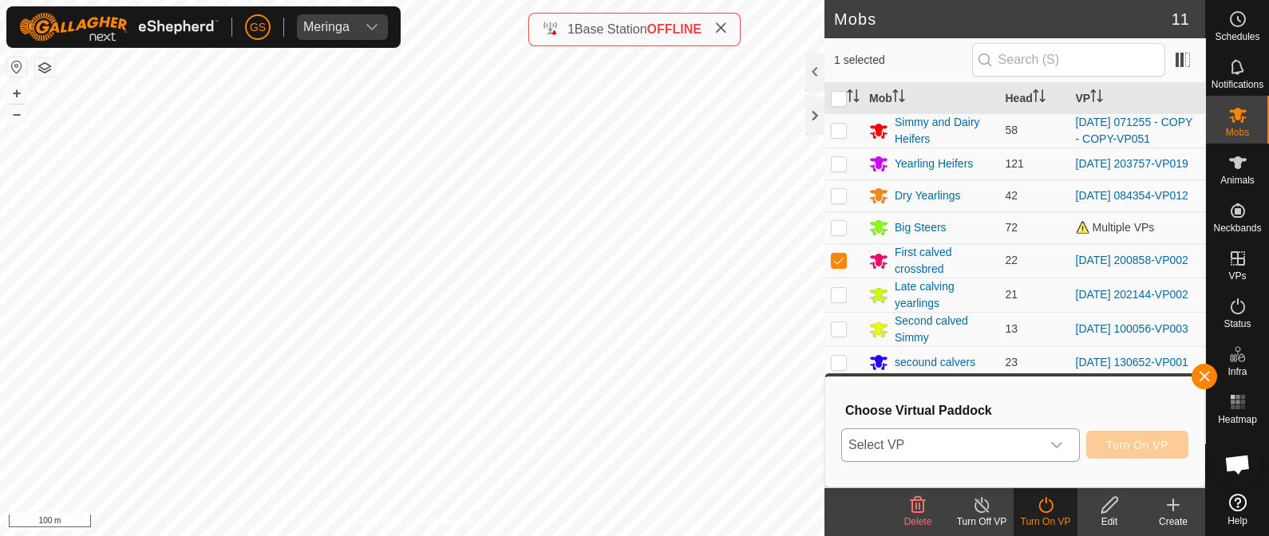
click at [1061, 451] on div "dropdown trigger" at bounding box center [1056, 445] width 32 height 32
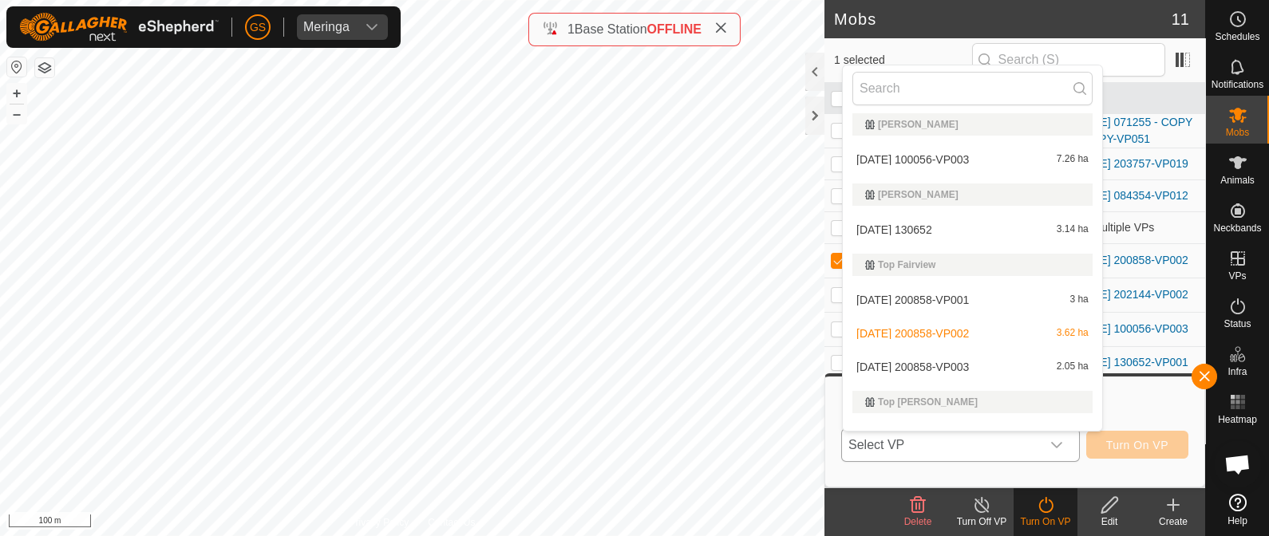
scroll to position [1296, 0]
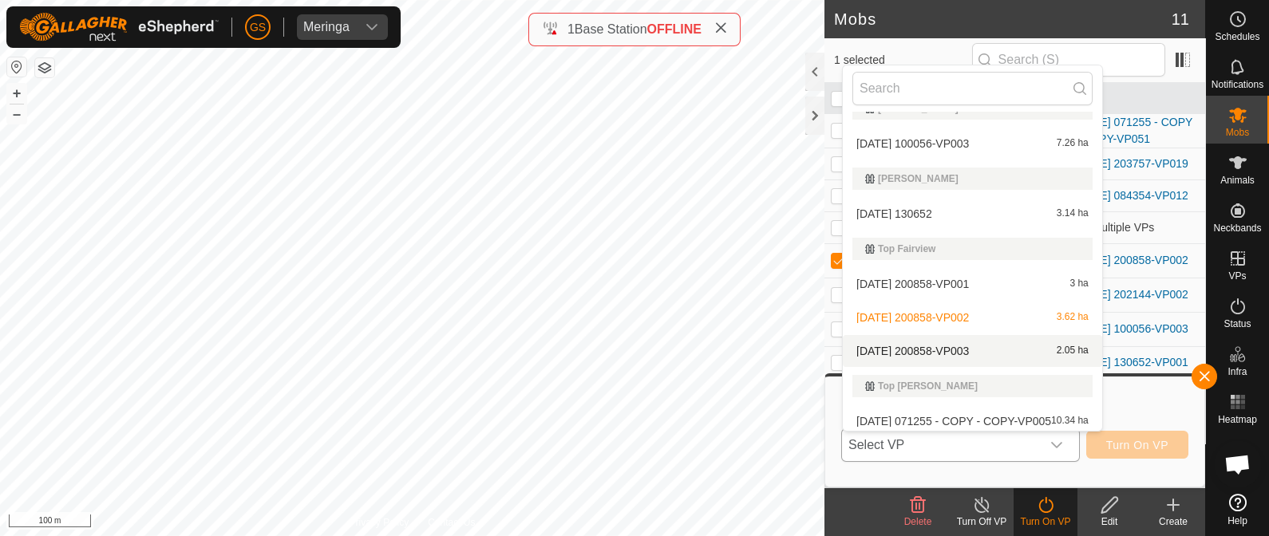
click at [949, 347] on li "[DATE] 200858-VP003 2.05 ha" at bounding box center [972, 351] width 259 height 32
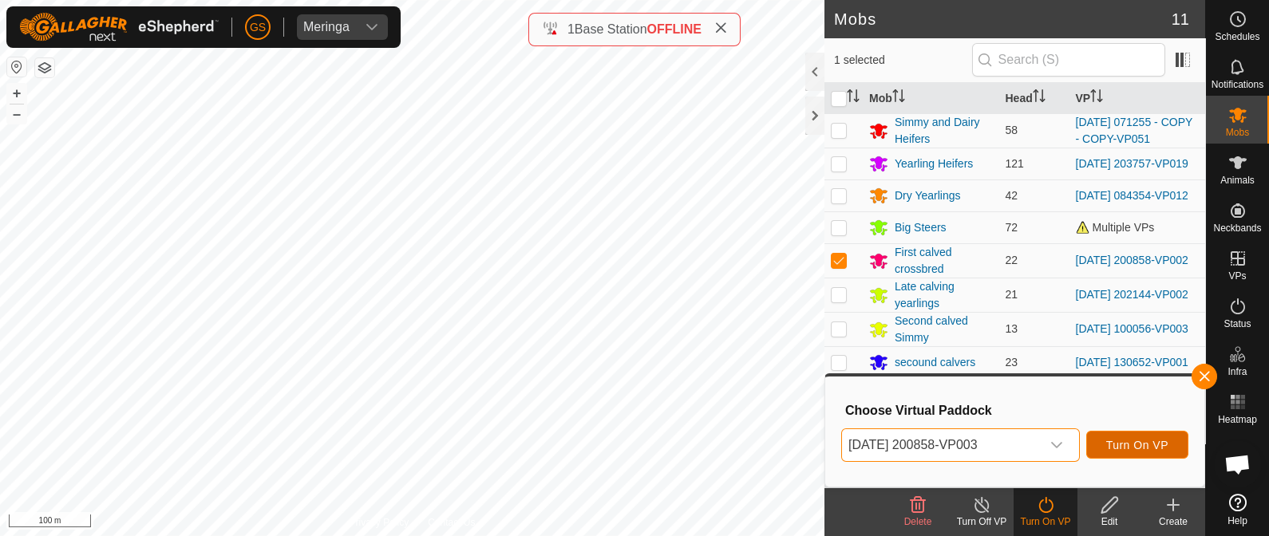
click at [1145, 449] on span "Turn On VP" at bounding box center [1137, 445] width 62 height 13
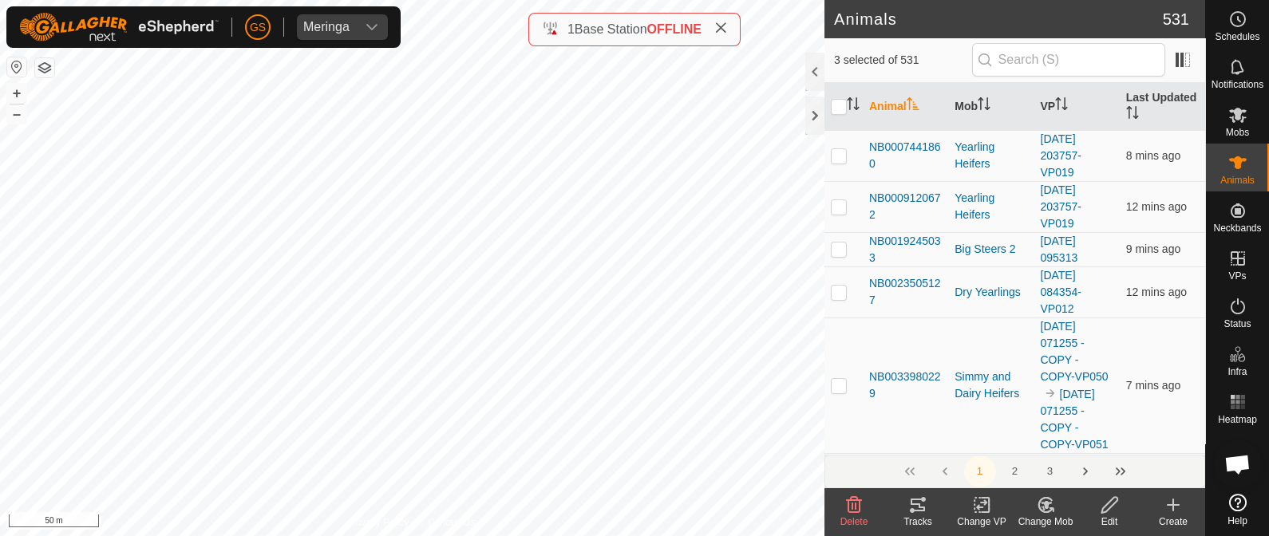
click at [1042, 508] on icon at bounding box center [1042, 508] width 4 height 5
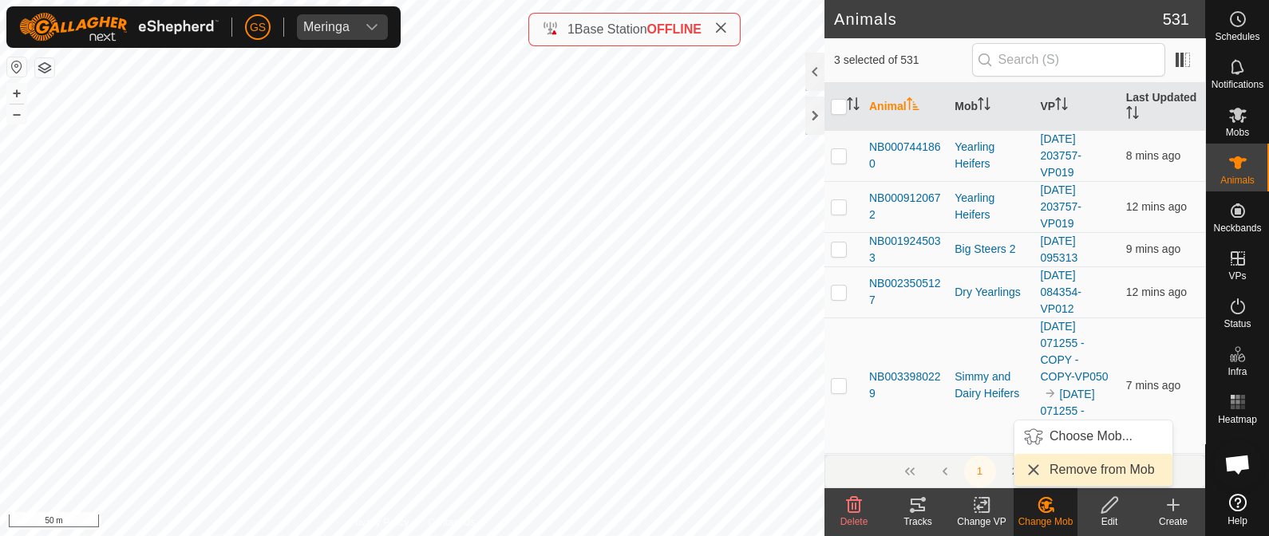
click at [1049, 472] on span "Remove from Mob" at bounding box center [1101, 469] width 105 height 19
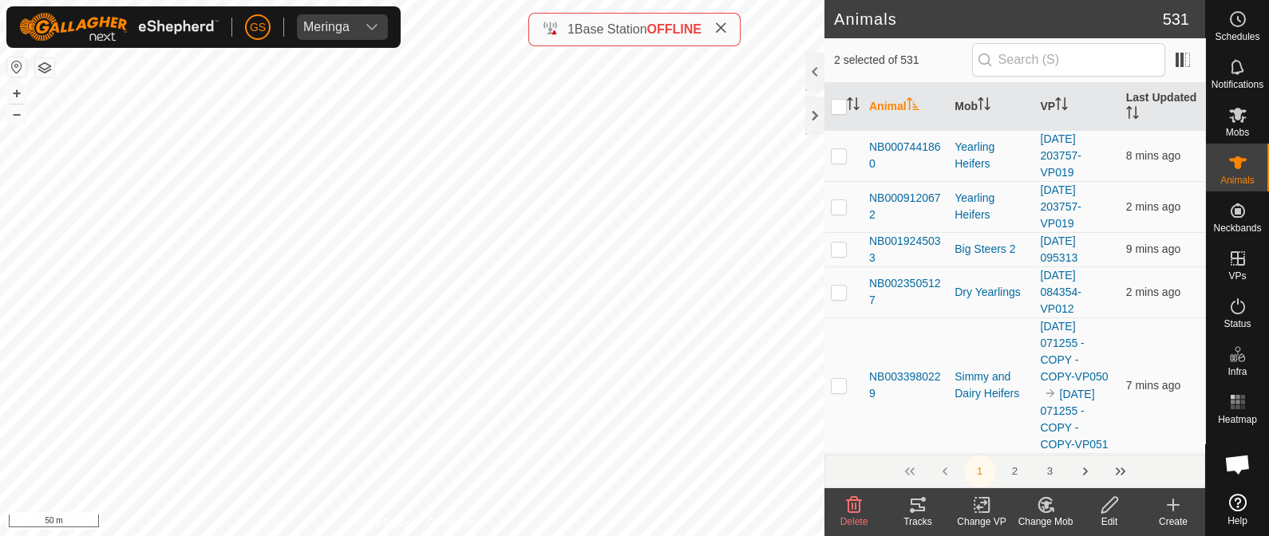
click at [982, 511] on icon at bounding box center [984, 505] width 7 height 14
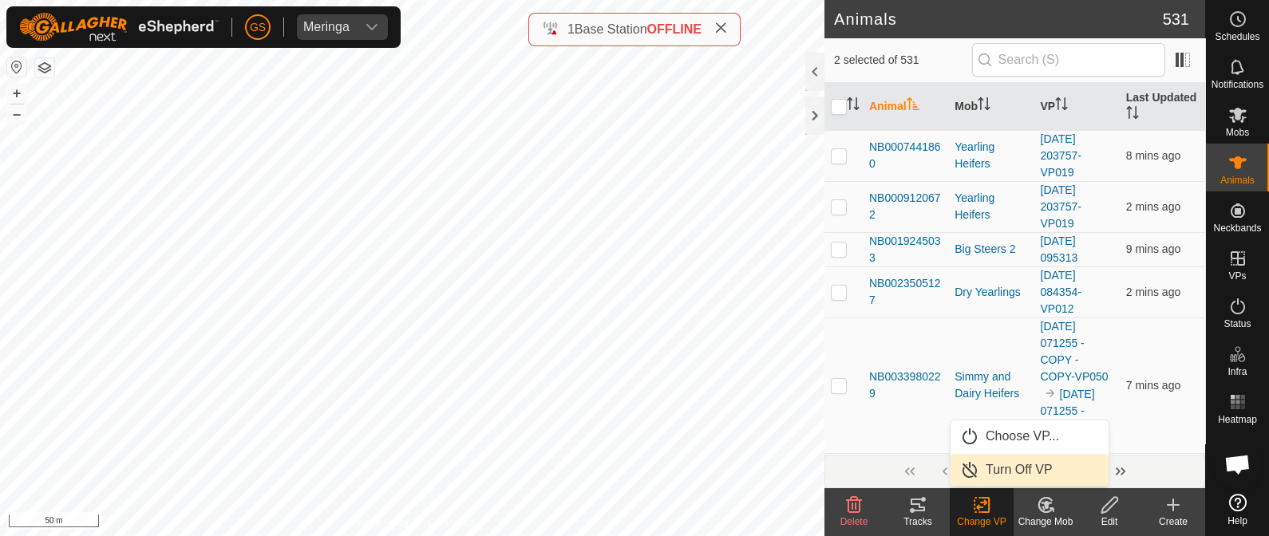
click at [1005, 460] on link "Turn Off VP" at bounding box center [1029, 470] width 158 height 32
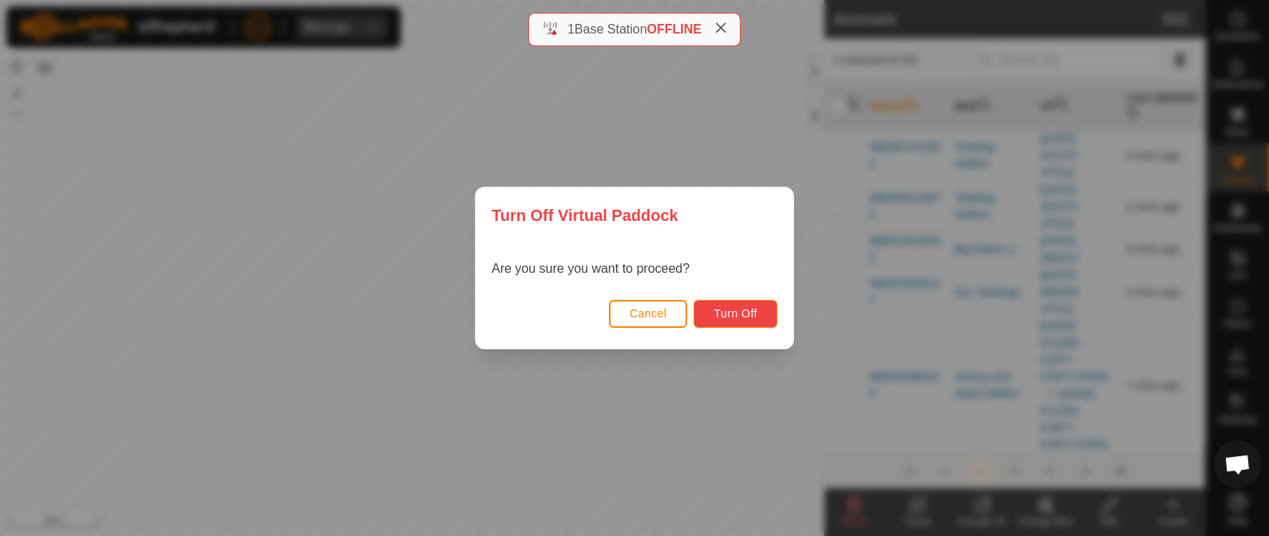
click at [744, 314] on span "Turn Off" at bounding box center [735, 313] width 44 height 13
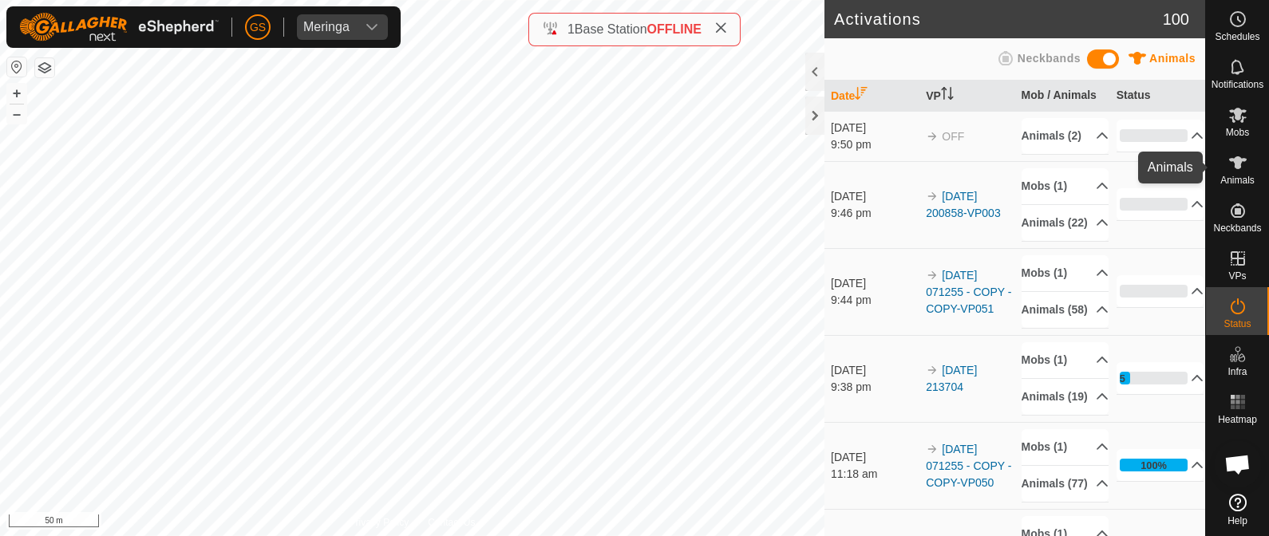
click at [1249, 176] on span "Animals" at bounding box center [1237, 181] width 34 height 10
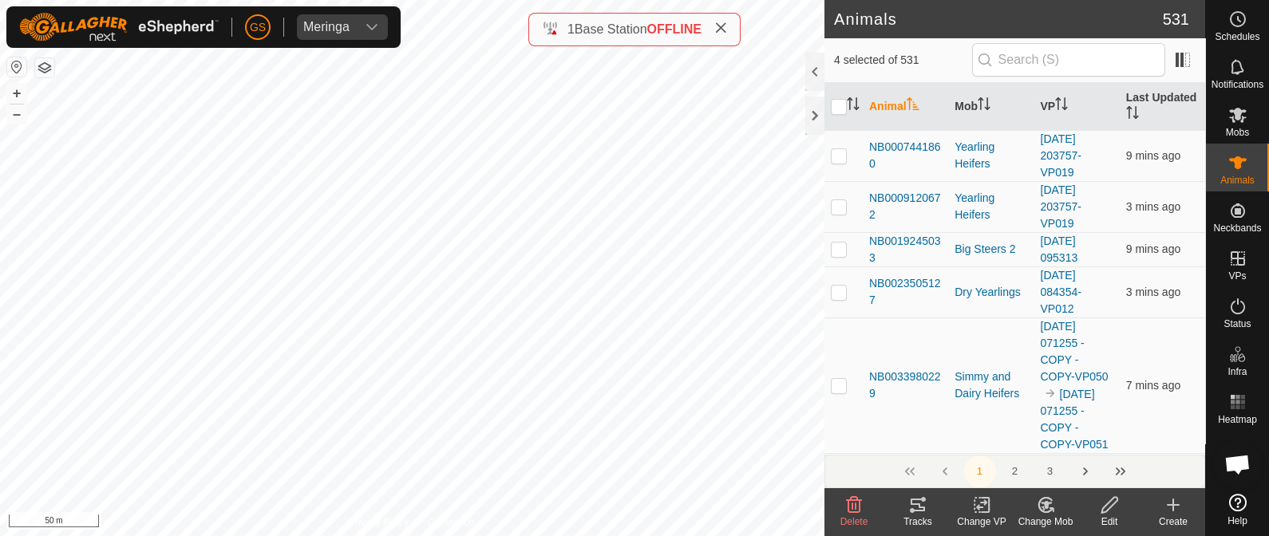
click at [985, 509] on icon at bounding box center [982, 504] width 20 height 19
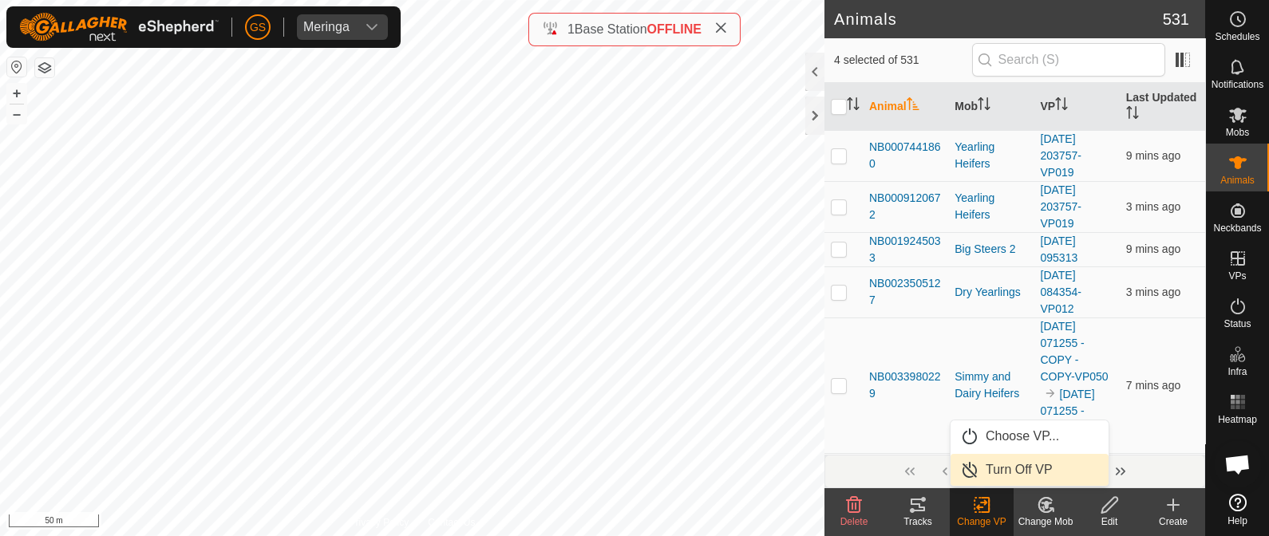
click at [986, 473] on link "Turn Off VP" at bounding box center [1029, 470] width 158 height 32
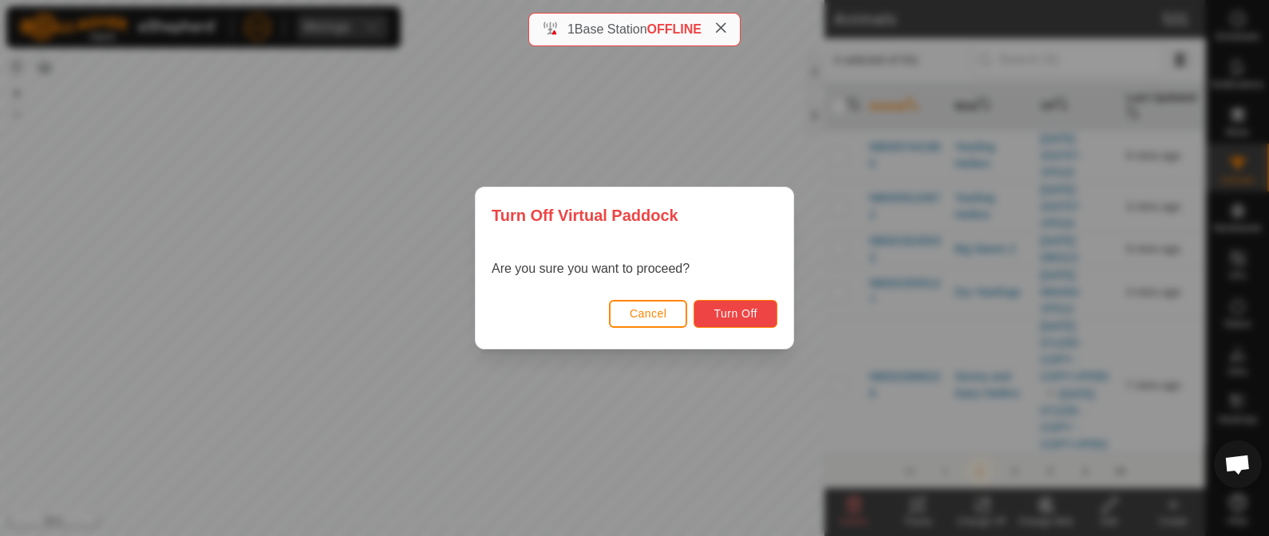
click at [730, 310] on span "Turn Off" at bounding box center [735, 313] width 44 height 13
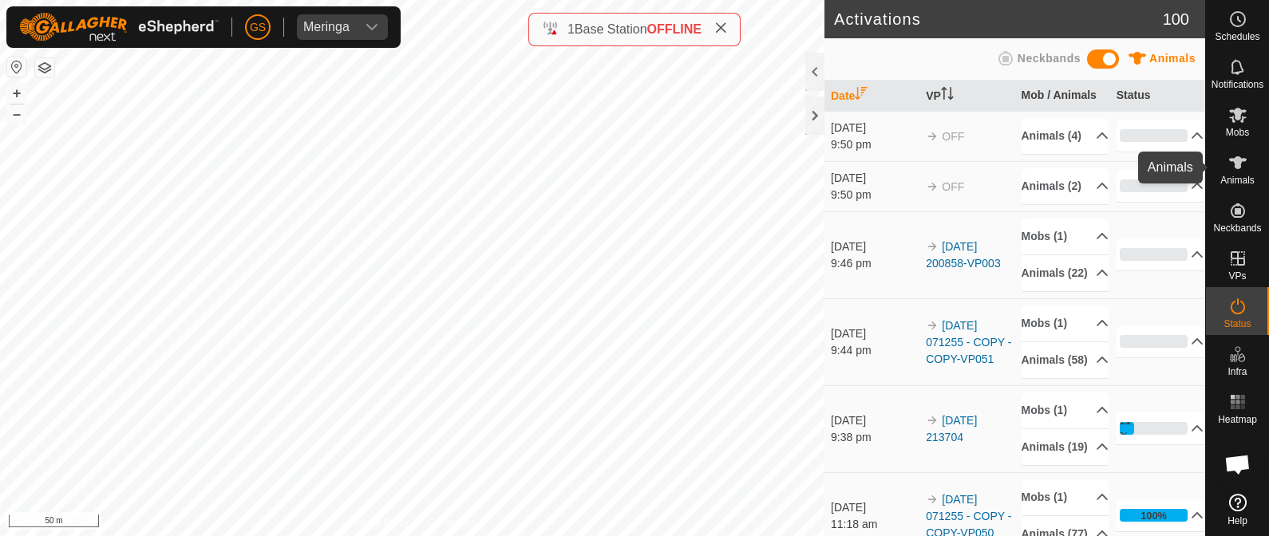
click at [1251, 161] on div "Animals" at bounding box center [1237, 168] width 63 height 48
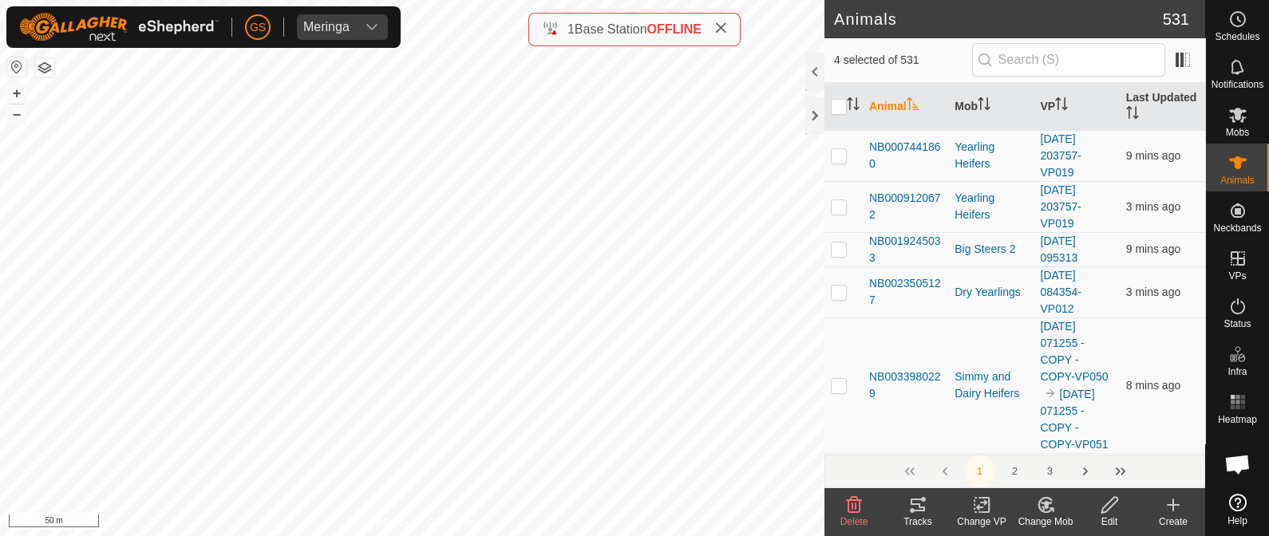
click at [1044, 503] on icon at bounding box center [1045, 505] width 11 height 8
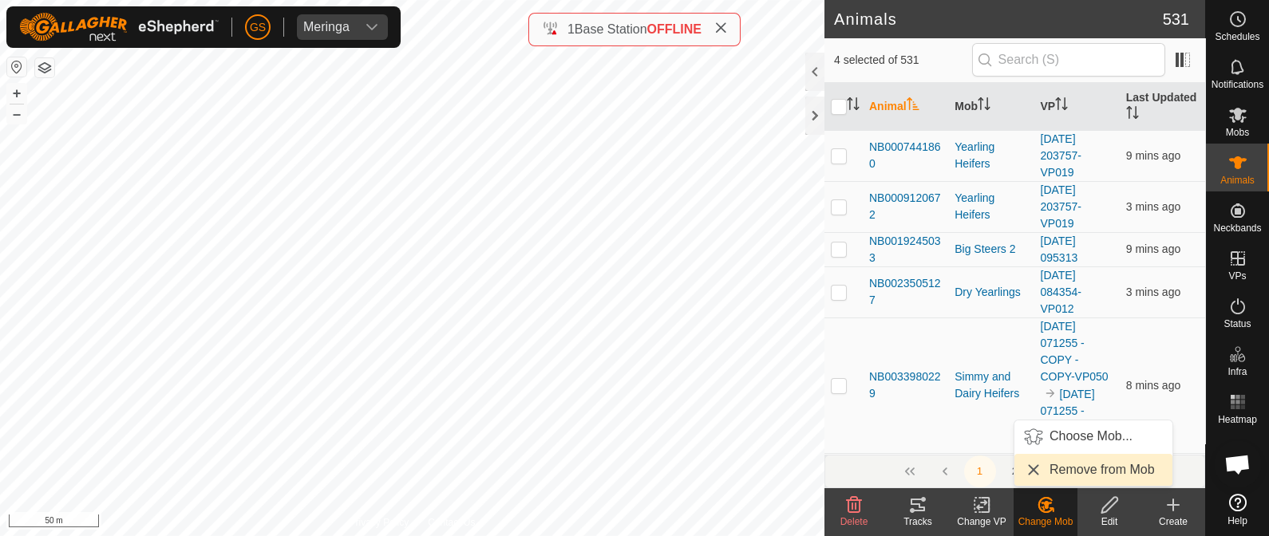
click at [1045, 468] on link "Remove from Mob" at bounding box center [1093, 470] width 158 height 32
